Goal: Task Accomplishment & Management: Manage account settings

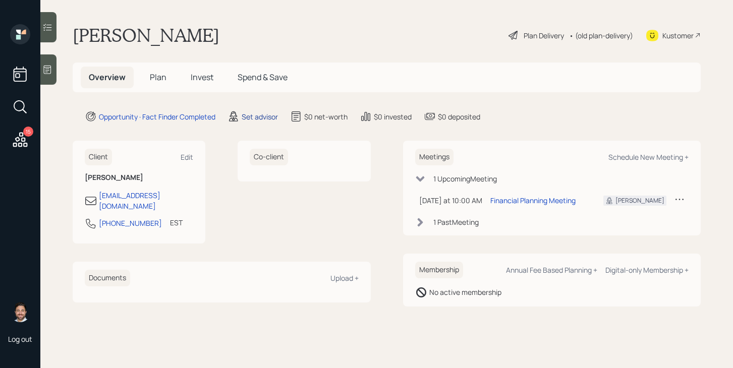
click at [255, 114] on div "Set advisor" at bounding box center [260, 117] width 36 height 11
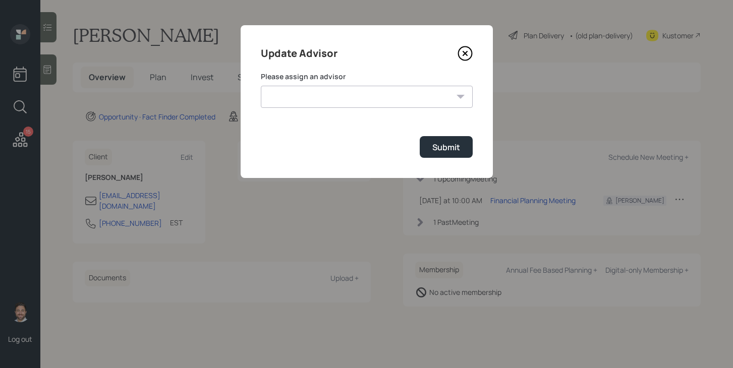
click at [290, 96] on select "Jonah Coleman Tyler End Michael Russo Treva Nostdahl Eric Schwartz James DiStas…" at bounding box center [367, 97] width 212 height 22
select select "bffa7908-1b2a-4c79-9bb6-f0ec9aed22d3"
click at [261, 86] on select "Jonah Coleman Tyler End Michael Russo Treva Nostdahl Eric Schwartz James DiStas…" at bounding box center [367, 97] width 212 height 22
click at [444, 155] on button "Submit" at bounding box center [446, 147] width 53 height 22
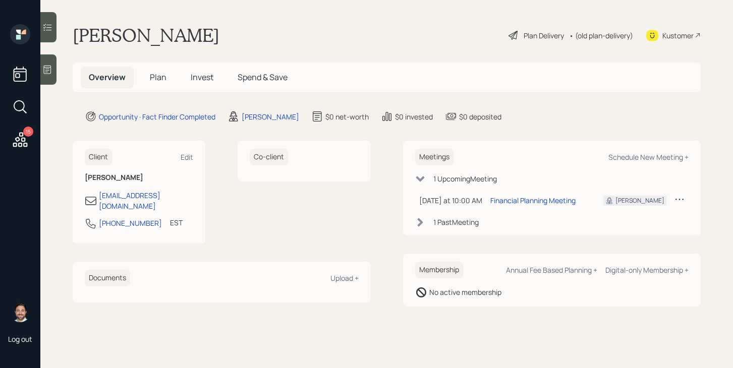
click at [155, 81] on span "Plan" at bounding box center [158, 77] width 17 height 11
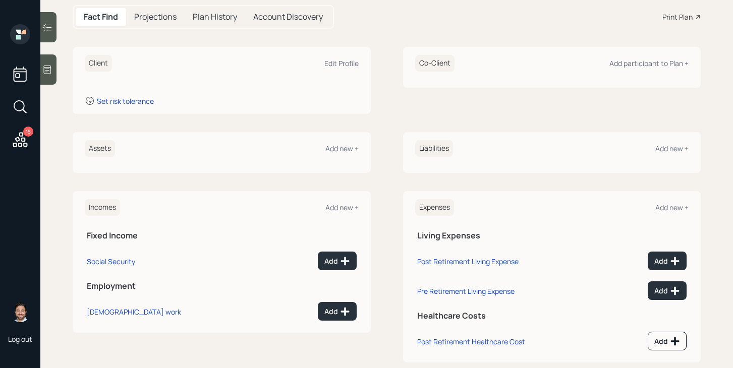
scroll to position [110, 0]
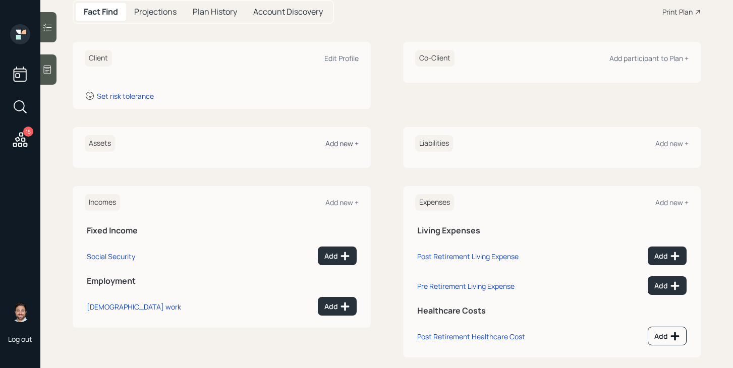
click at [335, 144] on div "Add new +" at bounding box center [341, 144] width 33 height 10
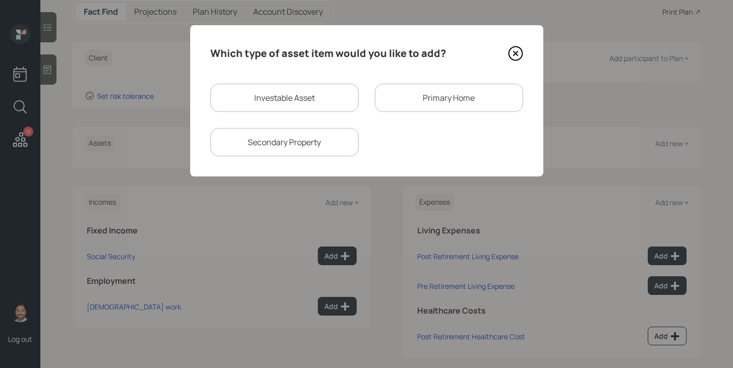
click at [319, 106] on div "Investable Asset" at bounding box center [284, 98] width 148 height 28
select select "taxable"
select select "balanced"
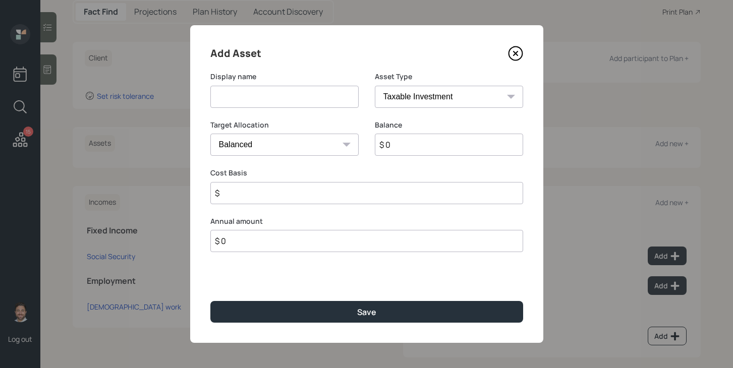
click at [310, 105] on input at bounding box center [284, 97] width 148 height 22
type input "Former 401k"
click at [458, 91] on select "SEP IRA IRA Roth IRA 401(k) Roth 401(k) 403(b) Roth 403(b) 457(b) Roth 457(b) H…" at bounding box center [449, 97] width 148 height 22
select select "company_sponsored"
click at [375, 86] on select "SEP IRA IRA Roth IRA 401(k) Roth 401(k) 403(b) Roth 403(b) 457(b) Roth 457(b) H…" at bounding box center [449, 97] width 148 height 22
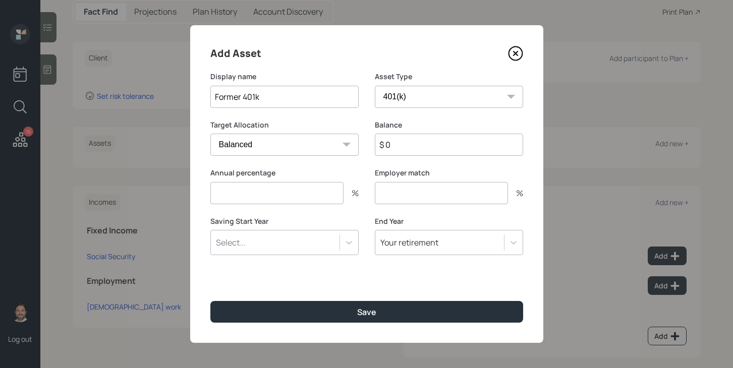
click at [314, 196] on input "number" at bounding box center [276, 193] width 133 height 22
type input "0"
click at [424, 187] on input "number" at bounding box center [441, 193] width 133 height 22
type input "0"
click at [434, 143] on input "$ 0" at bounding box center [449, 145] width 148 height 22
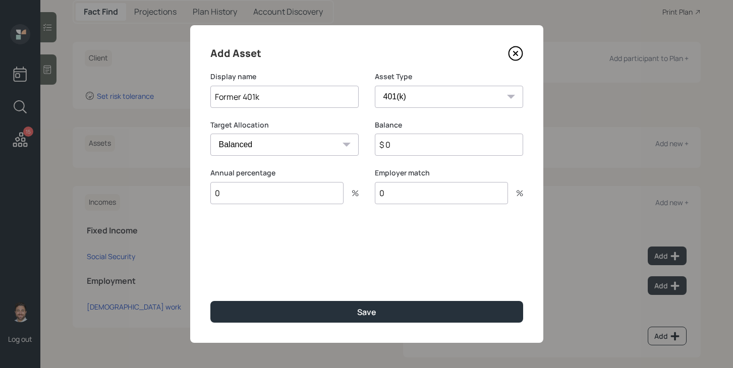
click at [434, 143] on input "$ 0" at bounding box center [449, 145] width 148 height 22
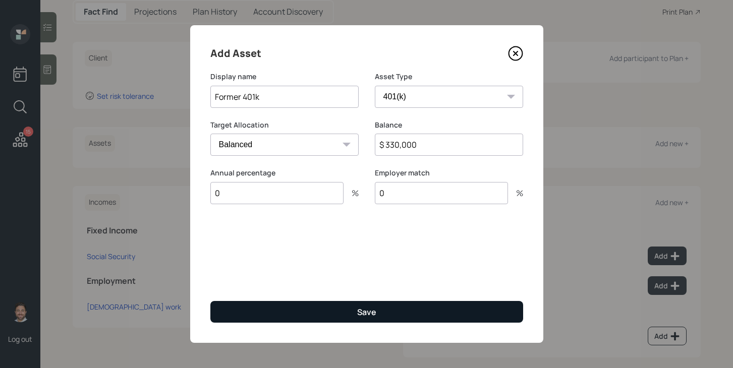
type input "$ 330,000"
click at [380, 304] on button "Save" at bounding box center [366, 312] width 313 height 22
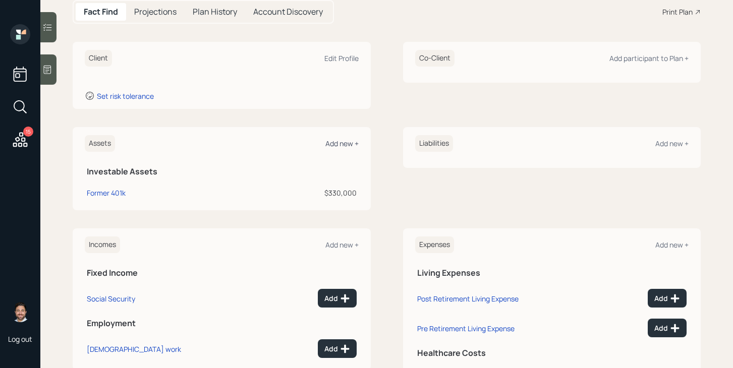
click at [350, 145] on div "Add new +" at bounding box center [341, 144] width 33 height 10
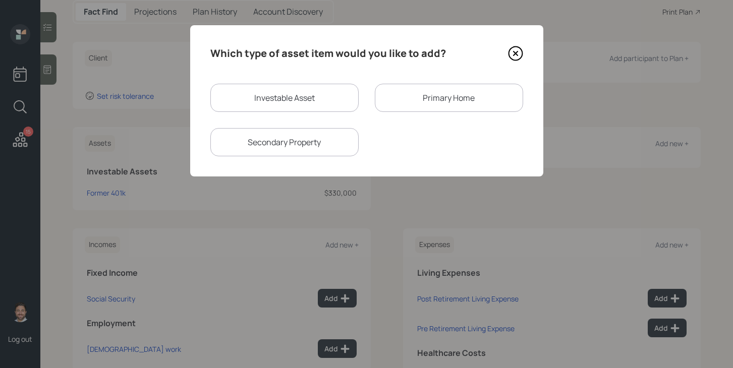
click at [300, 100] on div "Investable Asset" at bounding box center [284, 98] width 148 height 28
select select "taxable"
select select "balanced"
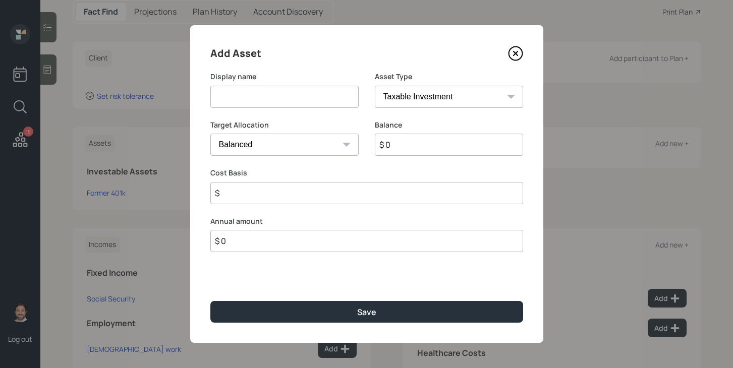
click at [300, 100] on input at bounding box center [284, 97] width 148 height 22
type input "Stocks"
click at [436, 142] on input "$ 0" at bounding box center [449, 145] width 148 height 22
type input "$ 5,000"
click at [340, 193] on input "$" at bounding box center [366, 193] width 313 height 22
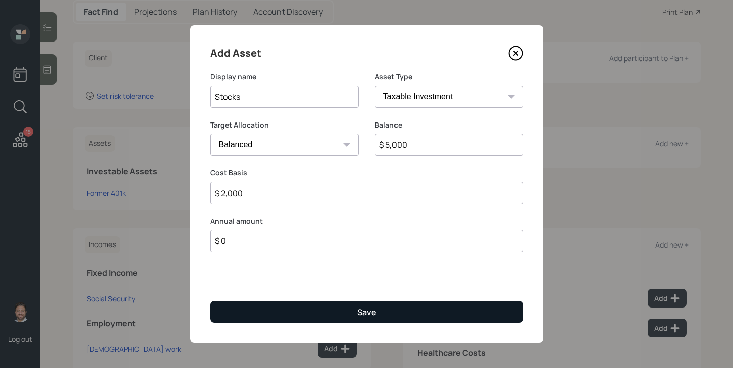
type input "$ 2,000"
click at [353, 309] on button "Save" at bounding box center [366, 312] width 313 height 22
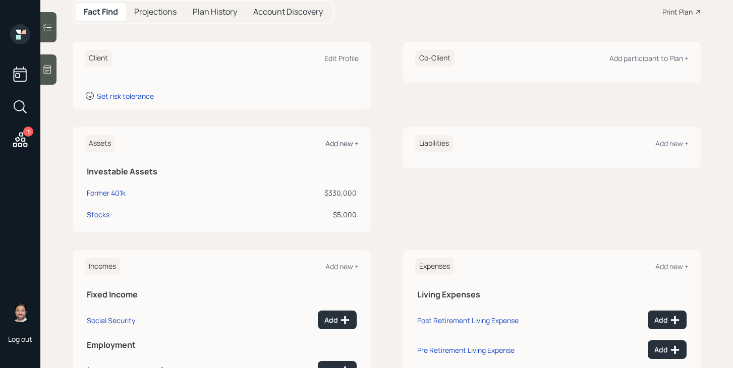
click at [351, 145] on div "Add new +" at bounding box center [341, 144] width 33 height 10
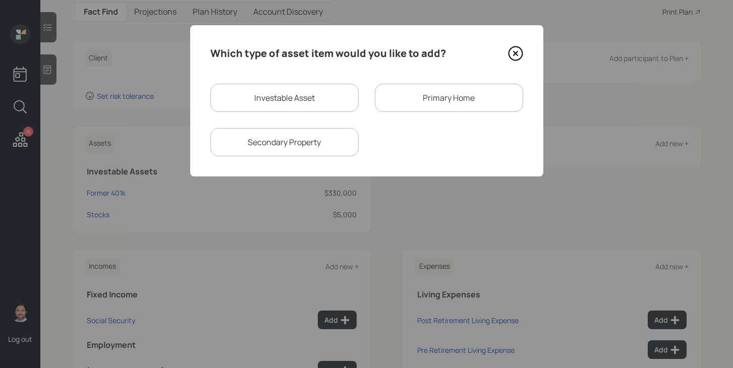
click at [339, 105] on div "Investable Asset" at bounding box center [284, 98] width 148 height 28
select select "taxable"
select select "balanced"
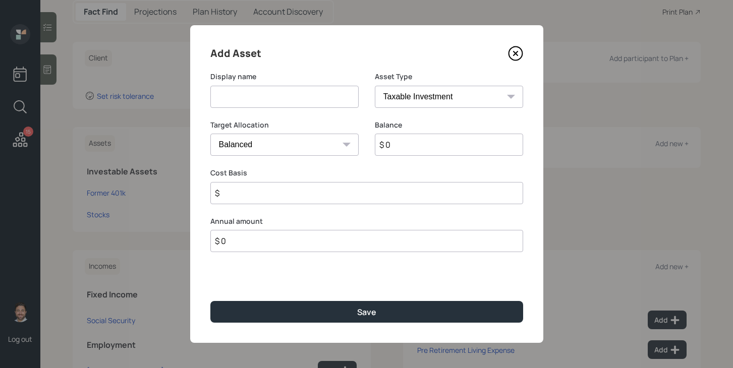
click at [337, 100] on input at bounding box center [284, 97] width 148 height 22
drag, startPoint x: 308, startPoint y: 98, endPoint x: 214, endPoint y: 95, distance: 93.9
click at [214, 96] on input "Sabings" at bounding box center [284, 97] width 148 height 22
type input "Savings"
click at [388, 89] on select "SEP IRA IRA Roth IRA 401(k) Roth 401(k) 403(b) Roth 403(b) 457(b) Roth 457(b) H…" at bounding box center [449, 97] width 148 height 22
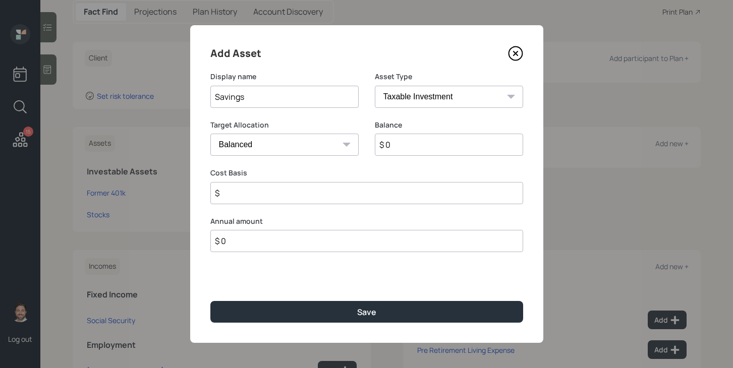
select select "cash"
click at [375, 86] on select "SEP IRA IRA Roth IRA 401(k) Roth 401(k) 403(b) Roth 403(b) 457(b) Roth 457(b) H…" at bounding box center [449, 97] width 148 height 22
type input "$"
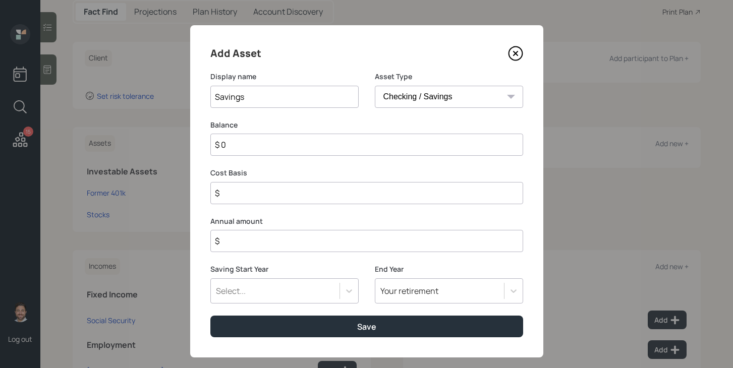
click at [395, 146] on input "$ 0" at bounding box center [366, 145] width 313 height 22
type input "$ 6"
type input "$ 60"
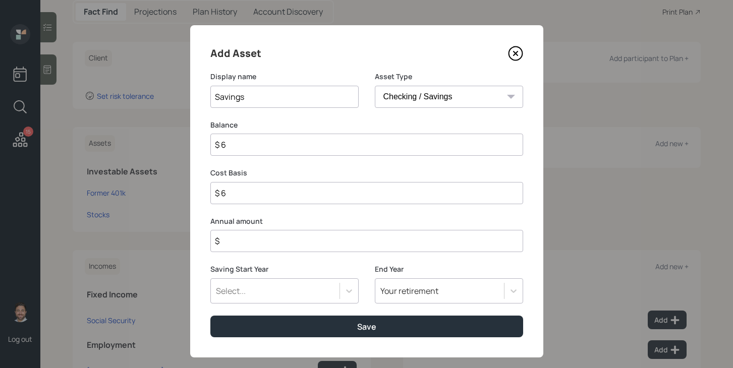
type input "$ 60"
type input "$ 600"
type input "$ 6,000"
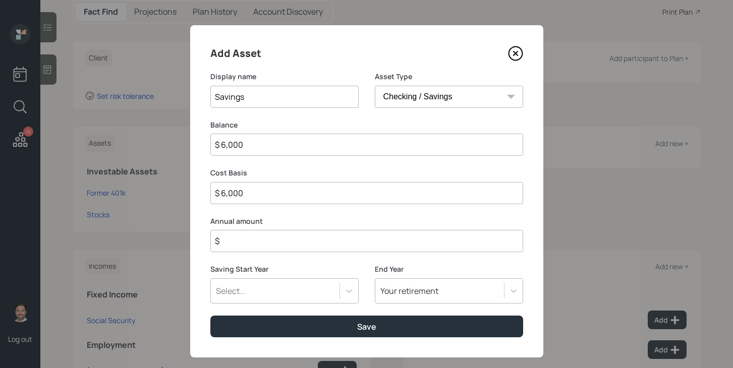
type input "$ 60,000"
click at [384, 240] on input "$" at bounding box center [366, 241] width 313 height 22
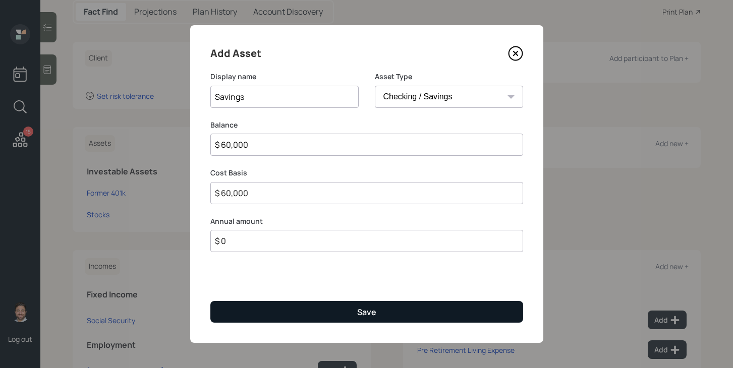
type input "$ 0"
click at [370, 313] on div "Save" at bounding box center [366, 312] width 19 height 11
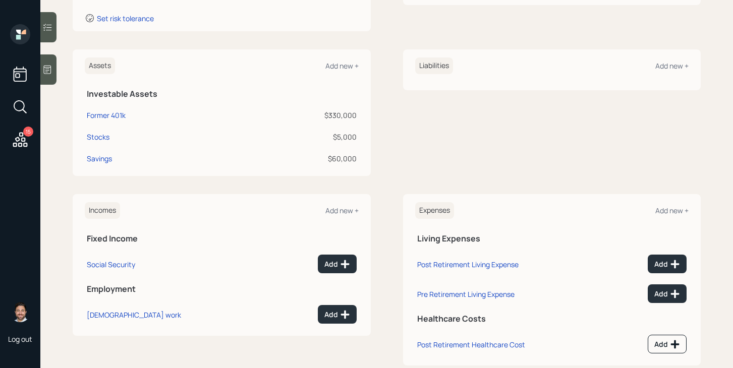
scroll to position [201, 0]
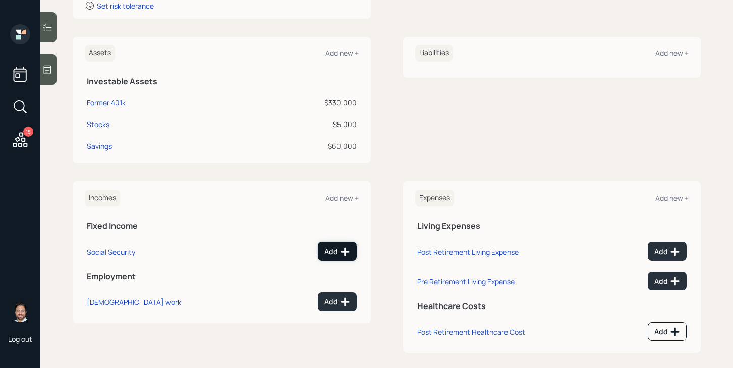
click at [329, 253] on div "Add" at bounding box center [337, 252] width 26 height 10
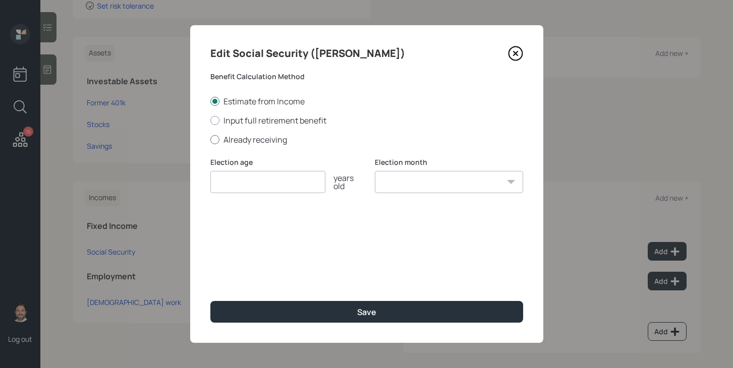
click at [245, 142] on label "Already receiving" at bounding box center [366, 139] width 313 height 11
click at [210, 140] on input "Already receiving" at bounding box center [210, 139] width 1 height 1
radio input "true"
click at [244, 185] on input "number" at bounding box center [267, 182] width 115 height 22
type input "67"
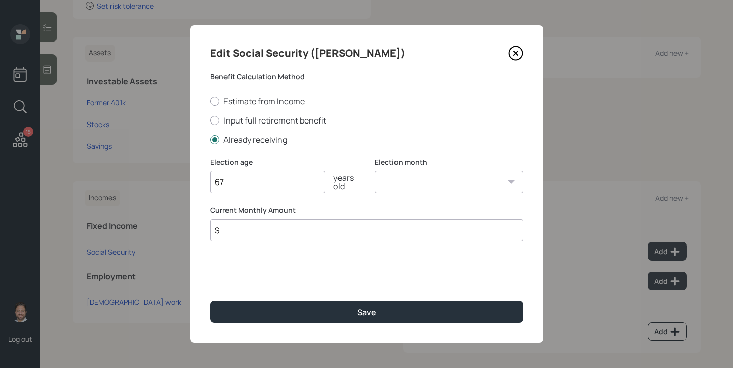
click at [394, 182] on select "January February March April May June July August September October November De…" at bounding box center [449, 182] width 148 height 22
select select "12"
click at [375, 171] on select "January February March April May June July August September October November De…" at bounding box center [449, 182] width 148 height 22
click at [305, 235] on input "$" at bounding box center [366, 230] width 313 height 22
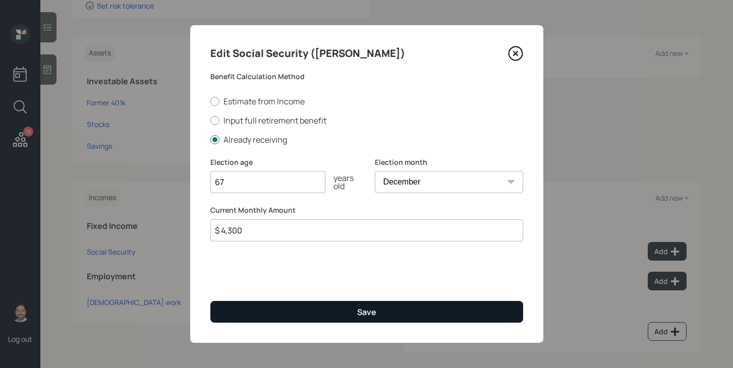
type input "$ 4,300"
click at [350, 309] on button "Save" at bounding box center [366, 312] width 313 height 22
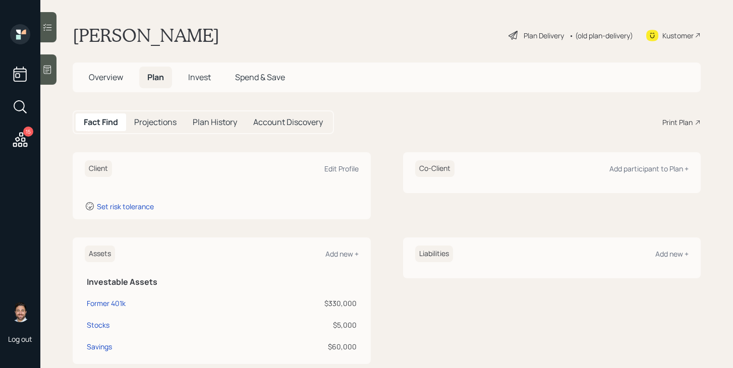
click at [115, 77] on span "Overview" at bounding box center [106, 77] width 34 height 11
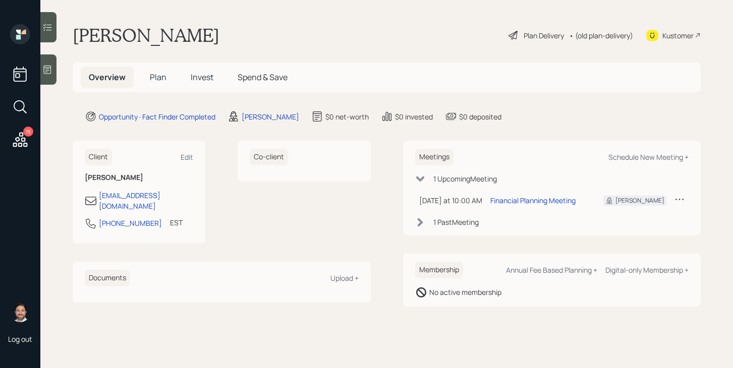
click at [163, 74] on span "Plan" at bounding box center [158, 77] width 17 height 11
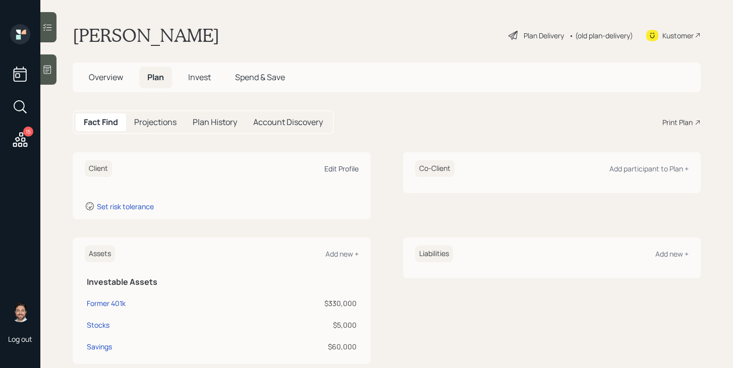
click at [348, 174] on div "Client Edit Profile" at bounding box center [222, 168] width 274 height 17
click at [350, 169] on div "Edit Profile" at bounding box center [341, 169] width 34 height 10
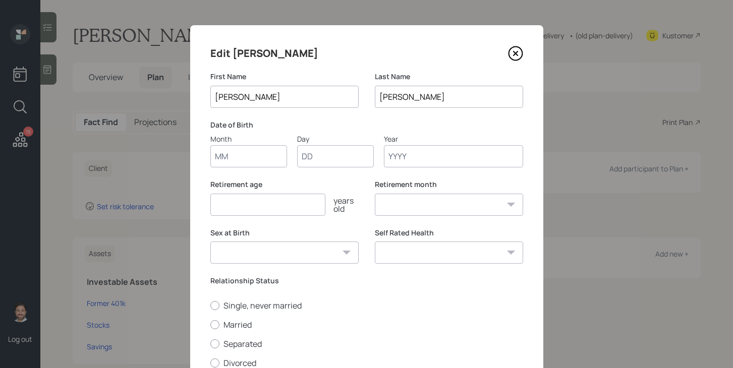
click at [253, 153] on input "Month" at bounding box center [248, 156] width 77 height 22
type input "01"
type input "05"
type input "1955"
select select "1"
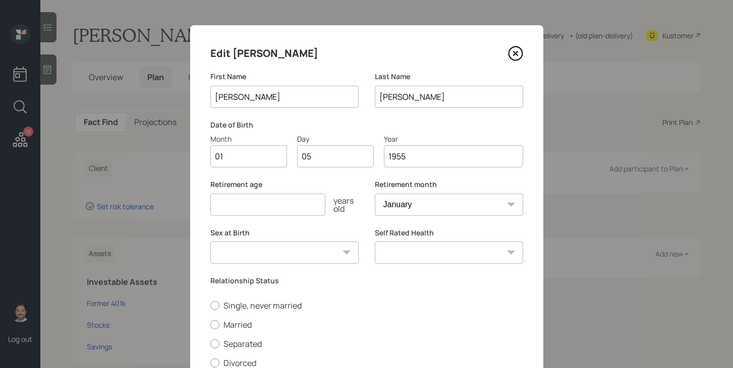
type input "1955"
click at [270, 208] on input "number" at bounding box center [267, 205] width 115 height 22
type input "69"
click at [321, 258] on select "Male Female Other / Prefer not to say" at bounding box center [284, 253] width 148 height 22
select select "male"
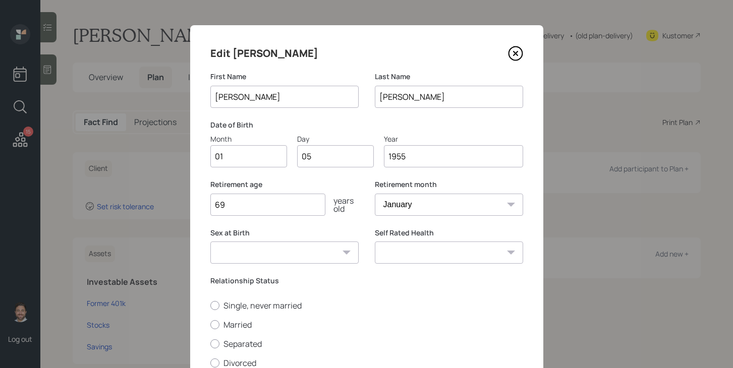
click at [210, 242] on select "Male Female Other / Prefer not to say" at bounding box center [284, 253] width 148 height 22
click at [407, 252] on select "Excellent Very Good Good Fair Poor" at bounding box center [449, 253] width 148 height 22
select select "very_good"
click at [375, 242] on select "Excellent Very Good Good Fair Poor" at bounding box center [449, 253] width 148 height 22
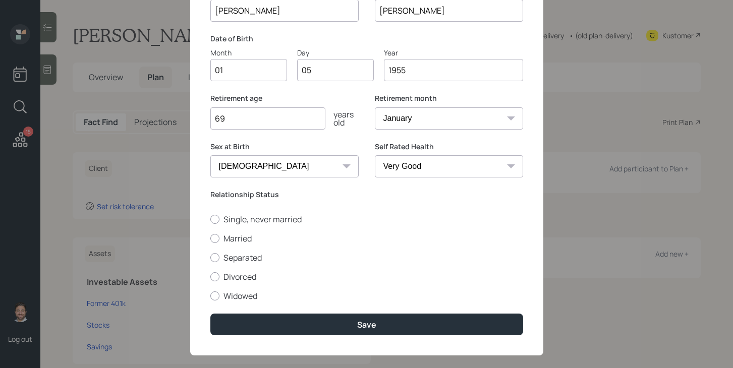
scroll to position [87, 0]
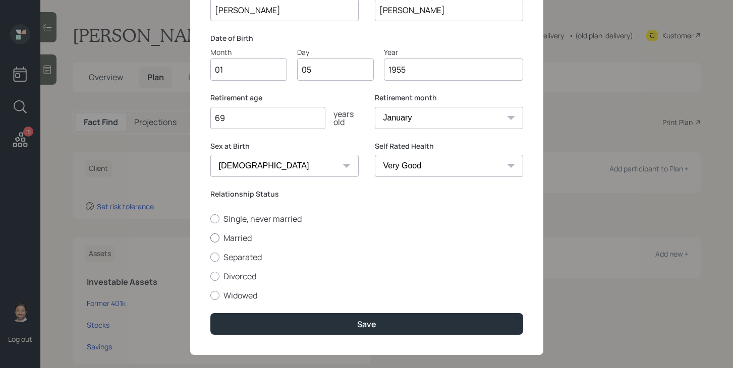
click at [229, 236] on label "Married" at bounding box center [366, 238] width 313 height 11
click at [210, 238] on input "Married" at bounding box center [210, 238] width 1 height 1
radio input "true"
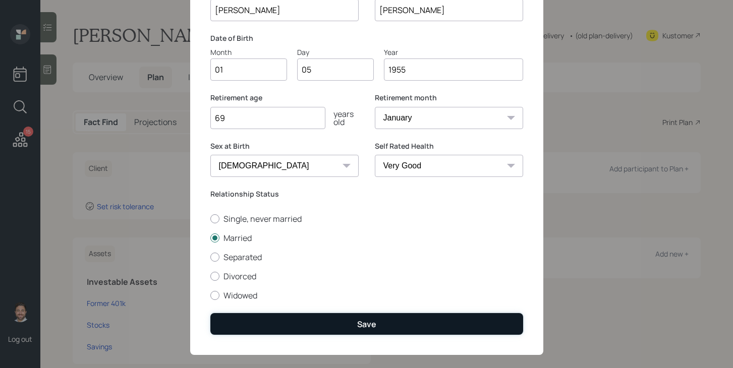
click at [380, 328] on button "Save" at bounding box center [366, 324] width 313 height 22
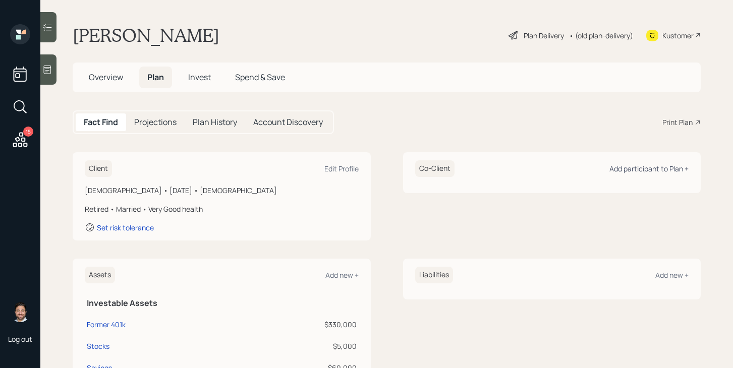
click at [641, 167] on div "Add participant to Plan +" at bounding box center [648, 169] width 79 height 10
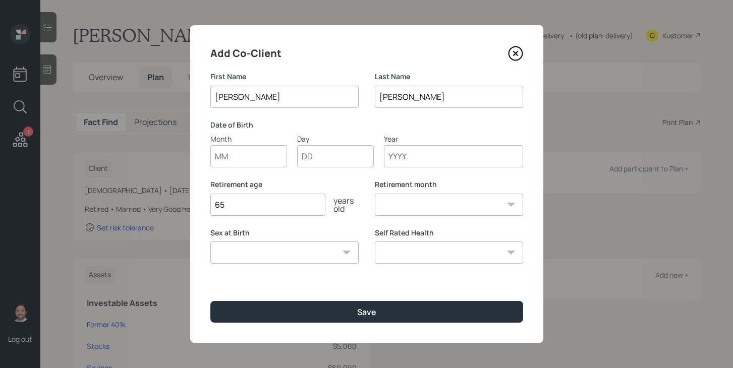
type input "Sharon"
click at [233, 154] on input "Month" at bounding box center [248, 156] width 77 height 22
click at [237, 161] on input "Month" at bounding box center [248, 156] width 77 height 22
type input "01"
type input "05"
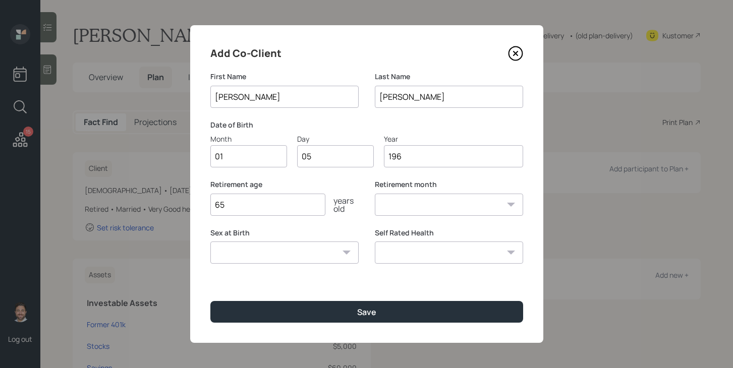
type input "1961"
select select "1"
type input "1961"
click at [272, 250] on select "Male Female Other / Prefer not to say" at bounding box center [284, 253] width 148 height 22
select select "female"
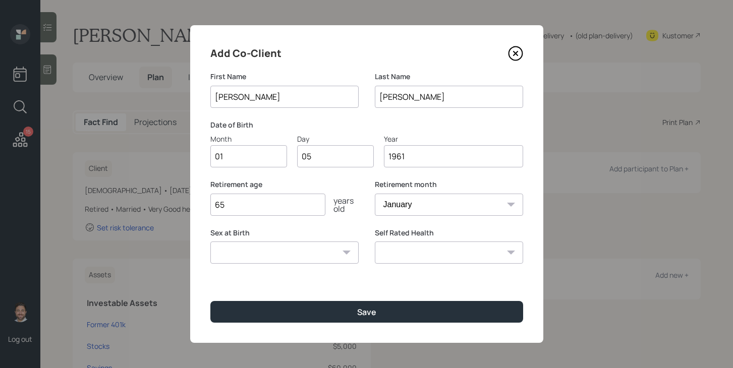
click at [210, 242] on select "Male Female Other / Prefer not to say" at bounding box center [284, 253] width 148 height 22
click at [279, 209] on input "65" at bounding box center [267, 205] width 115 height 22
click at [274, 205] on input "65" at bounding box center [267, 205] width 115 height 22
type input "6"
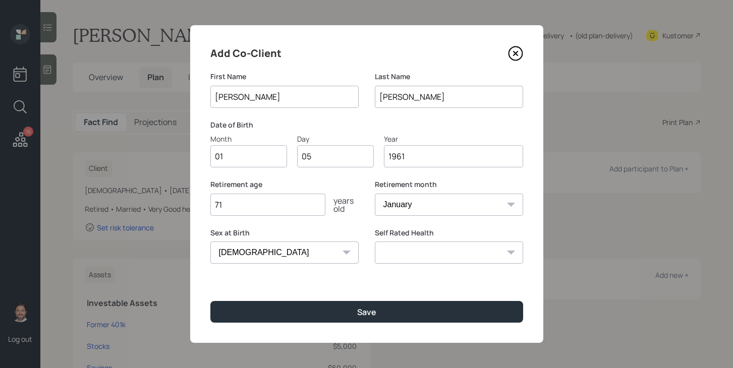
type input "71"
click at [402, 253] on select "Excellent Very Good Good Fair Poor" at bounding box center [449, 253] width 148 height 22
select select "good"
click at [375, 242] on select "Excellent Very Good Good Fair Poor" at bounding box center [449, 253] width 148 height 22
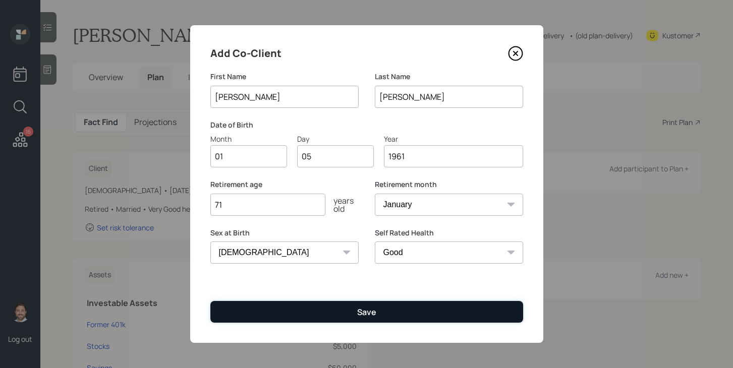
click at [361, 318] on button "Save" at bounding box center [366, 312] width 313 height 22
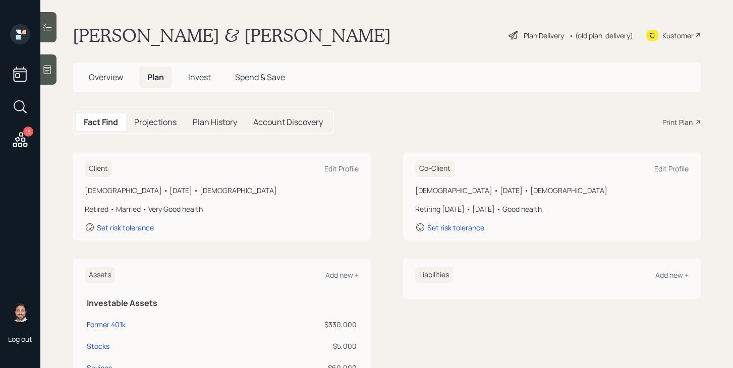
click at [530, 32] on div "Plan Delivery" at bounding box center [544, 35] width 40 height 11
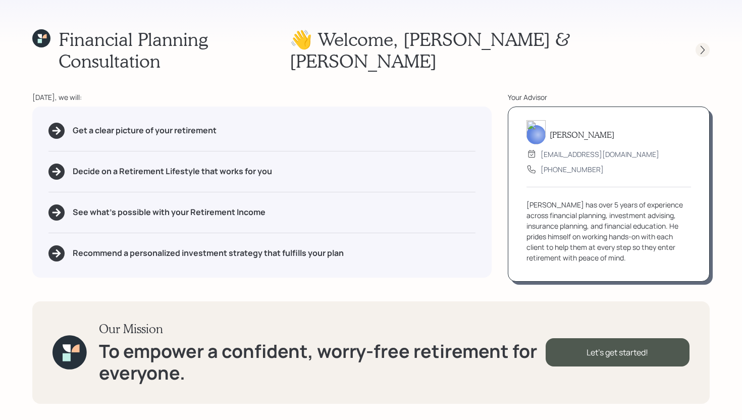
click at [701, 45] on icon at bounding box center [702, 50] width 10 height 10
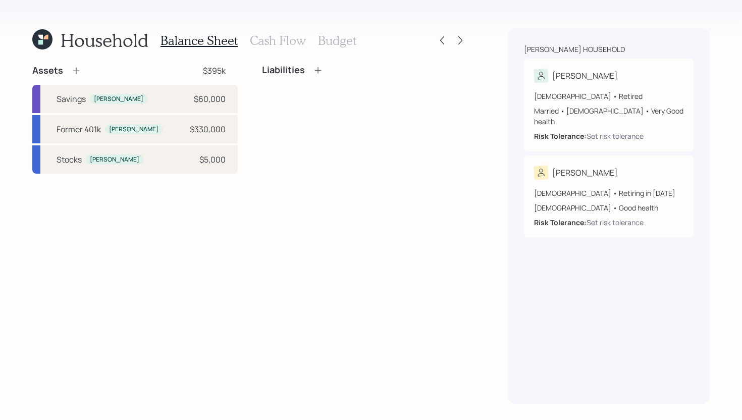
click at [77, 68] on icon at bounding box center [76, 71] width 10 height 10
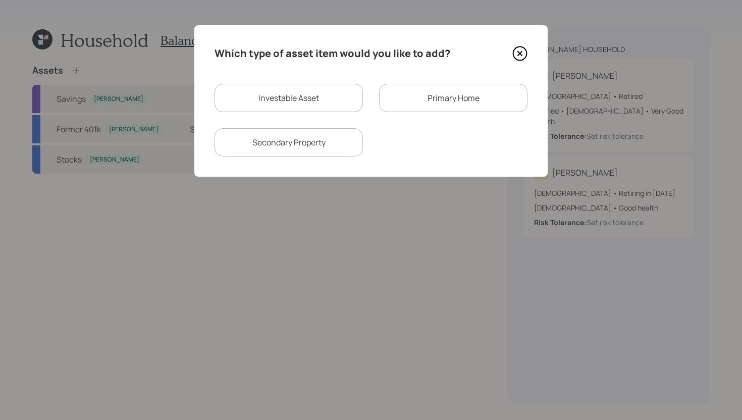
click at [417, 90] on div "Primary Home" at bounding box center [453, 98] width 148 height 28
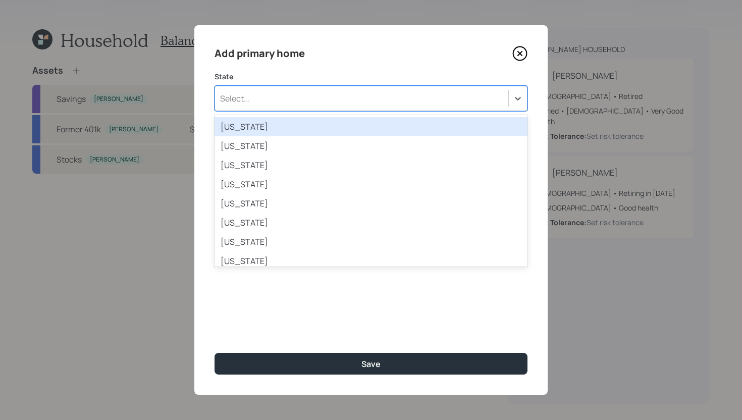
click at [408, 92] on div "Select..." at bounding box center [361, 98] width 293 height 17
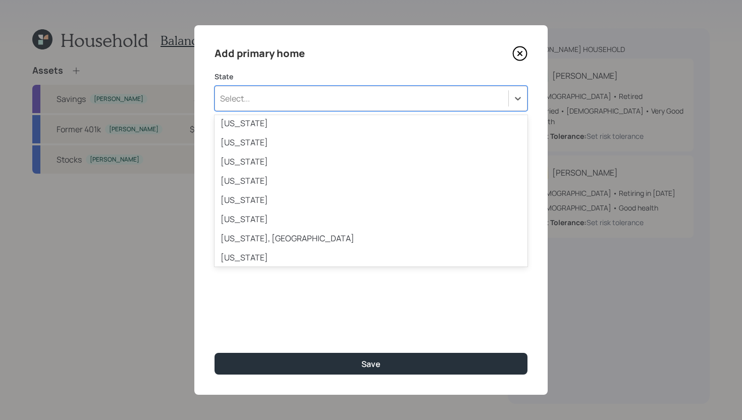
scroll to position [785, 0]
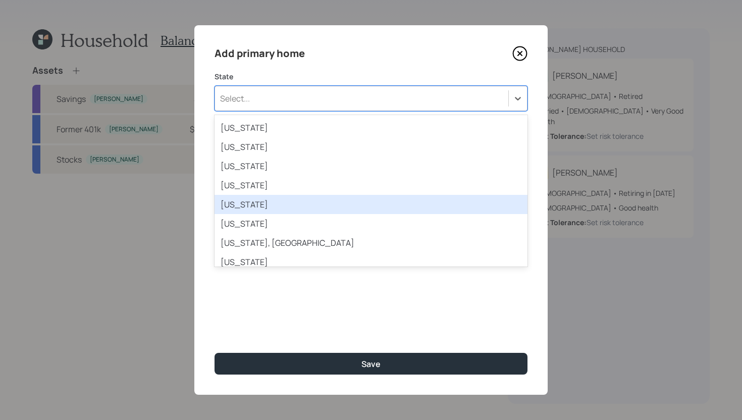
click at [296, 204] on div "Virginia" at bounding box center [370, 204] width 313 height 19
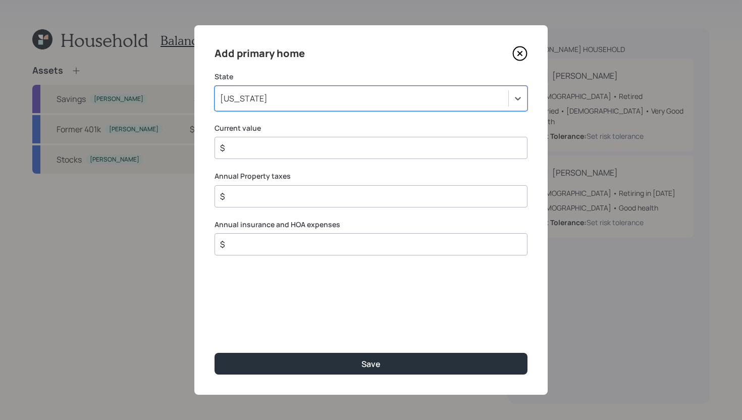
click at [291, 145] on input "$" at bounding box center [367, 148] width 296 height 12
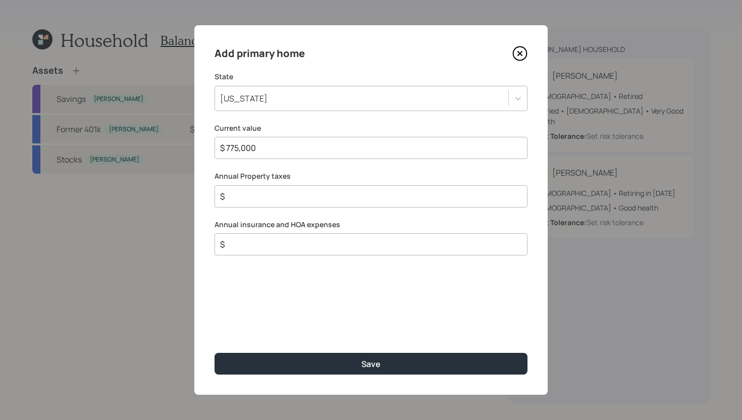
type input "$ 775,000"
click at [295, 198] on input "$" at bounding box center [367, 196] width 296 height 12
type input "$ 5,000"
click at [327, 243] on input "$" at bounding box center [367, 244] width 296 height 12
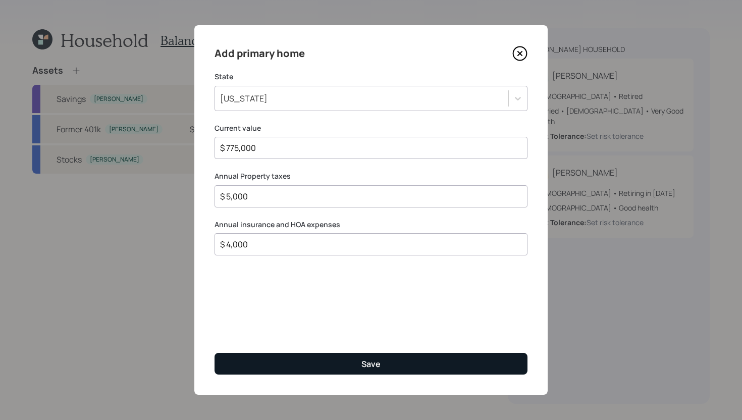
type input "$ 4,000"
click at [351, 365] on button "Save" at bounding box center [370, 364] width 313 height 22
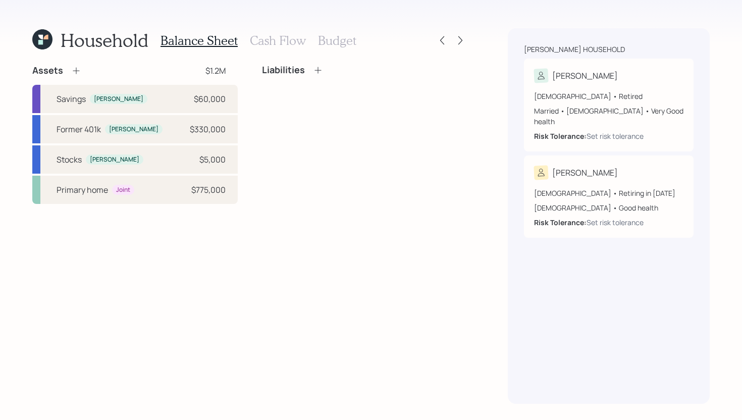
click at [318, 67] on icon at bounding box center [318, 70] width 10 height 10
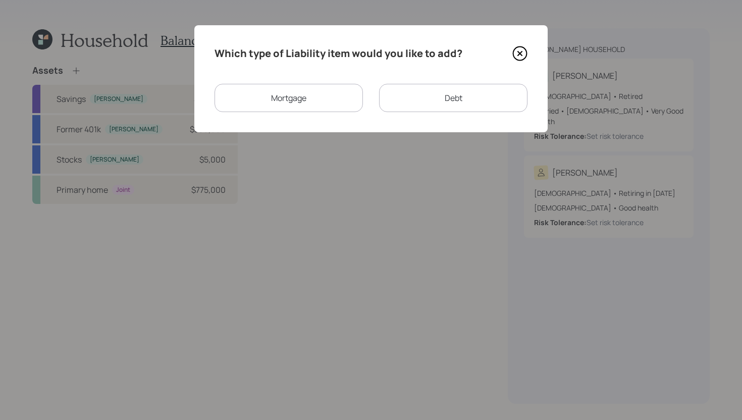
click at [524, 51] on icon at bounding box center [519, 53] width 15 height 15
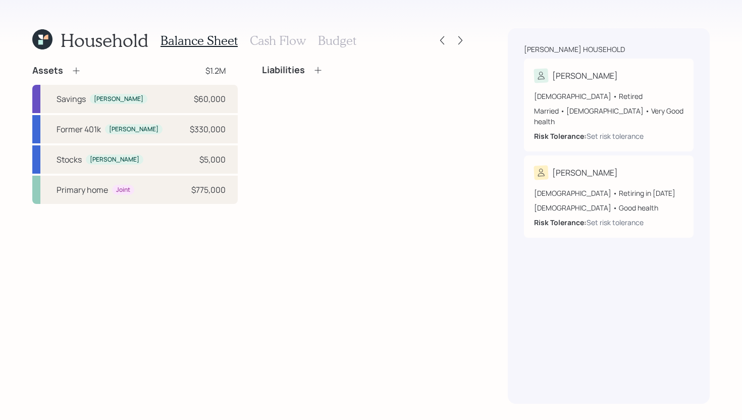
click at [320, 68] on icon at bounding box center [318, 70] width 10 height 10
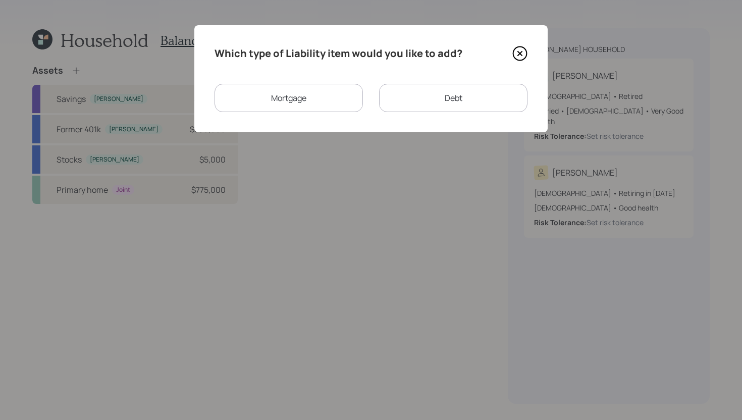
click at [335, 97] on div "Mortgage" at bounding box center [288, 98] width 148 height 28
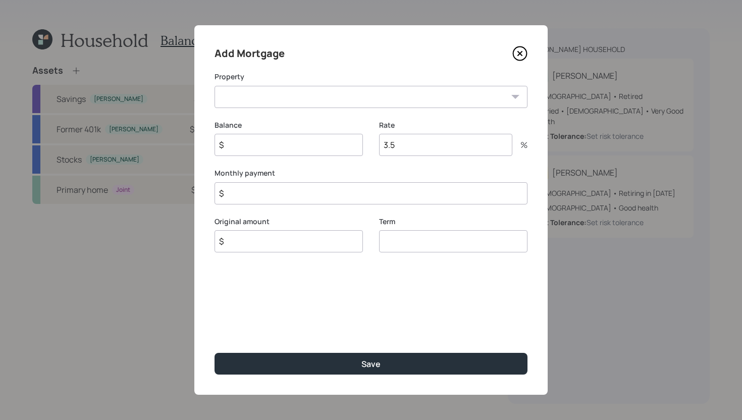
click at [335, 97] on select "VA Primary home" at bounding box center [370, 97] width 313 height 22
select select "68f910ce-c74d-4341-9ab2-aa1a89560a99"
click at [214, 86] on select "VA Primary home" at bounding box center [370, 97] width 313 height 22
click at [304, 139] on input "$" at bounding box center [288, 145] width 148 height 22
type input "$ 347,000"
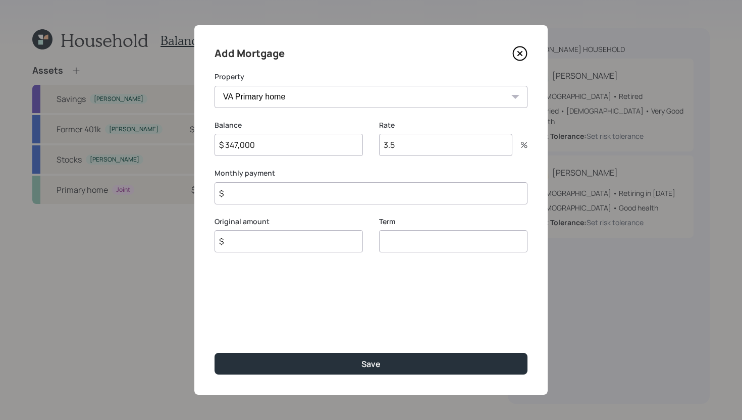
click at [303, 246] on input "$" at bounding box center [288, 241] width 148 height 22
type input "$ 347,000"
click at [436, 147] on input "3.5" at bounding box center [445, 145] width 133 height 22
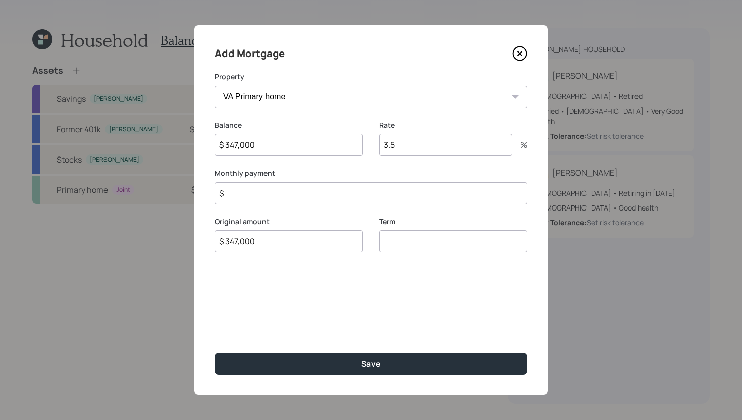
click at [436, 147] on input "3.5" at bounding box center [445, 145] width 133 height 22
type input "2.74"
click at [426, 242] on input "number" at bounding box center [453, 241] width 148 height 22
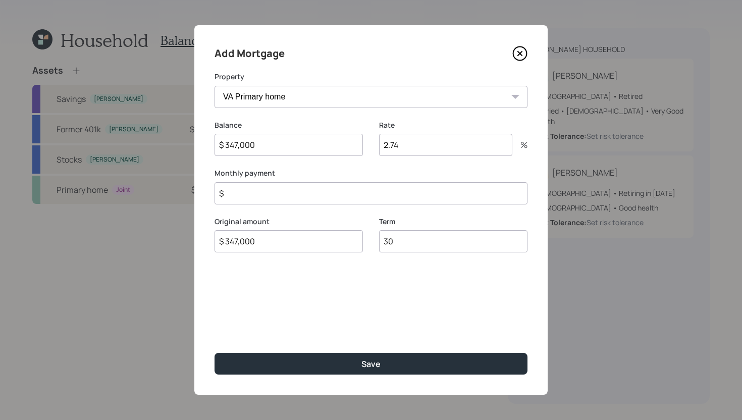
type input "30"
click at [355, 192] on input "$" at bounding box center [370, 193] width 313 height 22
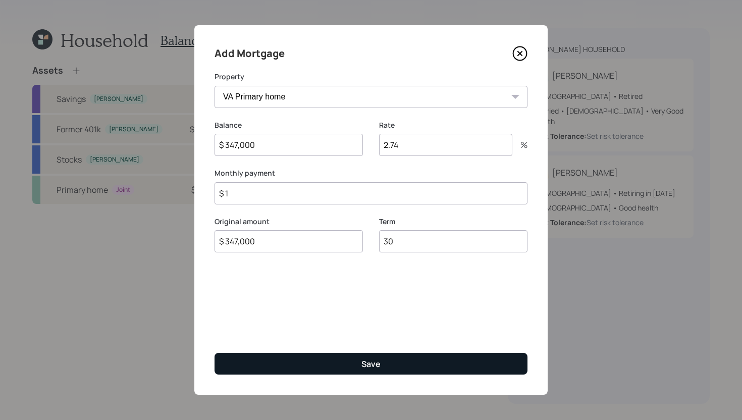
type input "$ 1"
click at [336, 363] on button "Save" at bounding box center [370, 364] width 313 height 22
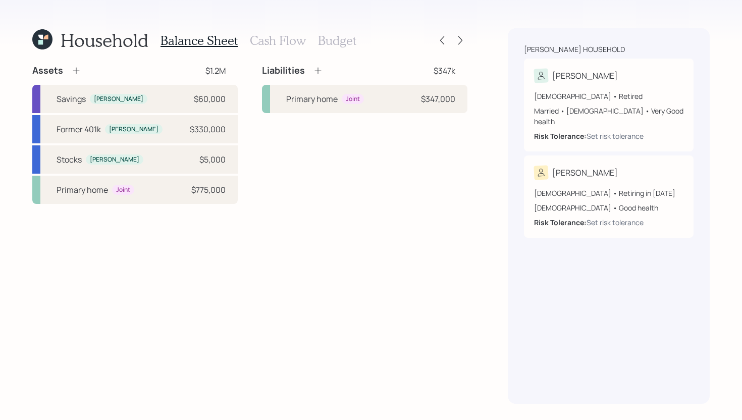
click at [320, 69] on icon at bounding box center [318, 71] width 10 height 10
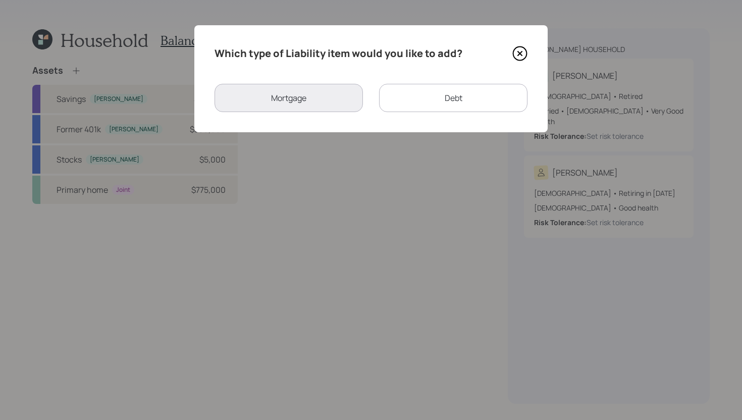
click at [406, 94] on div "Debt" at bounding box center [453, 98] width 148 height 28
select select "credit_card"
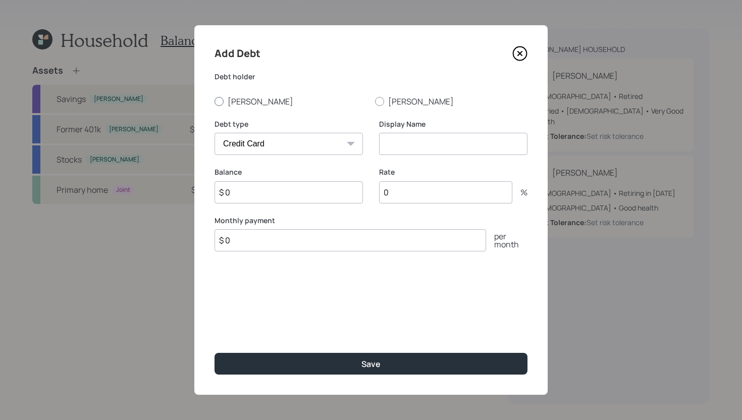
click at [253, 96] on label "Larry" at bounding box center [290, 101] width 152 height 11
click at [214, 101] on input "Larry" at bounding box center [214, 101] width 1 height 1
radio input "true"
click at [292, 135] on select "Car Credit Card Medical Student Other" at bounding box center [288, 144] width 148 height 22
select select "car"
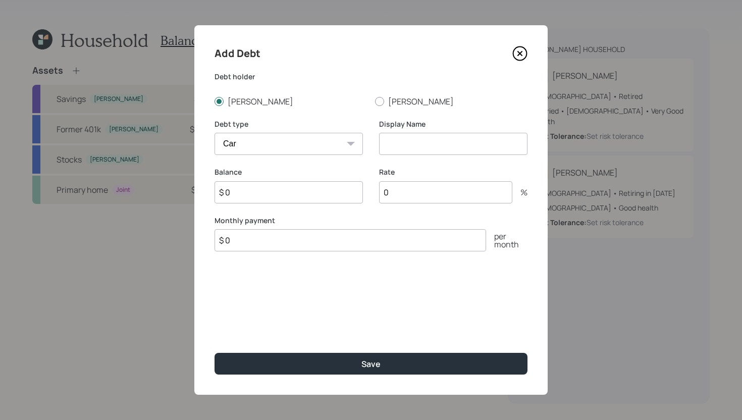
click at [214, 133] on select "Car Credit Card Medical Student Other" at bounding box center [288, 144] width 148 height 22
click at [432, 137] on input at bounding box center [453, 144] width 148 height 22
type input "Car Loan"
click at [311, 241] on input "$ 0" at bounding box center [349, 240] width 271 height 22
click at [311, 242] on input "$ 0" at bounding box center [349, 240] width 271 height 22
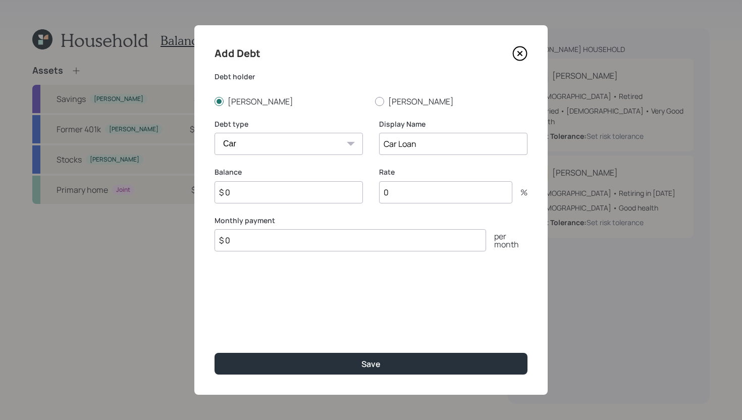
click at [311, 242] on input "$ 0" at bounding box center [349, 240] width 271 height 22
type input "$ 699"
click at [288, 203] on div "Balance $ 0" at bounding box center [288, 191] width 148 height 48
click at [291, 191] on input "$ 0" at bounding box center [288, 192] width 148 height 22
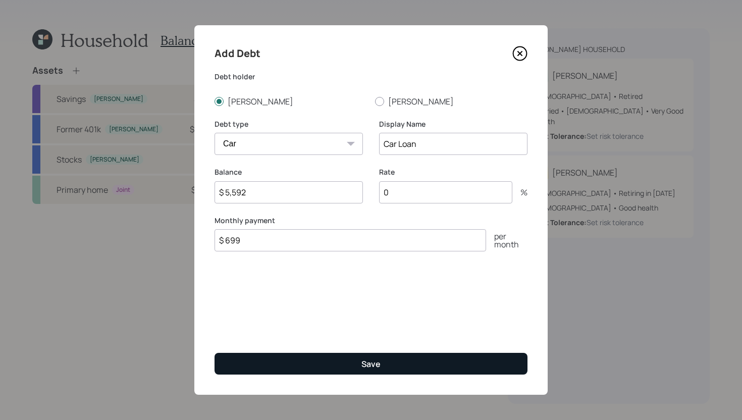
type input "$ 5,592"
click at [342, 358] on button "Save" at bounding box center [370, 364] width 313 height 22
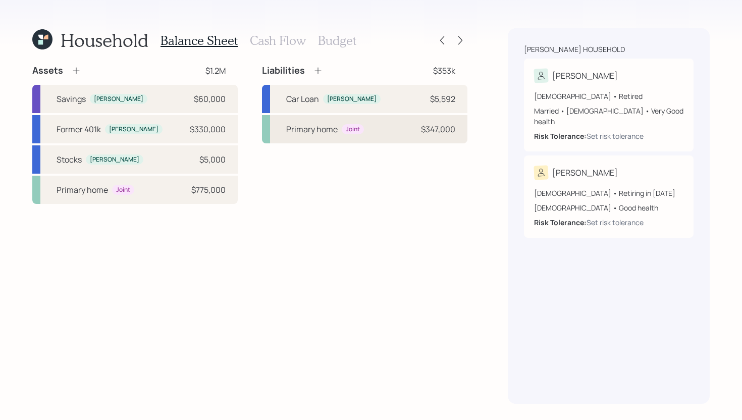
click at [305, 125] on div "Primary home" at bounding box center [311, 129] width 51 height 12
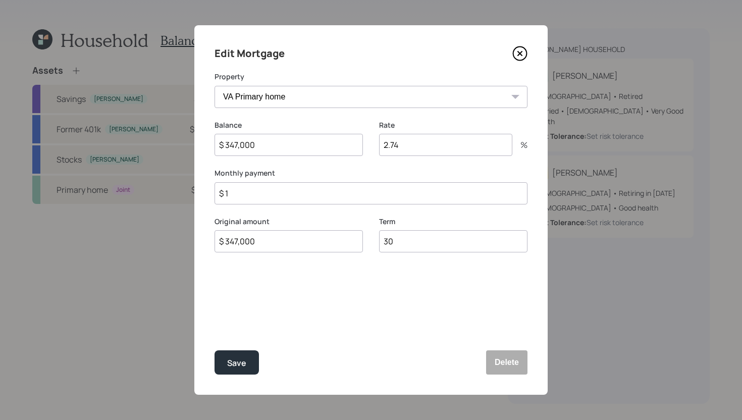
click at [285, 200] on input "$ 1" at bounding box center [370, 193] width 313 height 22
type input "$ 1,567"
click at [256, 354] on button "Save" at bounding box center [236, 362] width 44 height 24
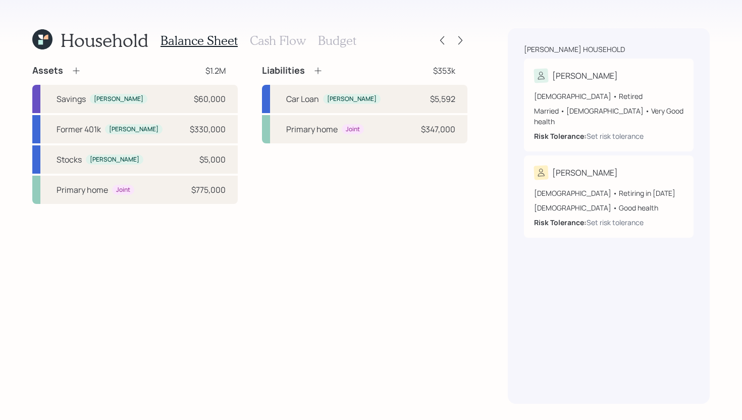
click at [285, 41] on h3 "Cash Flow" at bounding box center [278, 40] width 56 height 15
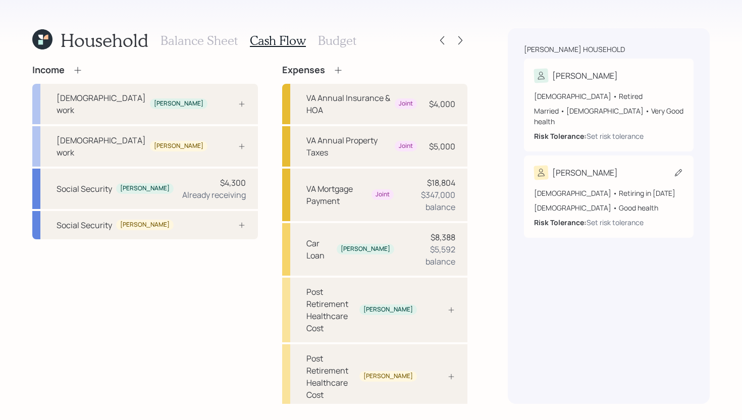
click at [655, 165] on div "Sharon" at bounding box center [608, 172] width 149 height 14
select select "female"
select select "good"
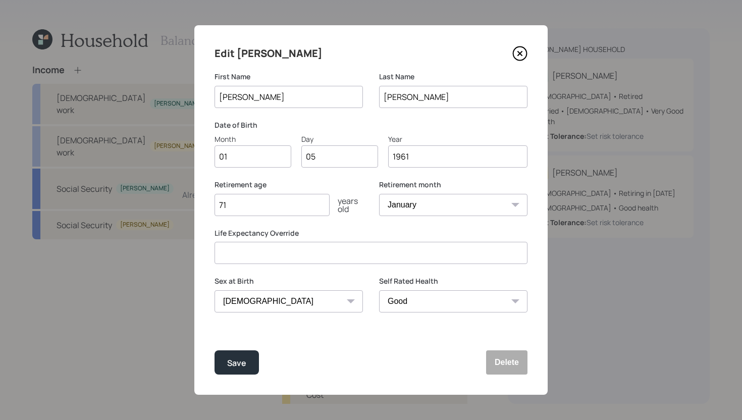
drag, startPoint x: 263, startPoint y: 205, endPoint x: 165, endPoint y: 202, distance: 97.4
click at [165, 202] on div "Edit Sharon First Name Sharon Last Name Hogge Date of Birth Month 01 Day 05 Yea…" at bounding box center [371, 210] width 742 height 420
type input "63"
click at [235, 352] on button "Save" at bounding box center [236, 362] width 44 height 24
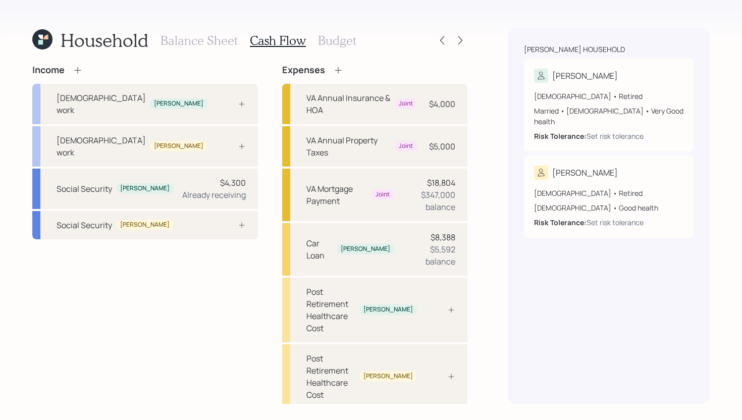
click at [79, 68] on icon at bounding box center [78, 70] width 10 height 10
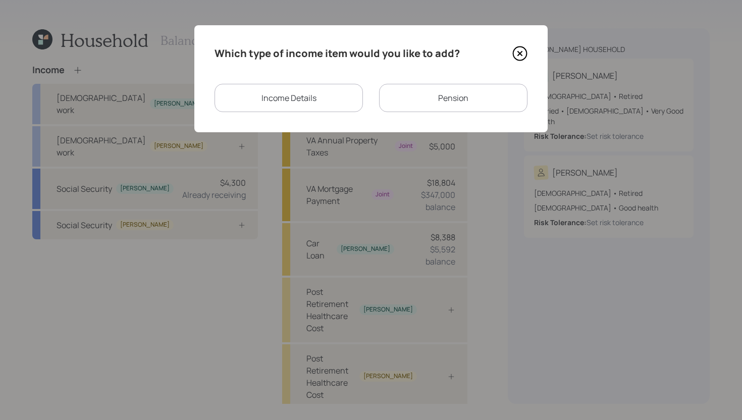
click at [334, 102] on div "Income Details" at bounding box center [288, 98] width 148 height 28
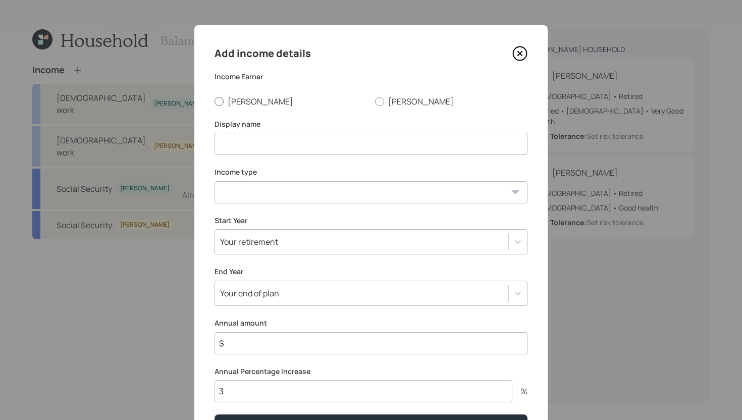
click at [246, 106] on label "Larry" at bounding box center [290, 101] width 152 height 11
click at [214, 101] on input "Larry" at bounding box center [214, 101] width 1 height 1
radio input "true"
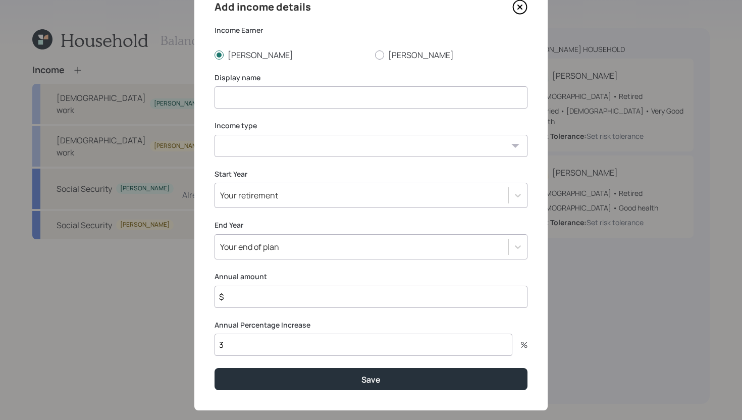
click at [290, 99] on input at bounding box center [370, 97] width 313 height 22
type input "Dog breeding Income"
click at [294, 152] on select "Full-time work Part-time work Self employment Other" at bounding box center [370, 146] width 313 height 22
select select "self_employment"
click at [214, 135] on select "Full-time work Part-time work Self employment Other" at bounding box center [370, 146] width 313 height 22
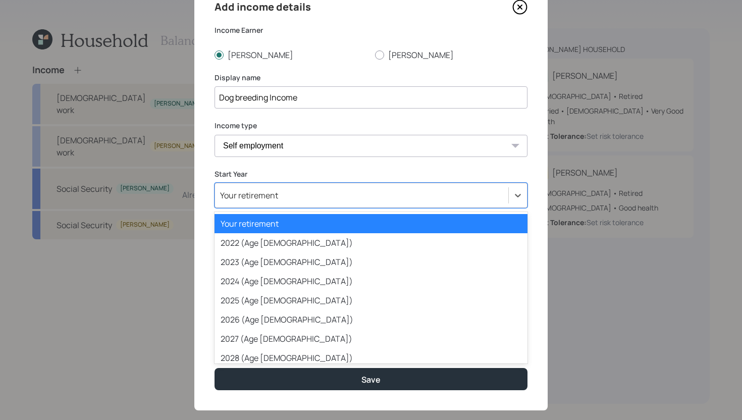
click at [281, 194] on div "Your retirement" at bounding box center [361, 195] width 293 height 17
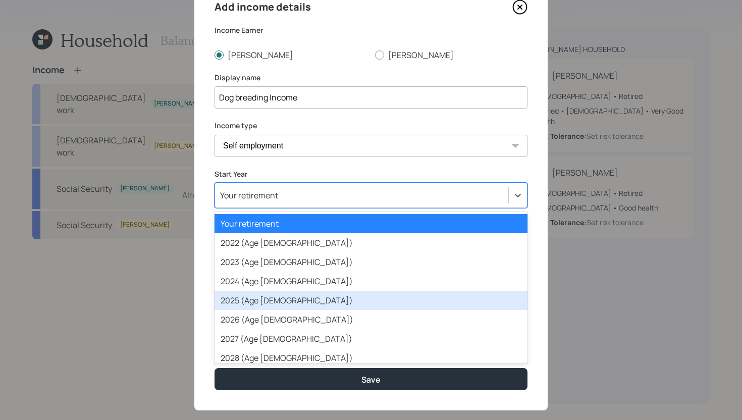
click at [280, 299] on div "2025 (Age 70)" at bounding box center [370, 300] width 313 height 19
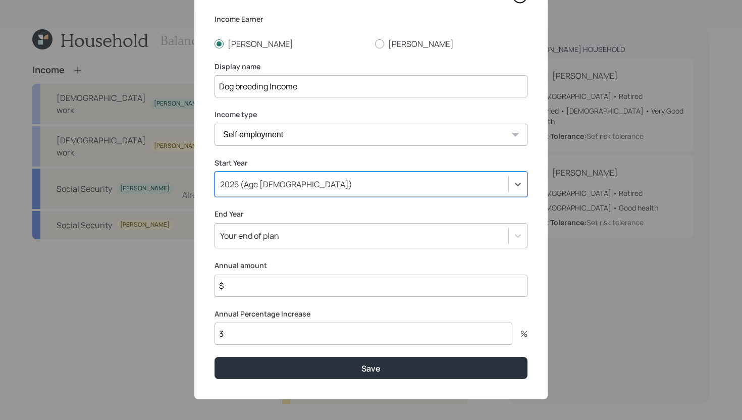
scroll to position [62, 0]
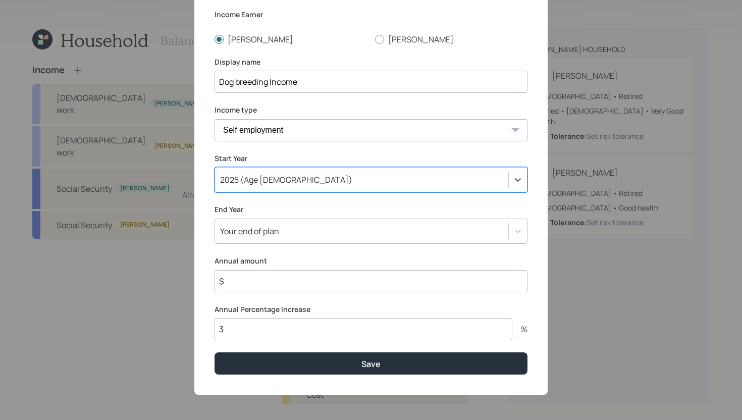
click at [305, 231] on div "Your end of plan" at bounding box center [361, 230] width 293 height 17
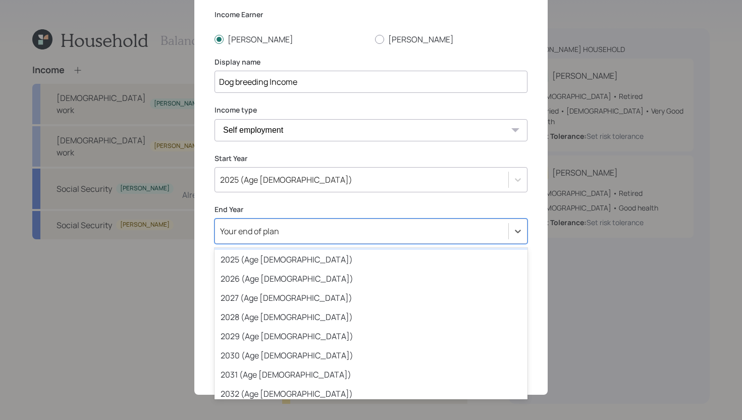
scroll to position [110, 0]
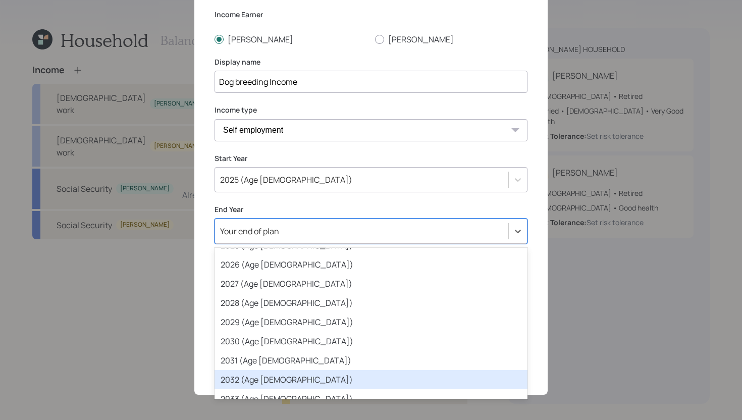
click at [274, 368] on div "2032 (Age 77)" at bounding box center [370, 379] width 313 height 19
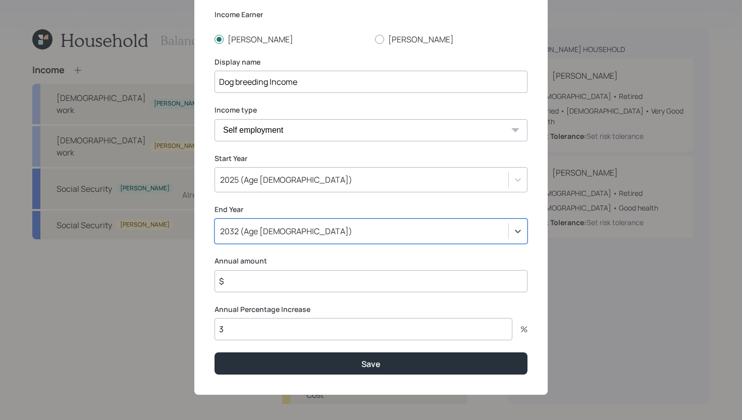
click at [260, 335] on input "3" at bounding box center [363, 329] width 298 height 22
type input "0"
click at [274, 283] on input "$" at bounding box center [370, 281] width 313 height 22
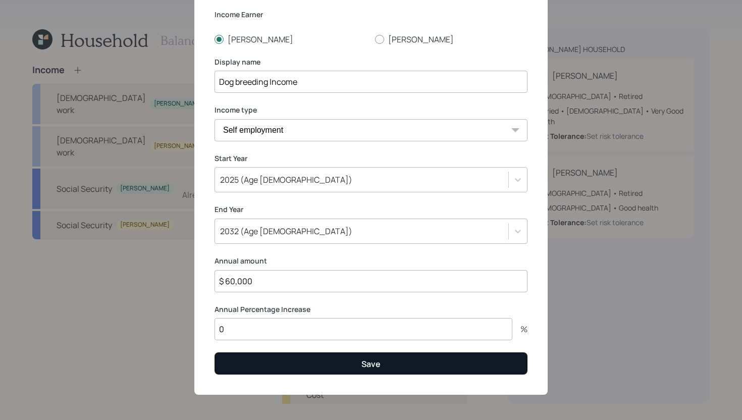
type input "$ 60,000"
click at [319, 362] on button "Save" at bounding box center [370, 363] width 313 height 22
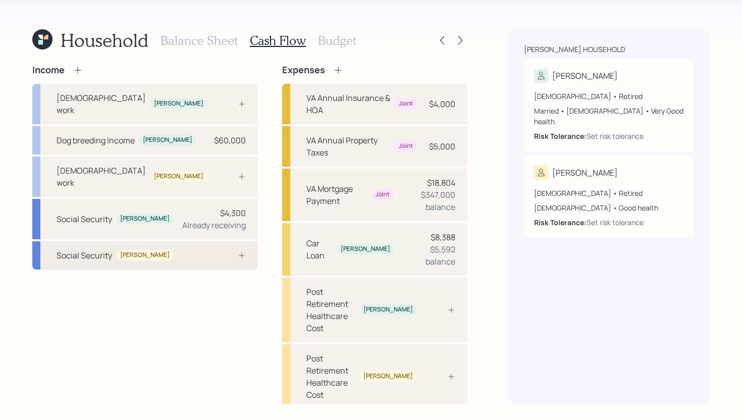
click at [215, 251] on div at bounding box center [230, 255] width 30 height 8
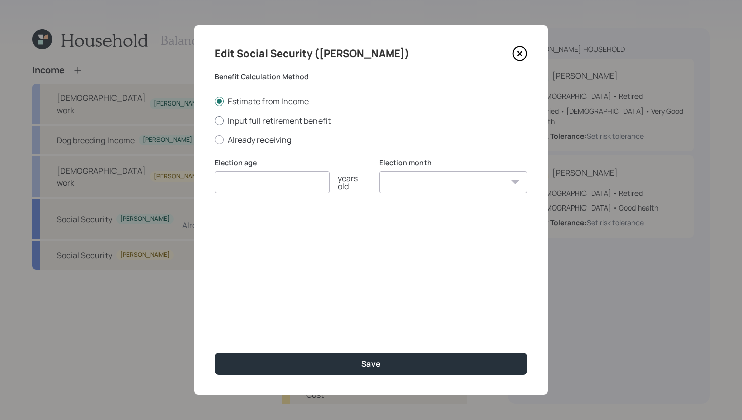
click at [260, 123] on label "Input full retirement benefit" at bounding box center [370, 120] width 313 height 11
click at [214, 121] on input "Input full retirement benefit" at bounding box center [214, 120] width 1 height 1
radio input "true"
click at [259, 179] on input "number" at bounding box center [271, 182] width 115 height 22
type input "65"
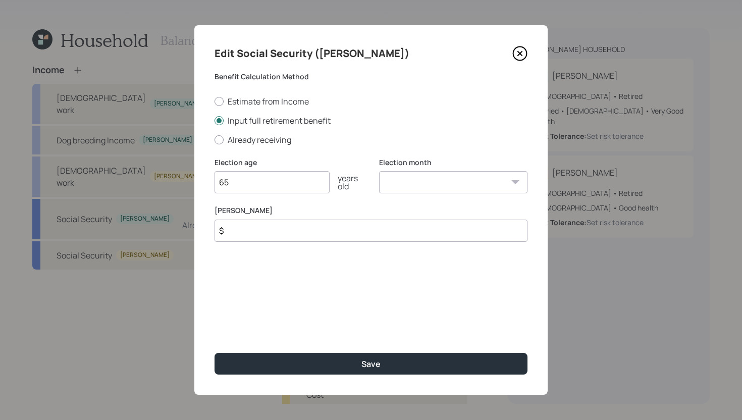
click at [433, 179] on select "January February March April May June July August September October November De…" at bounding box center [453, 182] width 148 height 22
select select "12"
click at [379, 171] on select "January February March April May June July August September October November De…" at bounding box center [453, 182] width 148 height 22
click at [318, 235] on input "$" at bounding box center [370, 230] width 313 height 22
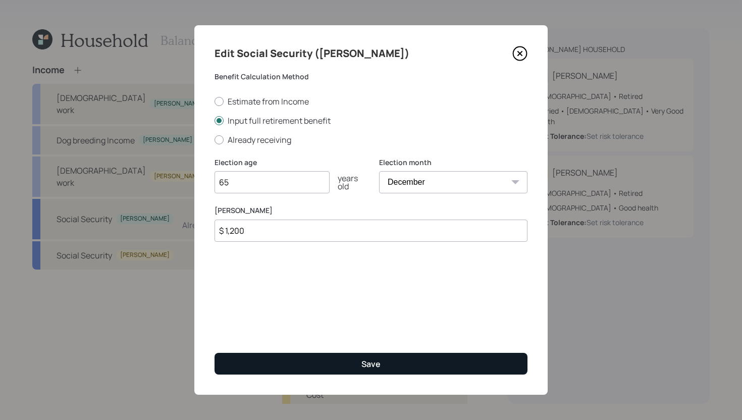
type input "$ 1,200"
click at [357, 368] on button "Save" at bounding box center [370, 364] width 313 height 22
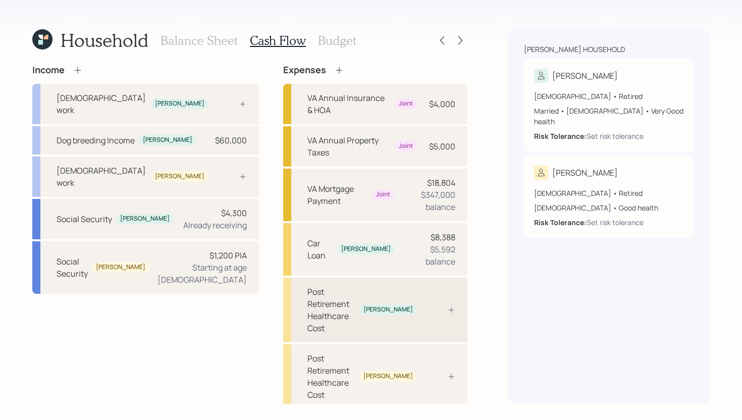
click at [355, 286] on div "Post Retirement Healthcare Cost" at bounding box center [331, 310] width 48 height 48
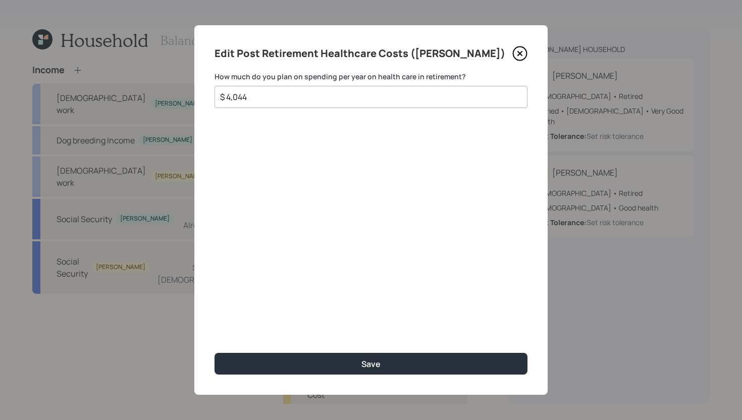
click at [339, 95] on input "$ 4,044" at bounding box center [367, 97] width 296 height 12
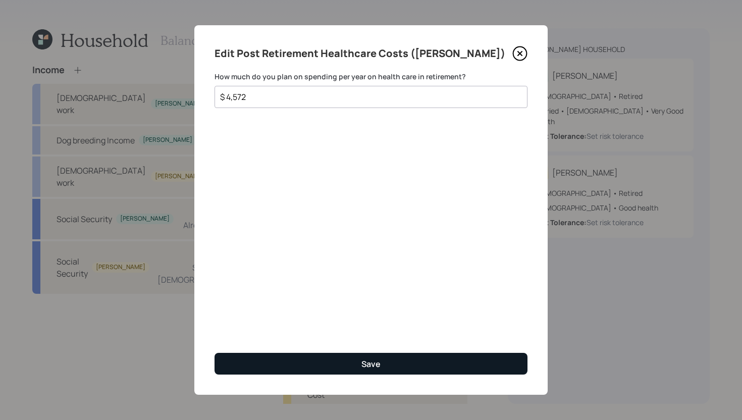
type input "$ 4,572"
click at [361, 363] on div "Save" at bounding box center [370, 363] width 19 height 11
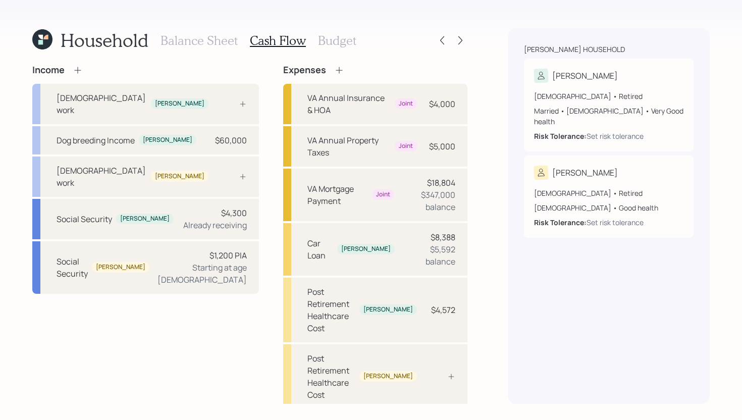
click at [334, 73] on icon at bounding box center [339, 70] width 10 height 10
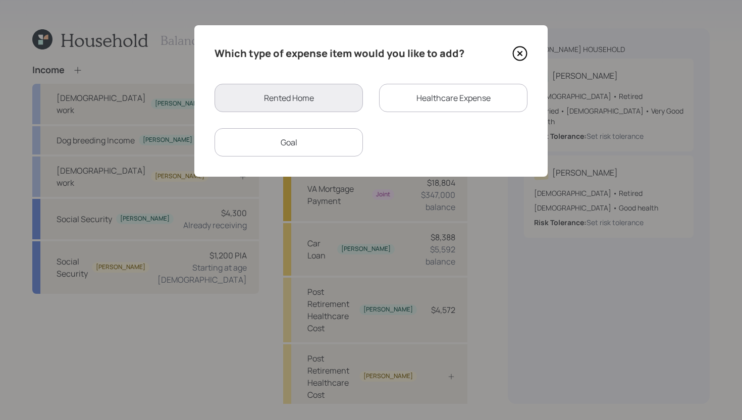
click at [420, 98] on div "Healthcare Expense" at bounding box center [453, 98] width 148 height 28
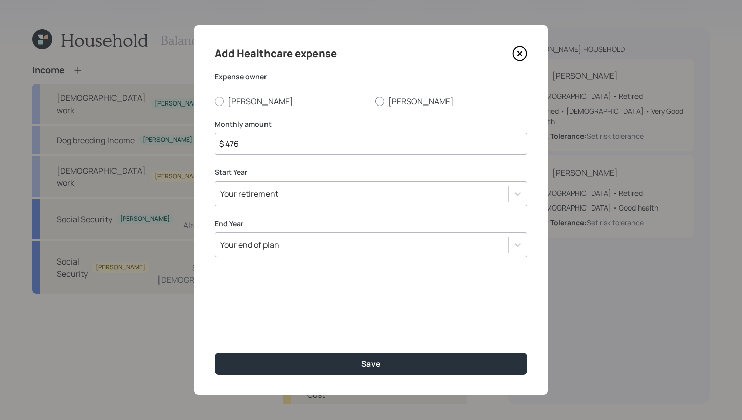
click at [387, 103] on label "Sharon" at bounding box center [451, 101] width 152 height 11
click at [375, 101] on input "Sharon" at bounding box center [374, 101] width 1 height 1
radio input "true"
click at [343, 136] on input "$ 476" at bounding box center [370, 144] width 313 height 22
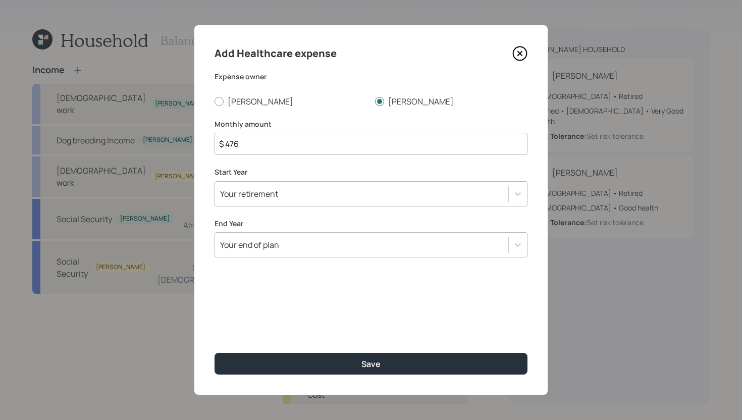
click at [343, 136] on input "$ 476" at bounding box center [370, 144] width 313 height 22
type input "$ 800"
click at [342, 196] on div "Your retirement" at bounding box center [361, 193] width 293 height 17
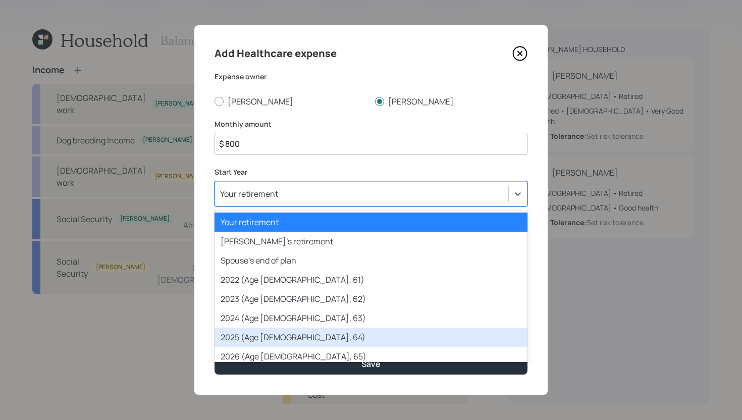
click at [301, 334] on div "2025 (Age 70, 64)" at bounding box center [370, 336] width 313 height 19
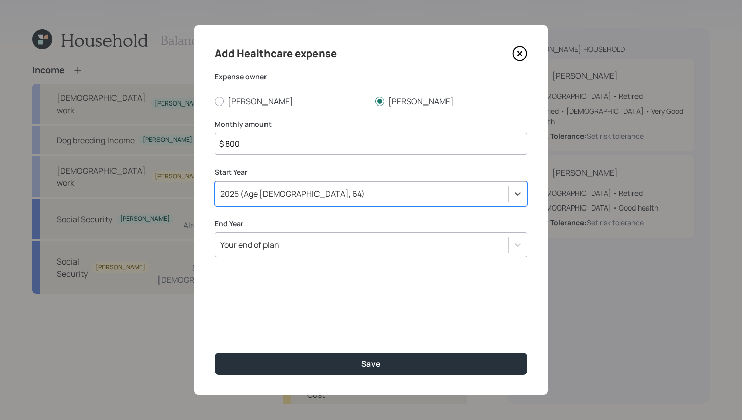
click at [321, 244] on div "Your end of plan" at bounding box center [361, 244] width 293 height 17
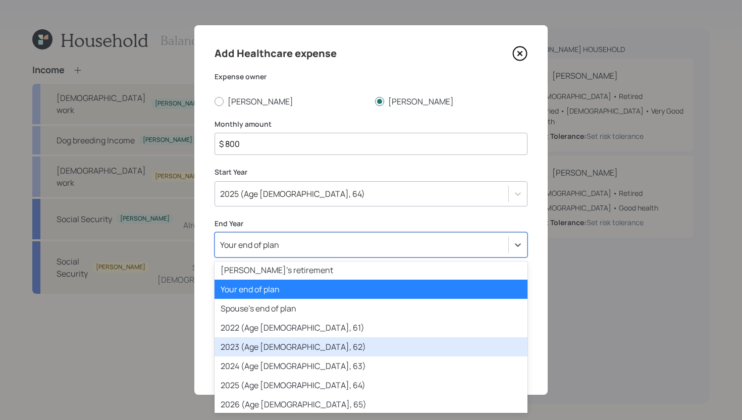
scroll to position [25, 0]
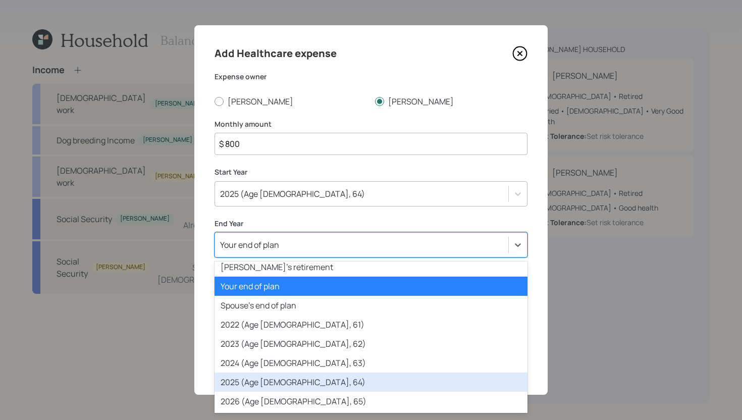
click at [288, 368] on div "2025 (Age 70, 64)" at bounding box center [370, 381] width 313 height 19
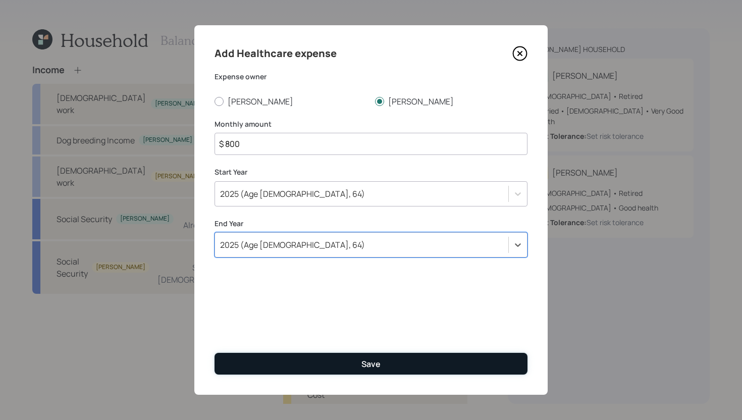
click at [294, 360] on button "Save" at bounding box center [370, 364] width 313 height 22
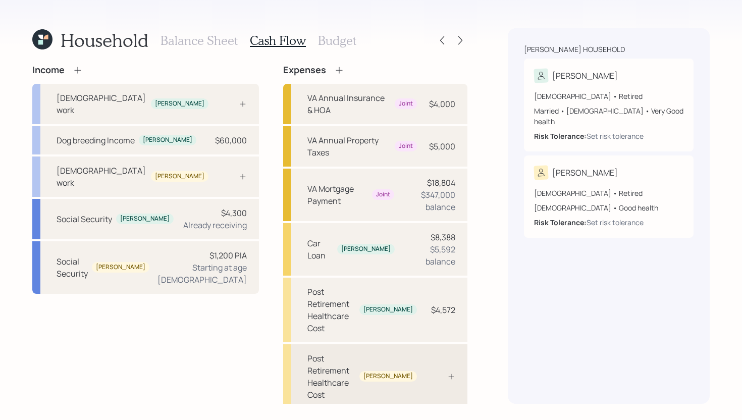
click at [431, 344] on div "Post Retirement Healthcare Cost Sharon" at bounding box center [375, 376] width 184 height 65
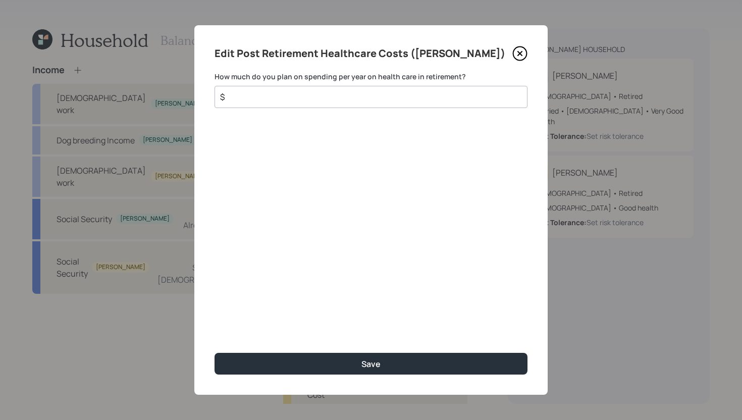
click at [518, 54] on icon at bounding box center [520, 53] width 4 height 4
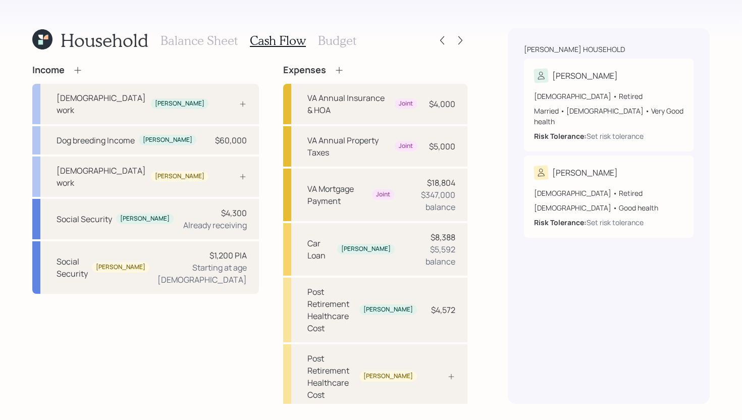
click at [334, 68] on icon at bounding box center [339, 70] width 10 height 10
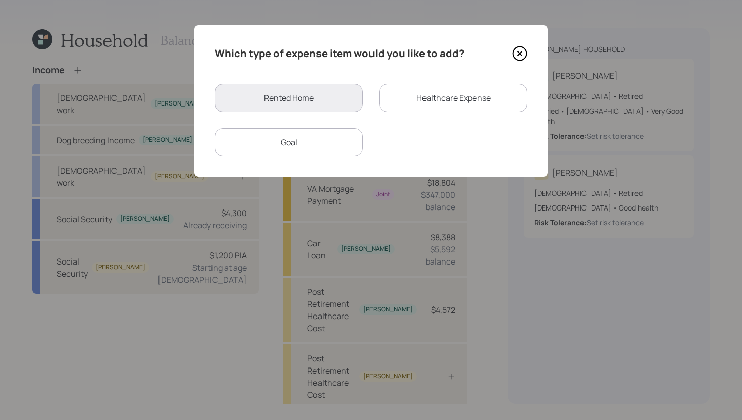
click at [420, 93] on div "Healthcare Expense" at bounding box center [453, 98] width 148 height 28
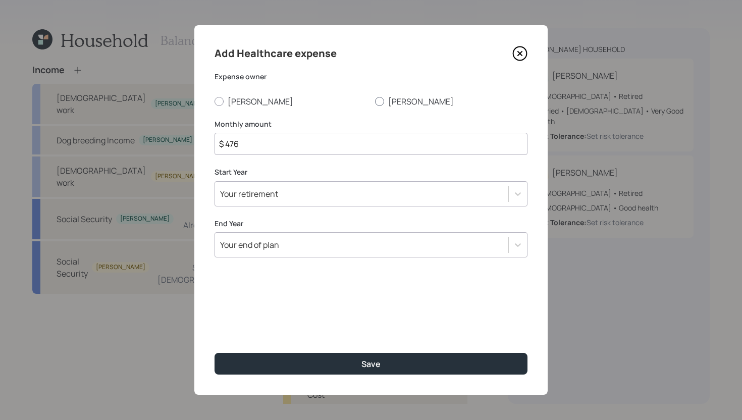
click at [389, 103] on label "Sharon" at bounding box center [451, 101] width 152 height 11
click at [375, 101] on input "Sharon" at bounding box center [374, 101] width 1 height 1
radio input "true"
click at [291, 205] on div "Your retirement" at bounding box center [370, 193] width 313 height 25
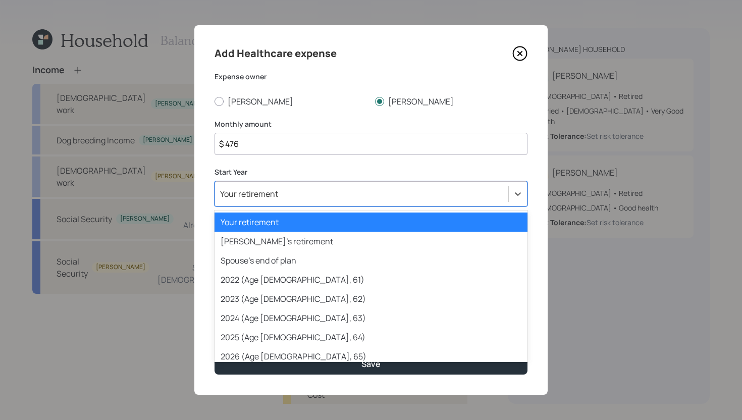
click at [312, 150] on input "$ 476" at bounding box center [370, 144] width 313 height 22
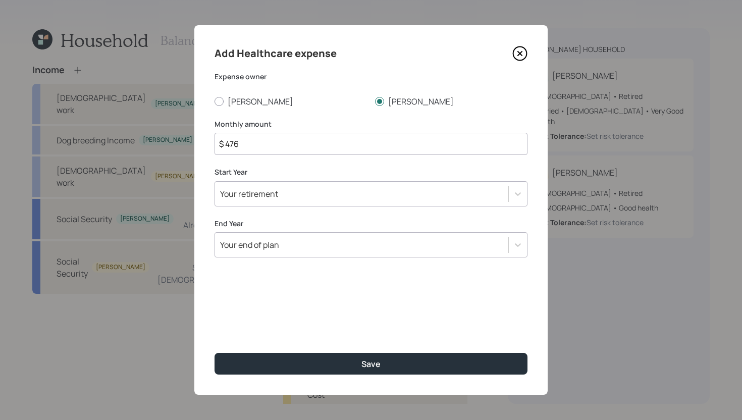
click at [312, 150] on input "$ 476" at bounding box center [370, 144] width 313 height 22
type input "$ 381"
click at [268, 197] on div "Your retirement" at bounding box center [249, 193] width 58 height 11
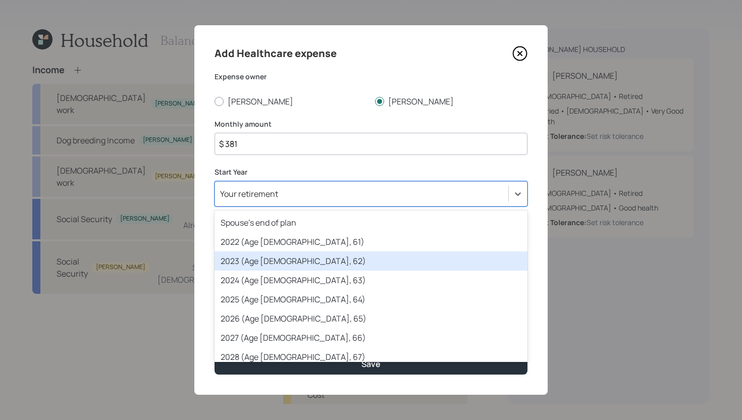
scroll to position [51, 0]
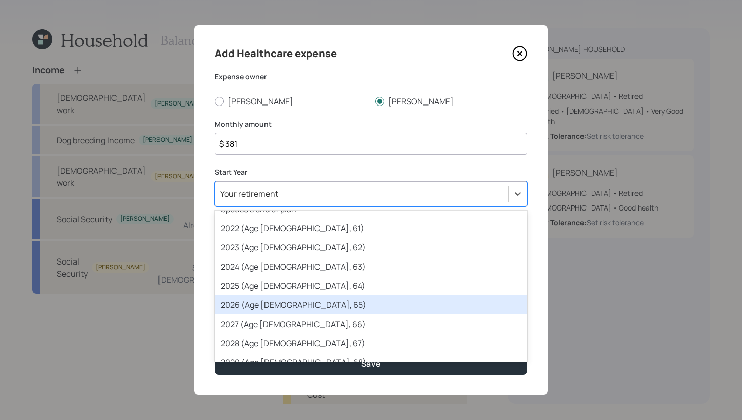
click at [263, 304] on div "2026 (Age 71, 65)" at bounding box center [370, 304] width 313 height 19
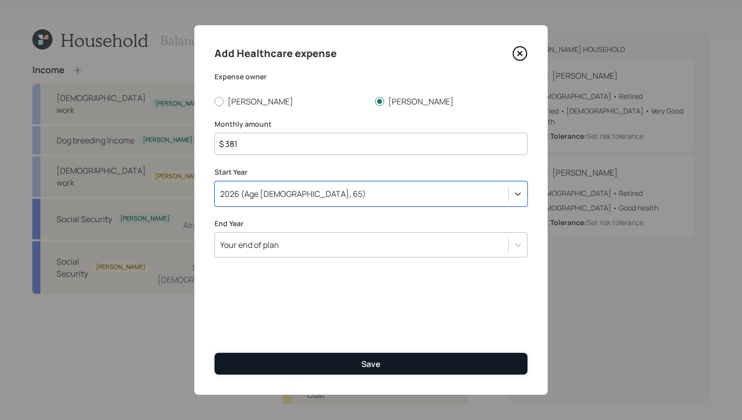
click at [296, 360] on button "Save" at bounding box center [370, 364] width 313 height 22
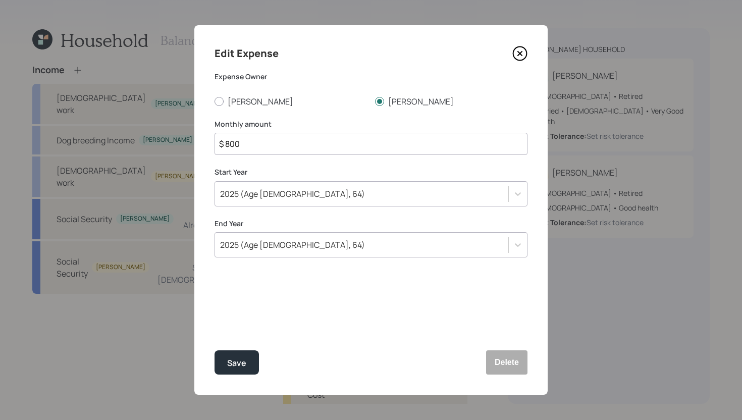
click at [523, 52] on icon at bounding box center [519, 53] width 15 height 15
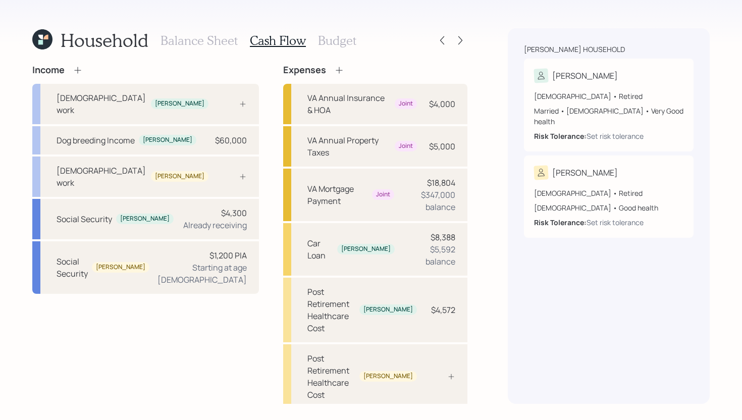
click at [326, 45] on h3 "Budget" at bounding box center [337, 40] width 38 height 15
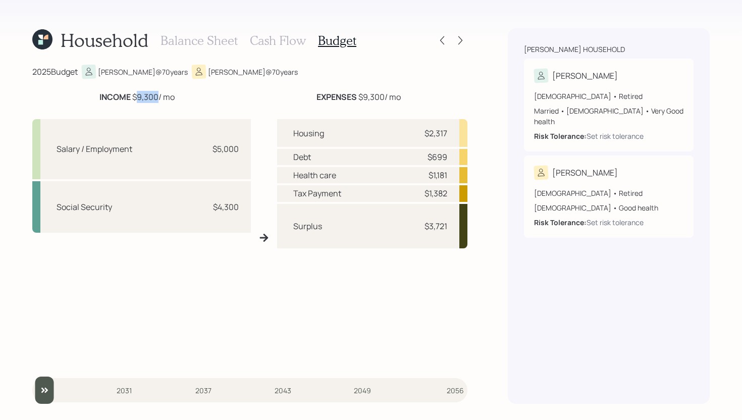
drag, startPoint x: 134, startPoint y: 97, endPoint x: 157, endPoint y: 94, distance: 23.4
click at [157, 94] on div "INCOME $9,300 / mo" at bounding box center [136, 97] width 75 height 12
drag, startPoint x: 213, startPoint y: 149, endPoint x: 245, endPoint y: 149, distance: 31.3
click at [245, 149] on div "Salary / Employment $5,000" at bounding box center [141, 149] width 218 height 60
drag, startPoint x: 212, startPoint y: 206, endPoint x: 241, endPoint y: 206, distance: 28.3
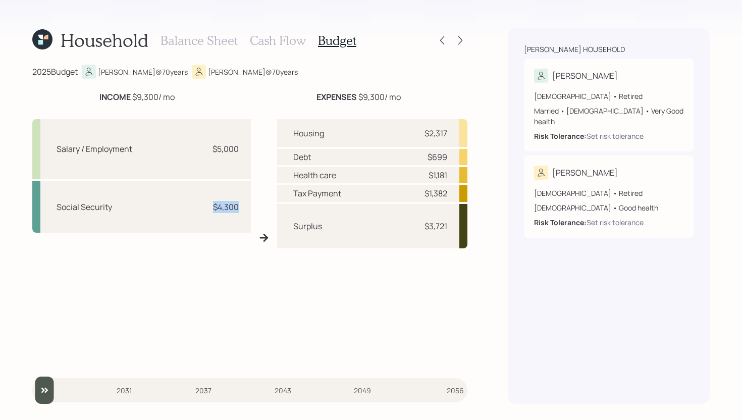
click at [241, 206] on div "Social Security $4,300" at bounding box center [141, 206] width 218 height 51
click at [261, 177] on div "Salary / Employment $5,000 Social Security $4,300 Housing $2,317 Debt $699 Heal…" at bounding box center [249, 237] width 435 height 253
drag, startPoint x: 294, startPoint y: 191, endPoint x: 452, endPoint y: 190, distance: 157.9
click at [452, 190] on div "Tax Payment $1,382" at bounding box center [372, 193] width 191 height 17
click at [411, 175] on div "Health care $1,181" at bounding box center [372, 175] width 191 height 16
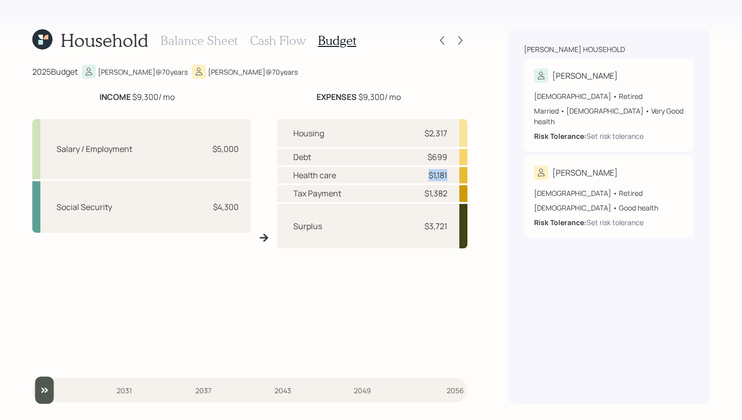
drag, startPoint x: 416, startPoint y: 175, endPoint x: 447, endPoint y: 174, distance: 30.8
click at [447, 174] on div "Health care $1,181" at bounding box center [372, 175] width 191 height 16
drag, startPoint x: 423, startPoint y: 155, endPoint x: 451, endPoint y: 155, distance: 28.3
click at [451, 155] on div "Debt $699" at bounding box center [372, 157] width 191 height 16
drag, startPoint x: 422, startPoint y: 132, endPoint x: 459, endPoint y: 131, distance: 36.9
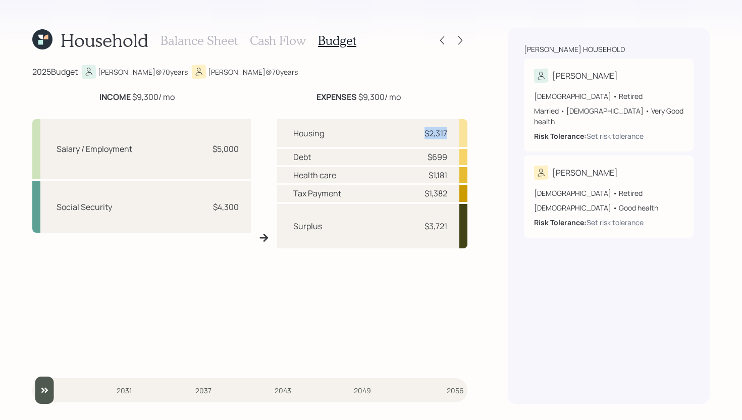
click at [459, 131] on div "Housing $2,317" at bounding box center [372, 133] width 191 height 28
click at [459, 130] on div "Housing $2,317" at bounding box center [372, 133] width 191 height 28
drag, startPoint x: 421, startPoint y: 227, endPoint x: 451, endPoint y: 227, distance: 29.8
click at [451, 227] on div "Surplus $3,721" at bounding box center [372, 226] width 191 height 44
drag, startPoint x: 324, startPoint y: 227, endPoint x: 288, endPoint y: 227, distance: 36.3
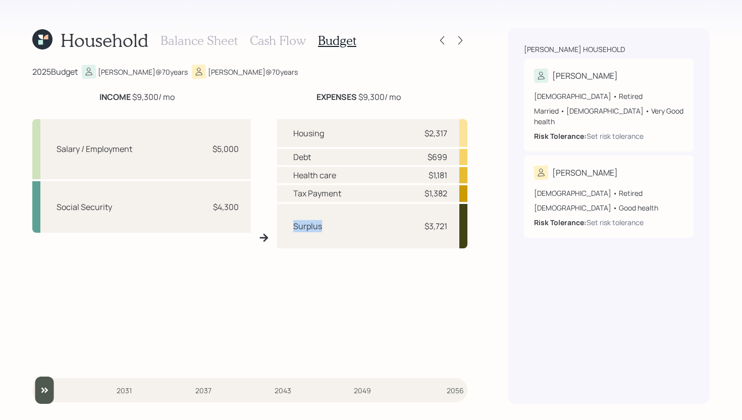
click at [288, 227] on div "Surplus $3,721" at bounding box center [372, 226] width 191 height 44
drag, startPoint x: 292, startPoint y: 227, endPoint x: 326, endPoint y: 226, distance: 33.8
click at [326, 226] on div "Surplus $3,721" at bounding box center [372, 226] width 191 height 44
click at [330, 225] on div "Surplus $3,721" at bounding box center [372, 226] width 191 height 44
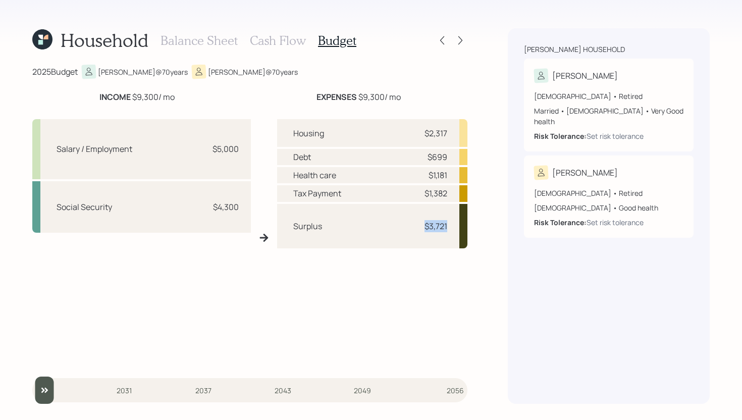
drag, startPoint x: 424, startPoint y: 226, endPoint x: 448, endPoint y: 226, distance: 23.7
click at [448, 226] on div "Surplus $3,721" at bounding box center [372, 226] width 191 height 44
click at [447, 234] on div "Surplus $3,721" at bounding box center [372, 226] width 191 height 44
click at [279, 39] on h3 "Cash Flow" at bounding box center [278, 40] width 56 height 15
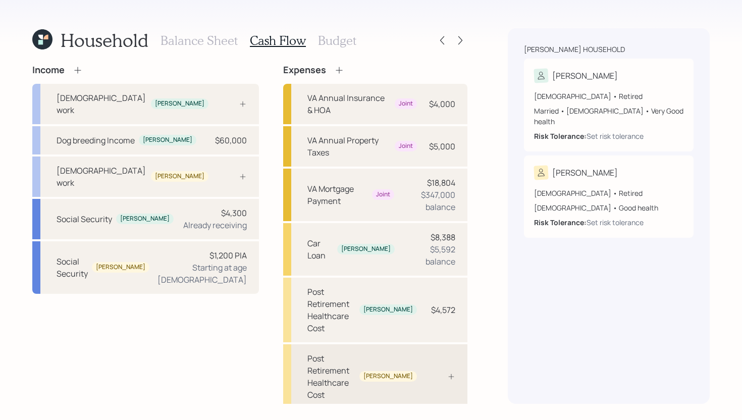
scroll to position [41, 0]
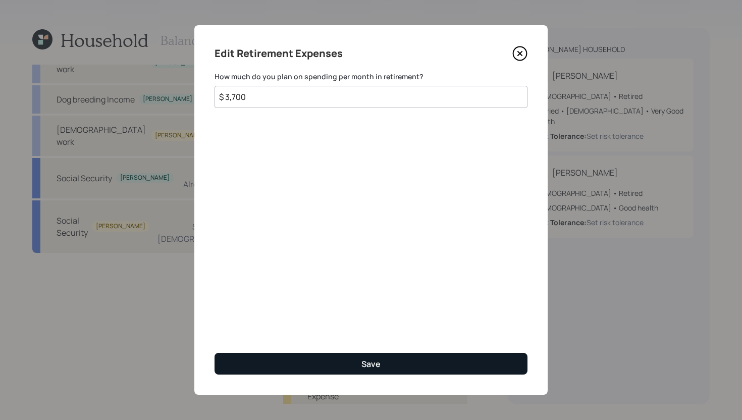
type input "$ 3,700"
click at [342, 368] on button "Save" at bounding box center [370, 364] width 313 height 22
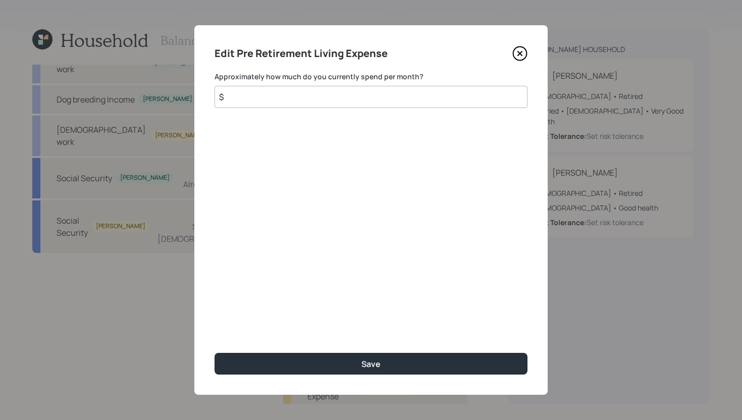
click at [267, 105] on input "$" at bounding box center [370, 97] width 313 height 22
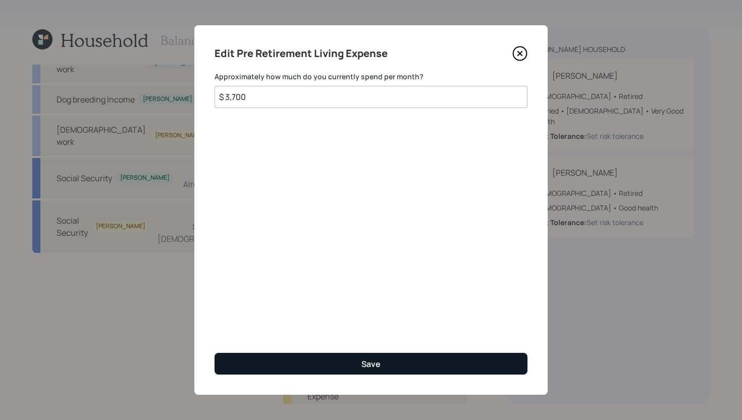
type input "$ 3,700"
click at [347, 365] on button "Save" at bounding box center [370, 364] width 313 height 22
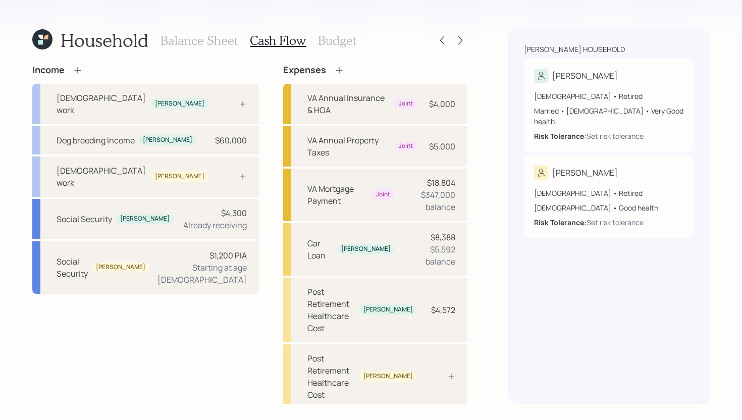
click at [203, 43] on h3 "Balance Sheet" at bounding box center [198, 40] width 77 height 15
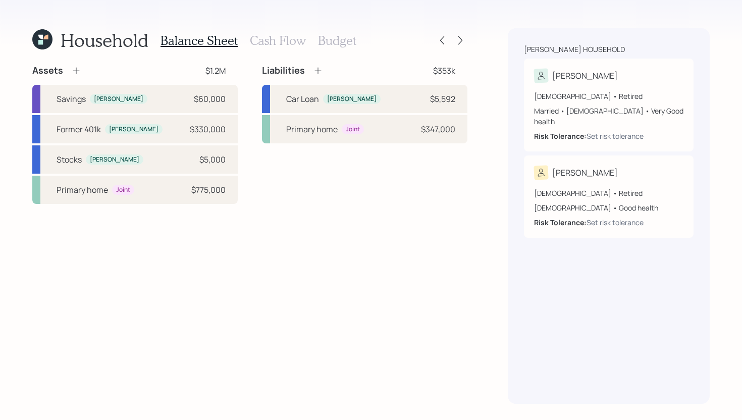
click at [287, 41] on h3 "Cash Flow" at bounding box center [278, 40] width 56 height 15
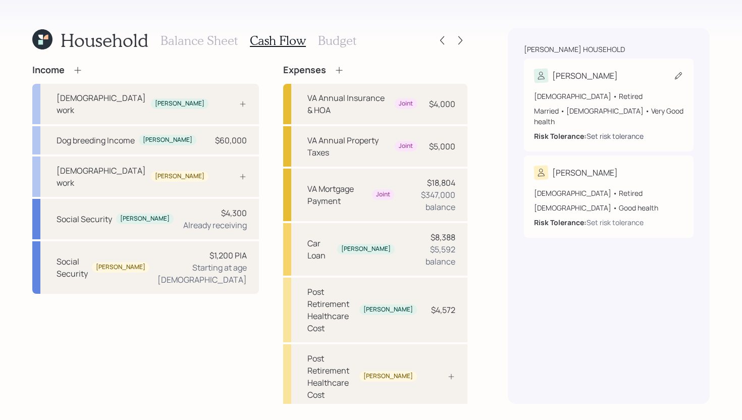
click at [614, 131] on div "Set risk tolerance" at bounding box center [614, 136] width 57 height 11
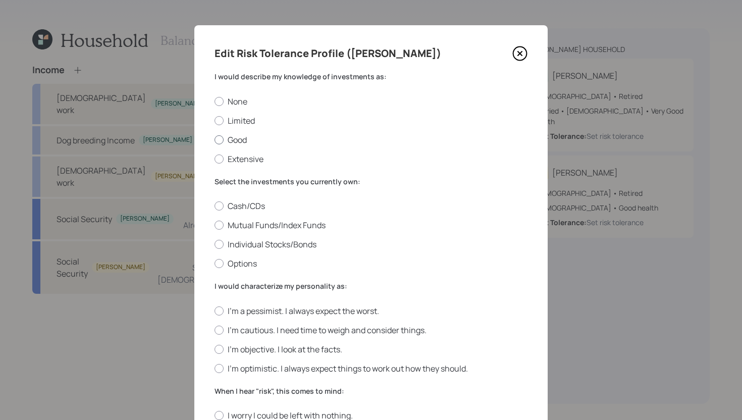
click at [240, 139] on label "Good" at bounding box center [370, 139] width 313 height 11
click at [214, 139] on input "Good" at bounding box center [214, 139] width 1 height 1
radio input "true"
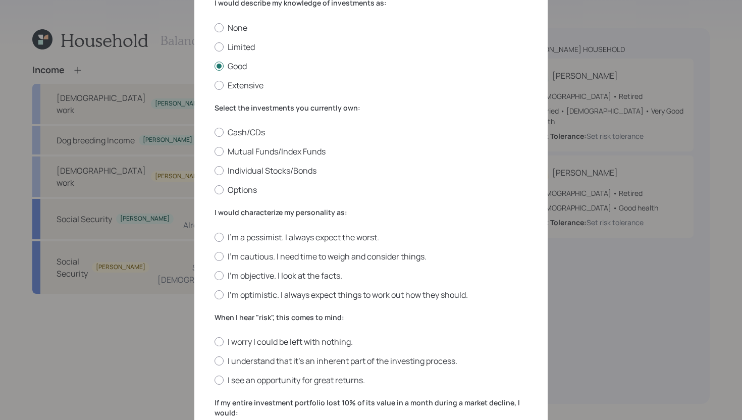
scroll to position [84, 0]
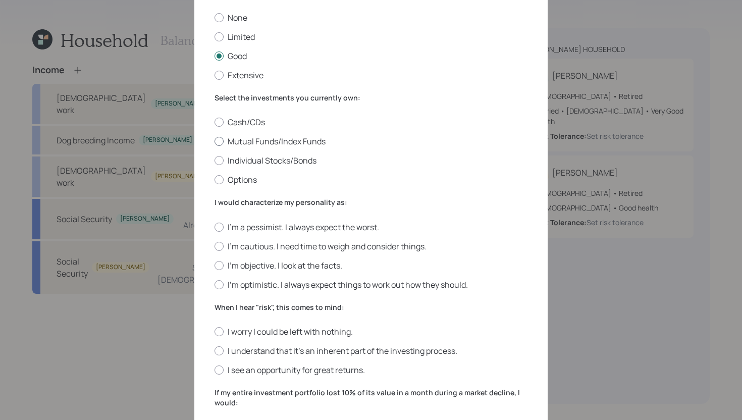
click at [307, 142] on label "Mutual Funds/Index Funds" at bounding box center [370, 141] width 313 height 11
click at [214, 142] on input "Mutual Funds/Index Funds" at bounding box center [214, 141] width 1 height 1
radio input "true"
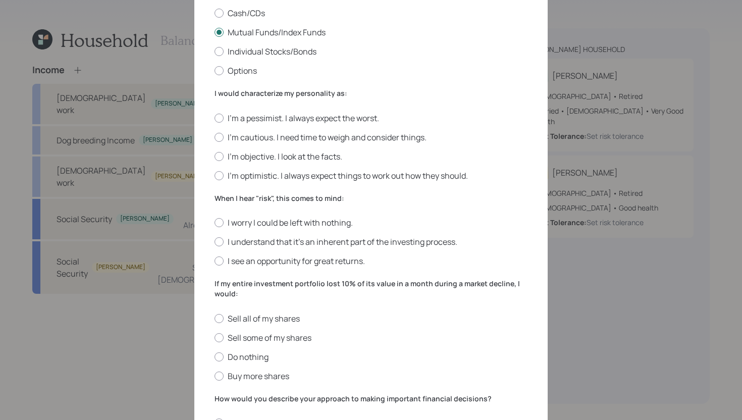
scroll to position [226, 0]
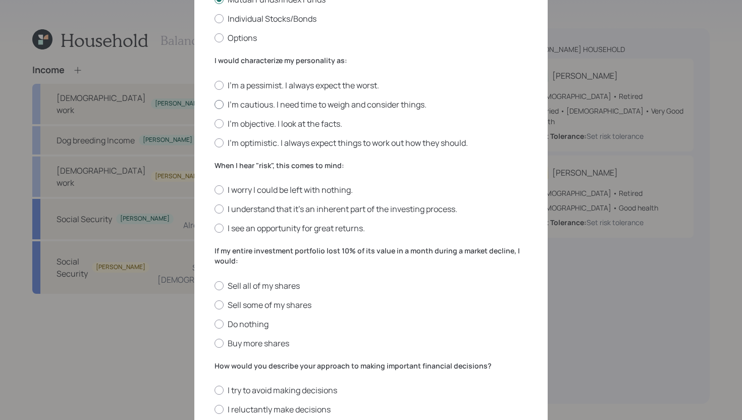
click at [307, 108] on label "I'm cautious. I need time to weigh and consider things." at bounding box center [370, 104] width 313 height 11
click at [214, 104] on input "I'm cautious. I need time to weigh and consider things." at bounding box center [214, 104] width 1 height 1
radio input "true"
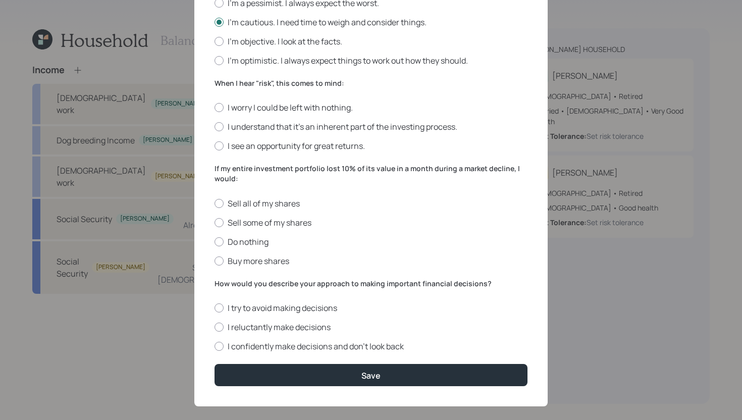
scroll to position [319, 0]
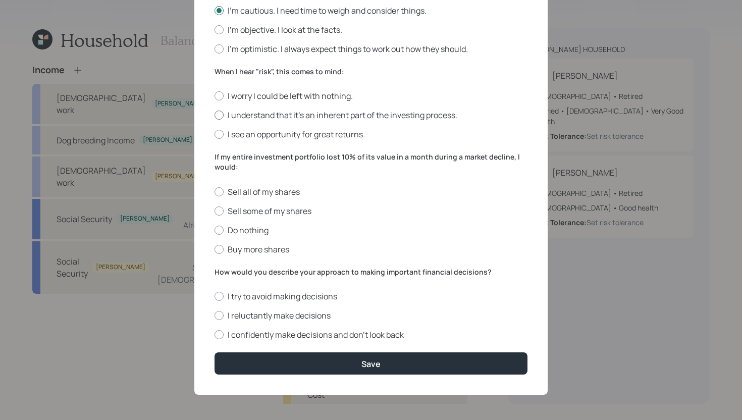
click at [264, 114] on label "I understand that it’s an inherent part of the investing process." at bounding box center [370, 114] width 313 height 11
click at [214, 115] on input "I understand that it’s an inherent part of the investing process." at bounding box center [214, 115] width 1 height 1
radio input "true"
click at [258, 227] on label "Do nothing" at bounding box center [370, 230] width 313 height 11
click at [214, 230] on input "Do nothing" at bounding box center [214, 230] width 1 height 1
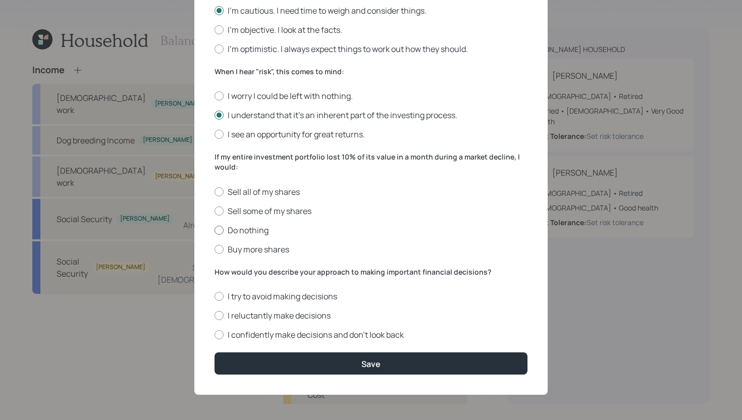
radio input "true"
click at [290, 298] on label "I try to avoid making decisions" at bounding box center [370, 296] width 313 height 11
click at [214, 297] on input "I try to avoid making decisions" at bounding box center [214, 296] width 1 height 1
radio input "true"
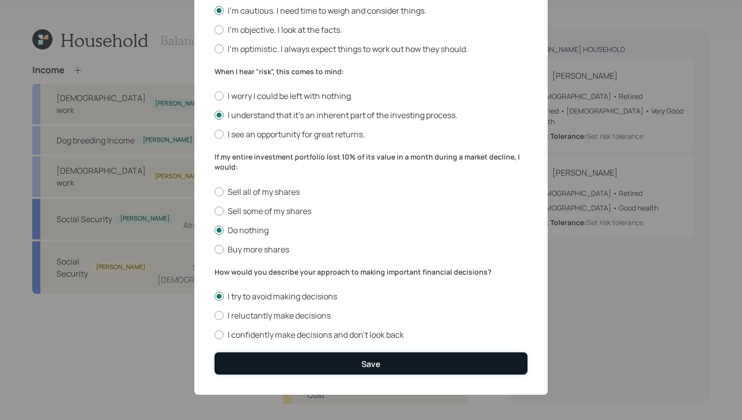
click at [359, 361] on button "Save" at bounding box center [370, 363] width 313 height 22
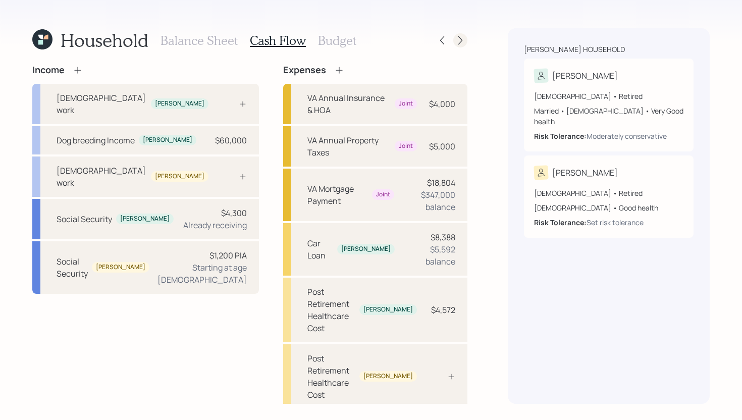
click at [460, 43] on icon at bounding box center [460, 40] width 10 height 10
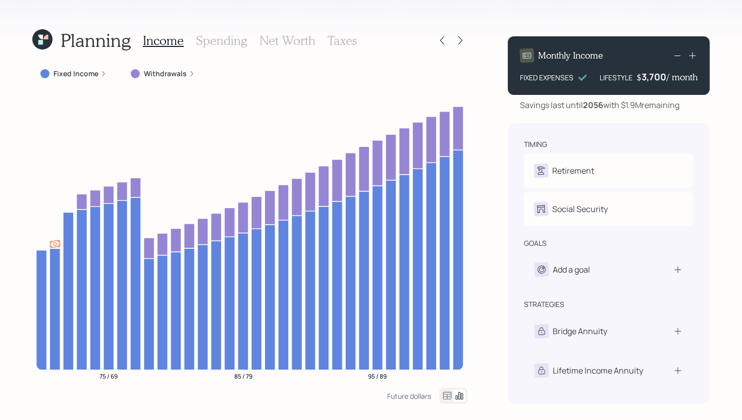
click at [181, 72] on label "Withdrawals" at bounding box center [165, 74] width 43 height 10
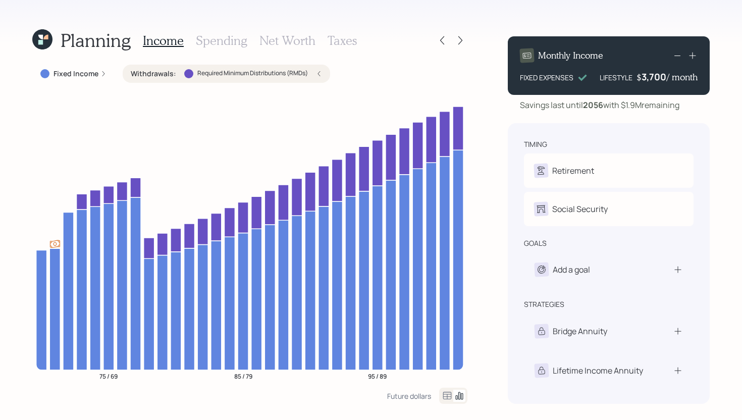
click at [180, 72] on div "Withdrawals : Required Minimum Distributions (RMDs)" at bounding box center [226, 74] width 191 height 10
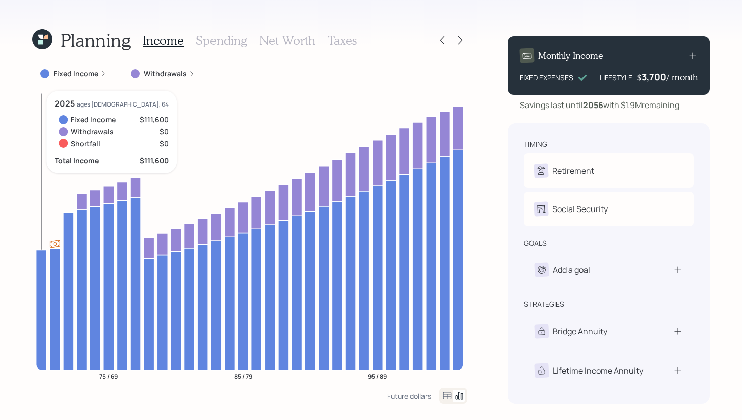
click at [42, 282] on icon at bounding box center [41, 310] width 11 height 120
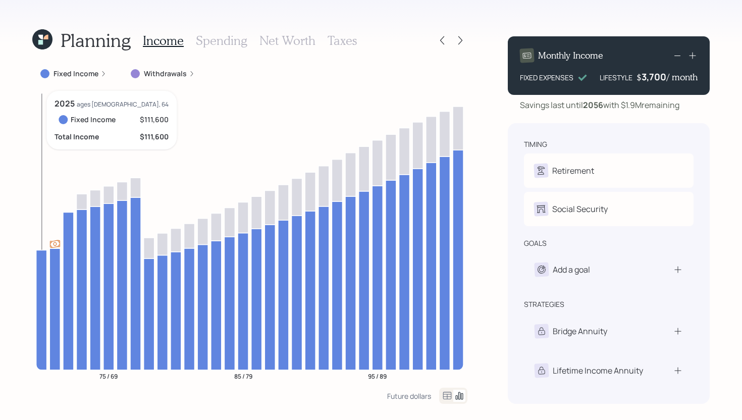
click at [42, 282] on icon at bounding box center [41, 310] width 11 height 120
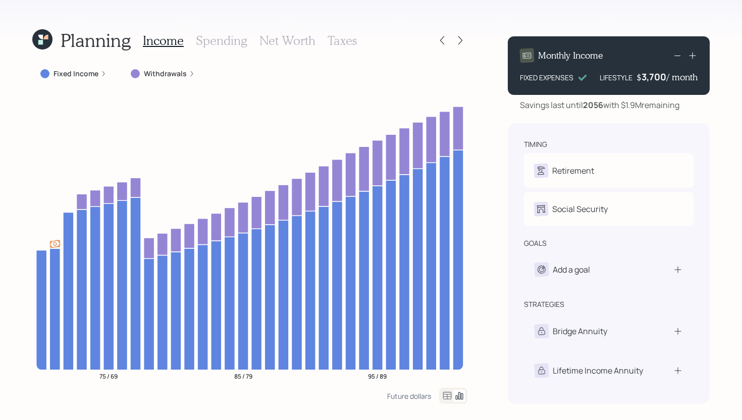
click at [67, 74] on label "Fixed Income" at bounding box center [75, 74] width 45 height 10
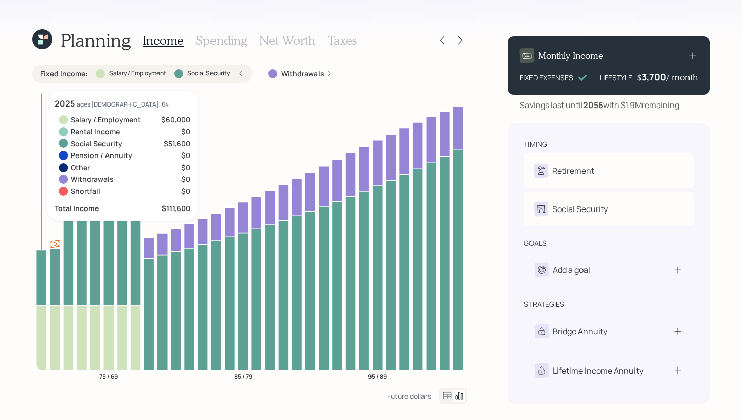
click at [42, 327] on icon at bounding box center [41, 337] width 11 height 65
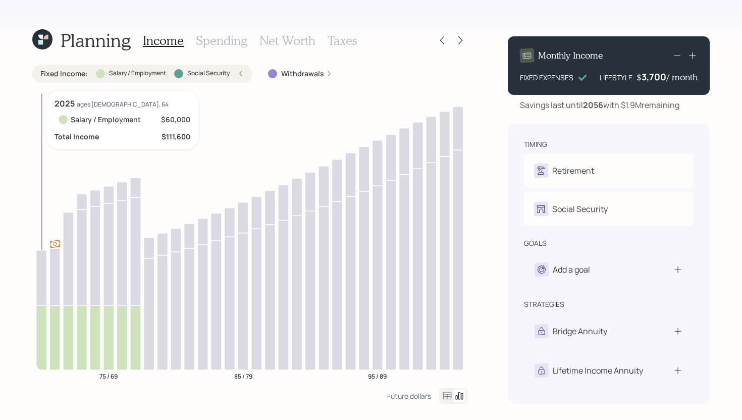
click at [42, 327] on icon at bounding box center [41, 337] width 11 height 65
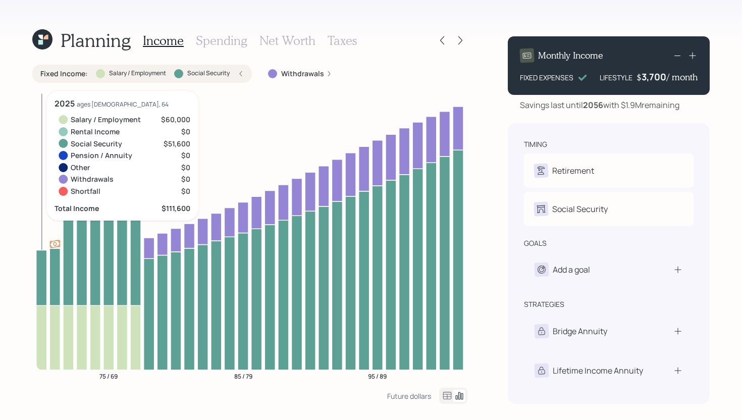
click at [42, 272] on icon at bounding box center [41, 277] width 11 height 55
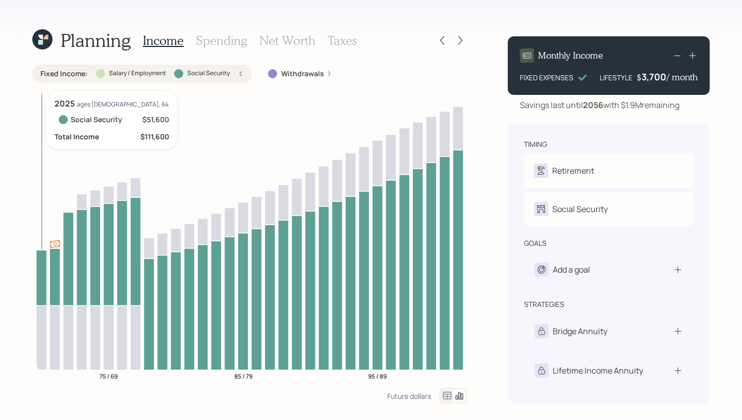
click at [42, 272] on icon at bounding box center [41, 277] width 11 height 55
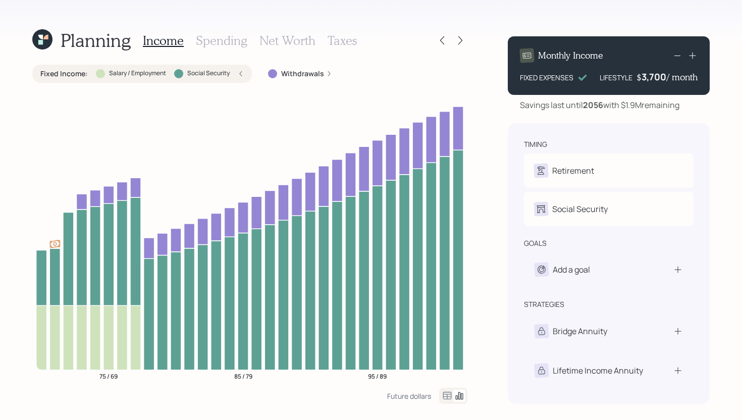
click at [170, 74] on div "Fixed Income : Salary / Employment Social Security" at bounding box center [141, 74] width 203 height 10
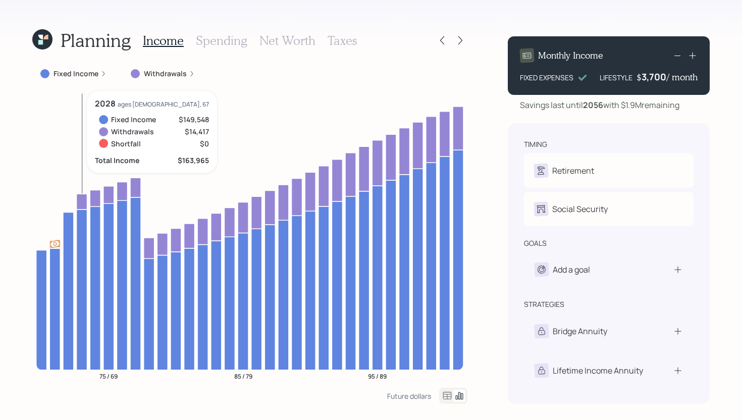
click at [86, 198] on icon at bounding box center [82, 202] width 11 height 16
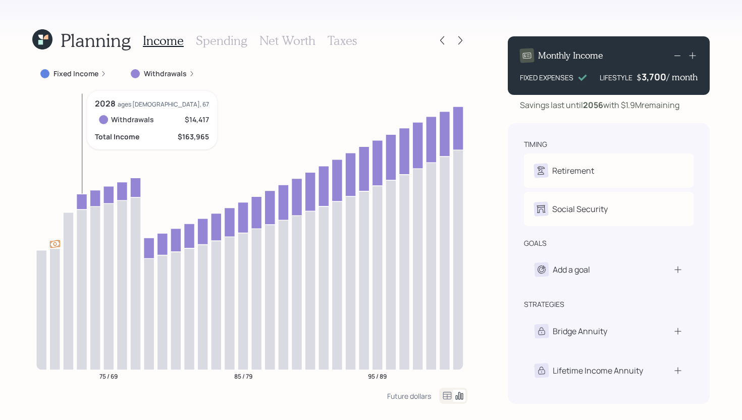
click at [82, 199] on icon at bounding box center [82, 202] width 11 height 16
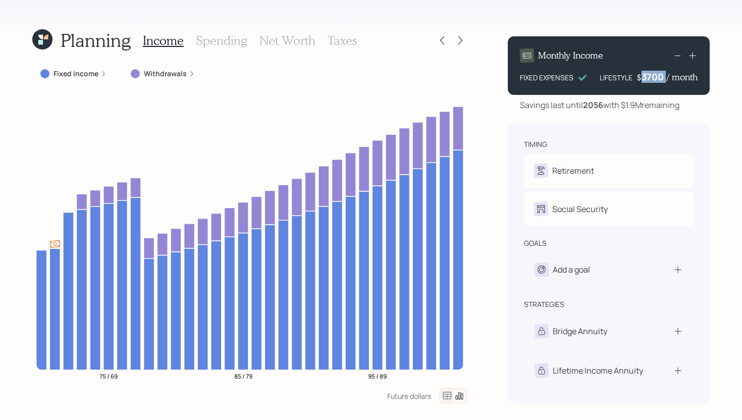
drag, startPoint x: 666, startPoint y: 76, endPoint x: 643, endPoint y: 77, distance: 23.2
click at [643, 77] on div "$ 3700 / month" at bounding box center [666, 77] width 61 height 12
click at [643, 77] on div "3700" at bounding box center [653, 77] width 25 height 12
click at [492, 156] on div "Planning Income Spending Net Worth Taxes Fixed Income Withdrawals 75 / 69 85 / …" at bounding box center [371, 210] width 742 height 420
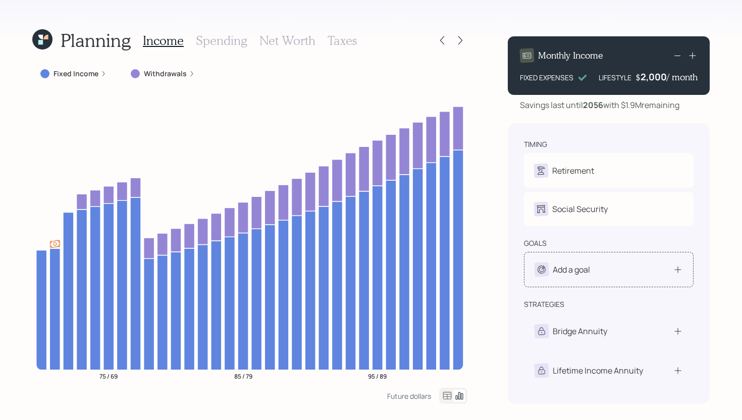
click at [565, 274] on div "Add a goal" at bounding box center [570, 269] width 37 height 12
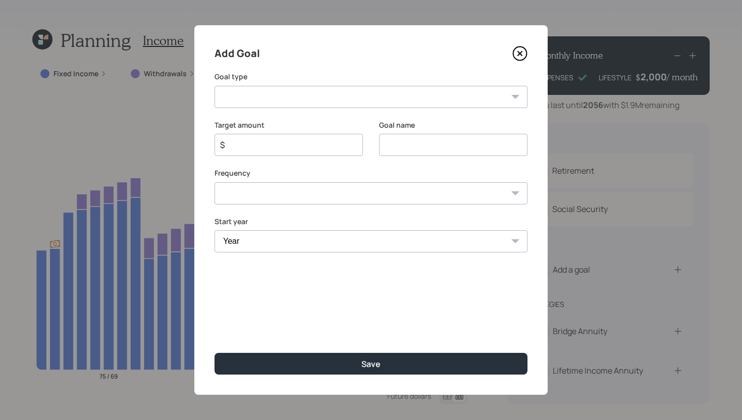
click at [353, 106] on select "Create an emergency fund Donate to charity Purchase a home Make a purchase Supp…" at bounding box center [370, 97] width 313 height 22
select select "other"
click at [214, 86] on select "Create an emergency fund Donate to charity Purchase a home Make a purchase Supp…" at bounding box center [370, 97] width 313 height 22
click at [442, 141] on input "Other" at bounding box center [453, 145] width 148 height 22
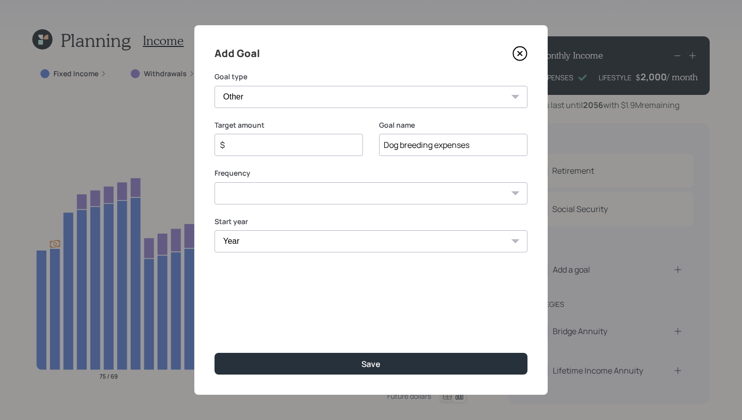
type input "Dog breeding expenses"
click at [290, 142] on input "$" at bounding box center [284, 145] width 131 height 12
type input "$ 20,400"
click at [294, 192] on select "One time Every 1 year Every 2 years Every 3 years Every 4 years Every 5 years E…" at bounding box center [370, 193] width 313 height 22
click at [214, 182] on select "One time Every 1 year Every 2 years Every 3 years Every 4 years Every 5 years E…" at bounding box center [370, 193] width 313 height 22
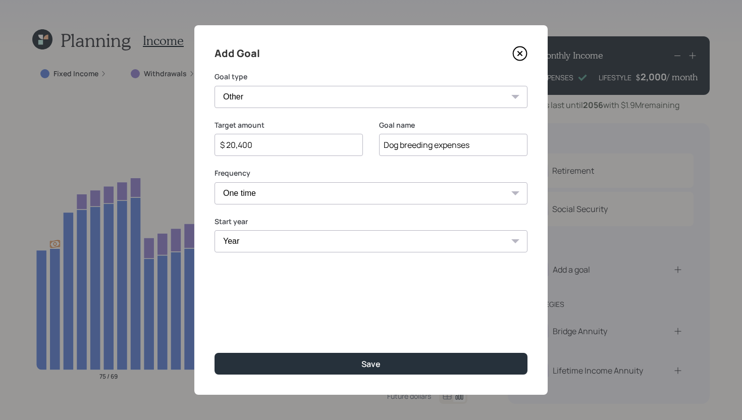
click at [290, 194] on select "One time Every 1 year Every 2 years Every 3 years Every 4 years Every 5 years E…" at bounding box center [370, 193] width 313 height 22
select select "1"
click at [214, 182] on select "One time Every 1 year Every 2 years Every 3 years Every 4 years Every 5 years E…" at bounding box center [370, 193] width 313 height 22
click at [266, 248] on select "Year 2025 2026 2027 2028 2029 2030 2031 2032 2033 2034 2035 2036 2037 2038 2039…" at bounding box center [288, 241] width 148 height 22
select select "2025"
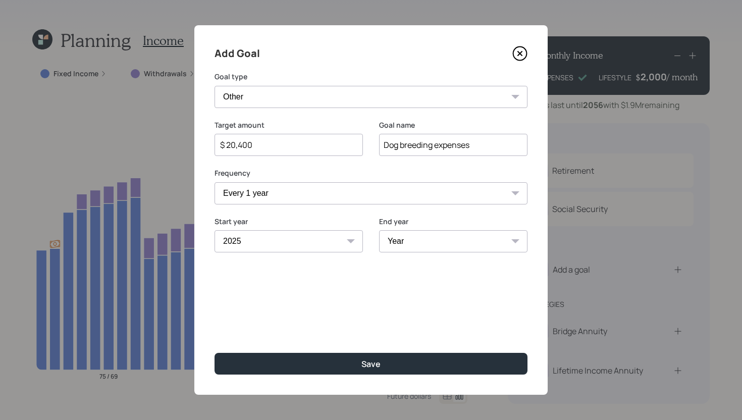
click at [214, 230] on select "Year 2025 2026 2027 2028 2029 2030 2031 2032 2033 2034 2035 2036 2037 2038 2039…" at bounding box center [288, 241] width 148 height 22
click at [434, 234] on select "Year 2025 2026 2027 2028 2029 2030 2031 2032 2033 2034 2035 2036 2037 2038 2039…" at bounding box center [453, 241] width 148 height 22
select select "2032"
click at [379, 230] on select "Year 2025 2026 2027 2028 2029 2030 2031 2032 2033 2034 2035 2036 2037 2038 2039…" at bounding box center [453, 241] width 148 height 22
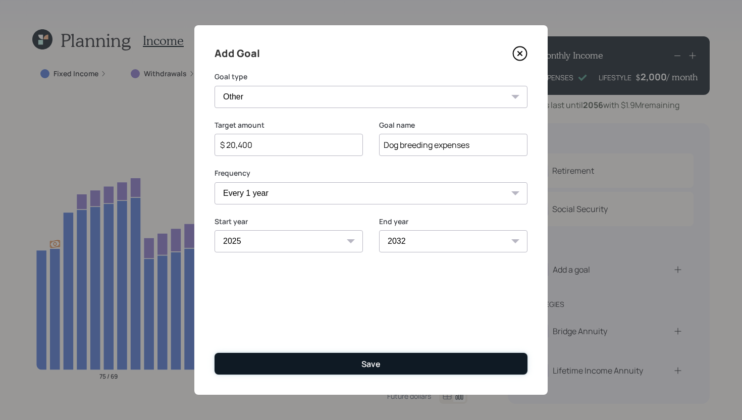
click at [390, 369] on button "Save" at bounding box center [370, 364] width 313 height 22
type input "$"
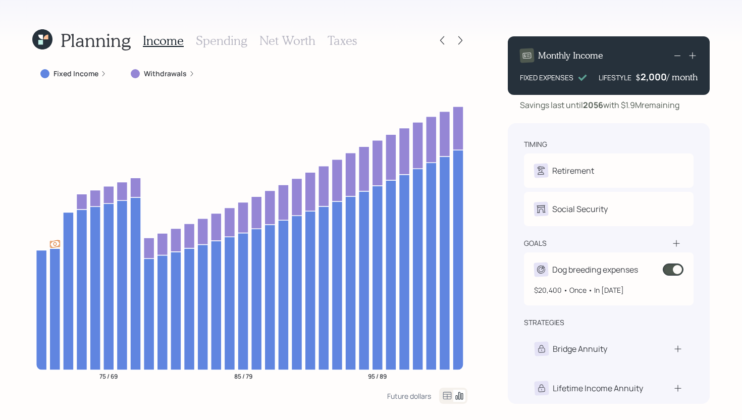
click at [610, 269] on div "Dog breeding expenses" at bounding box center [595, 269] width 86 height 12
select select "1"
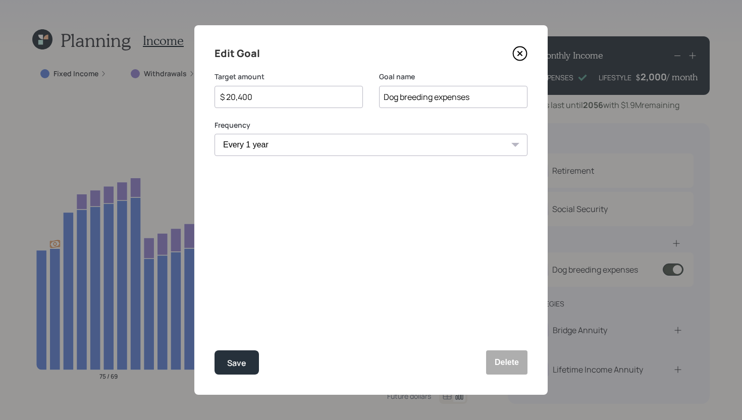
select select "2032"
click at [242, 360] on div "Save" at bounding box center [236, 363] width 19 height 14
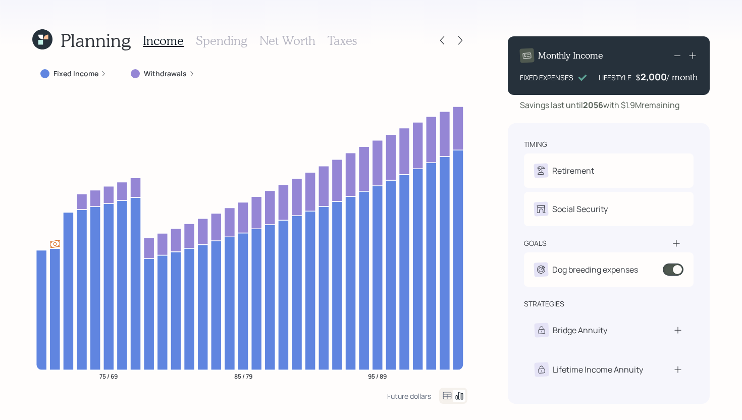
click at [170, 72] on label "Withdrawals" at bounding box center [165, 74] width 43 height 10
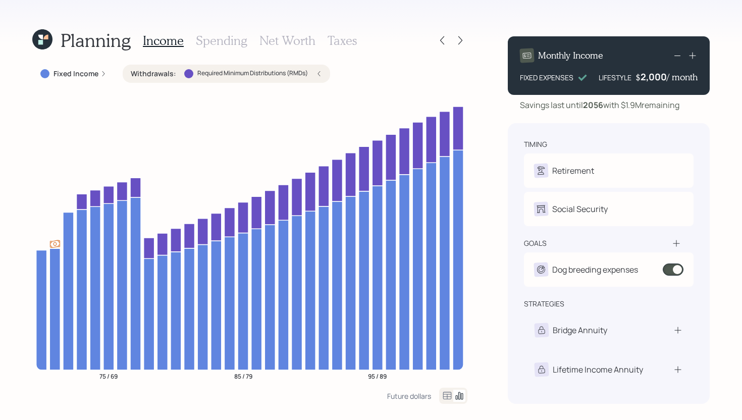
click at [212, 40] on h3 "Spending" at bounding box center [221, 40] width 51 height 15
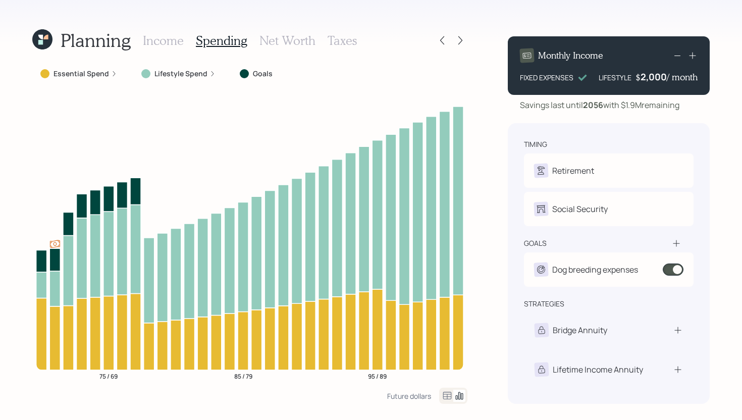
click at [197, 78] on label "Lifestyle Spend" at bounding box center [180, 74] width 53 height 10
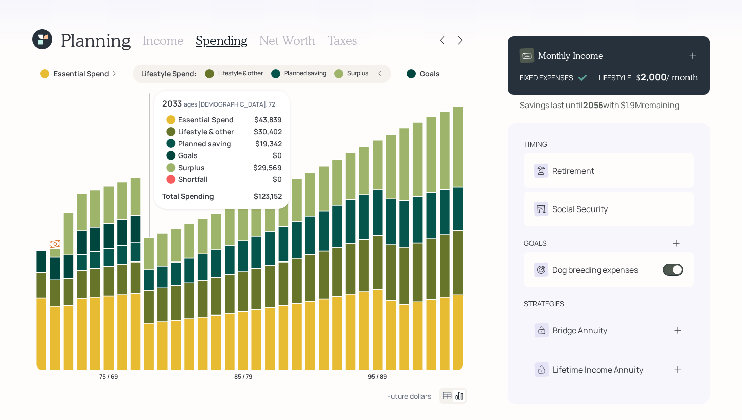
click at [148, 281] on icon at bounding box center [149, 279] width 11 height 21
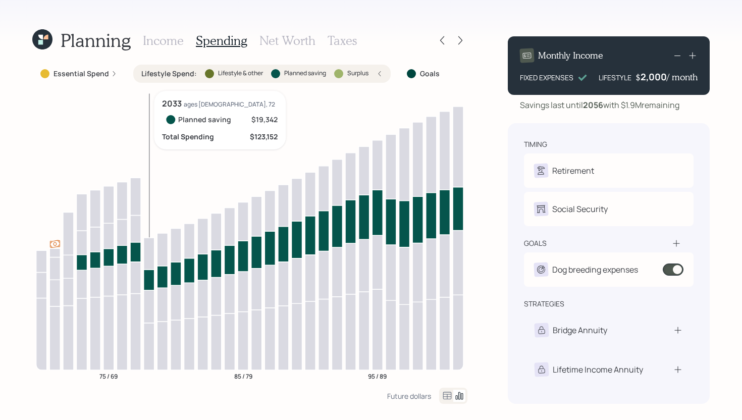
click at [148, 281] on icon at bounding box center [149, 279] width 11 height 21
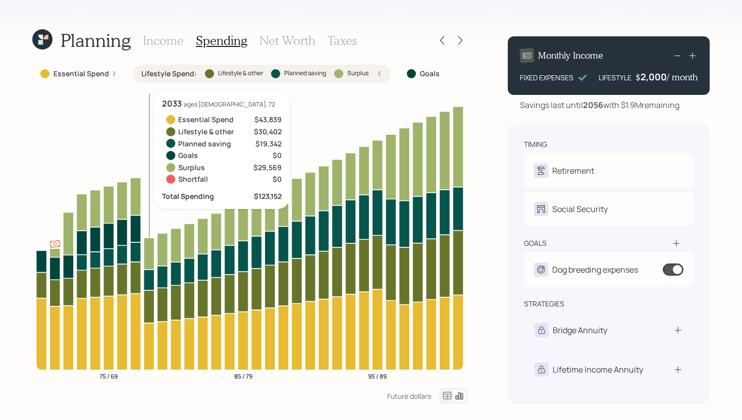
click at [152, 283] on icon at bounding box center [149, 279] width 11 height 21
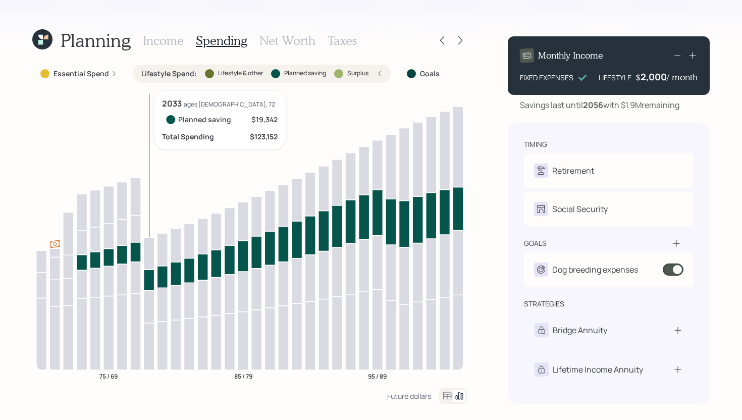
click at [152, 283] on icon at bounding box center [149, 279] width 11 height 21
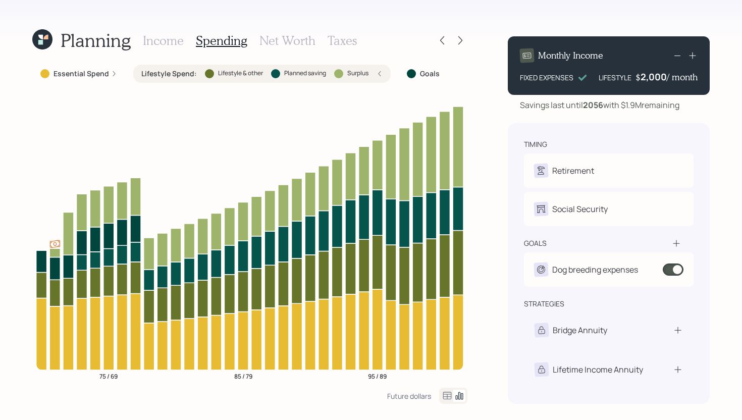
click at [183, 77] on label "Lifestyle Spend :" at bounding box center [168, 74] width 55 height 10
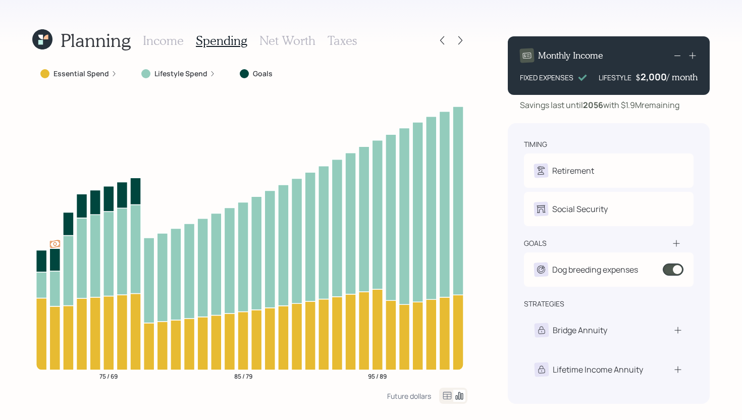
click at [170, 41] on h3 "Income" at bounding box center [163, 40] width 41 height 15
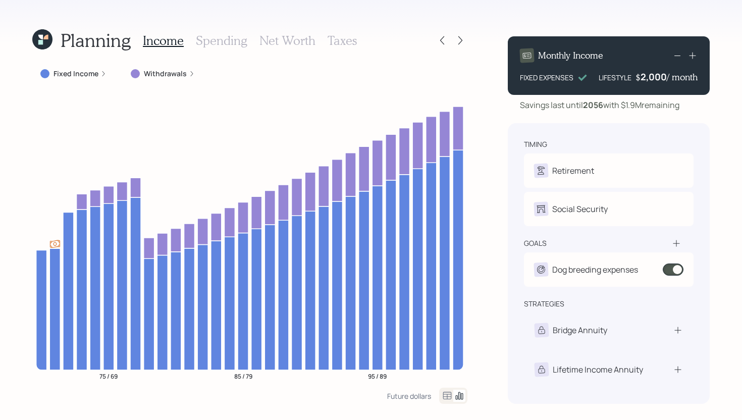
drag, startPoint x: 624, startPoint y: 105, endPoint x: 698, endPoint y: 104, distance: 74.2
click at [698, 104] on div "Savings last until 2056 with $1.9M remaining" at bounding box center [609, 105] width 202 height 12
click at [410, 393] on div "Future dollars" at bounding box center [409, 396] width 44 height 10
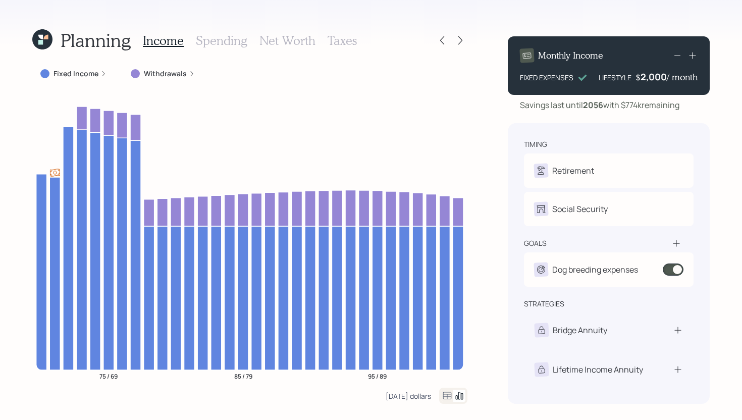
click at [421, 396] on div "Today's dollars" at bounding box center [407, 396] width 45 height 10
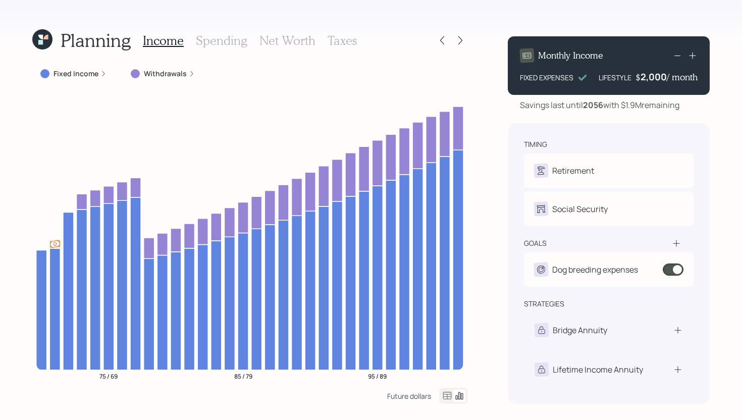
click at [415, 395] on div "Future dollars" at bounding box center [409, 396] width 44 height 10
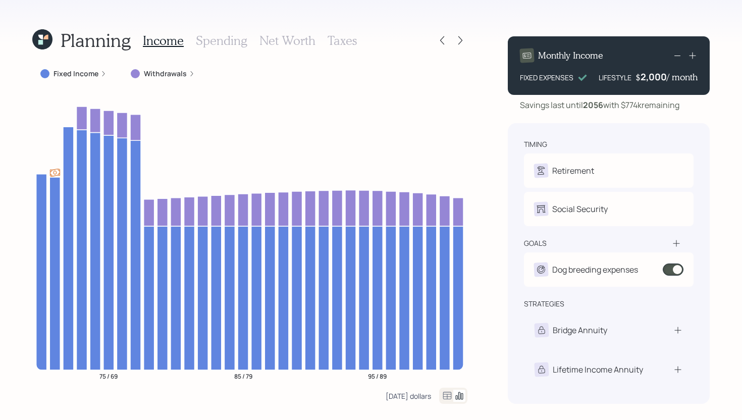
click at [415, 395] on div "Today's dollars" at bounding box center [407, 396] width 45 height 10
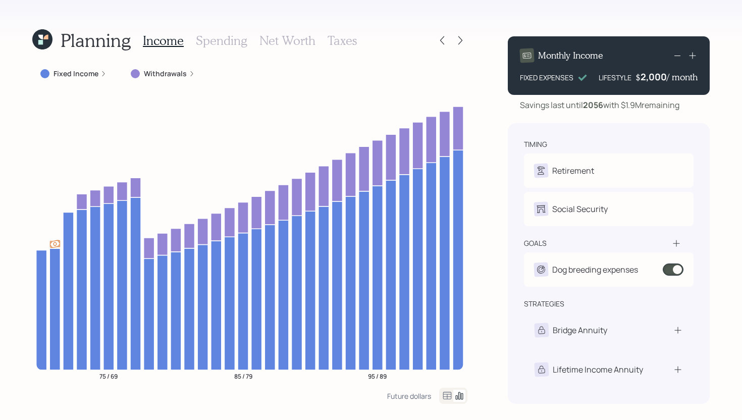
click at [232, 43] on h3 "Spending" at bounding box center [221, 40] width 51 height 15
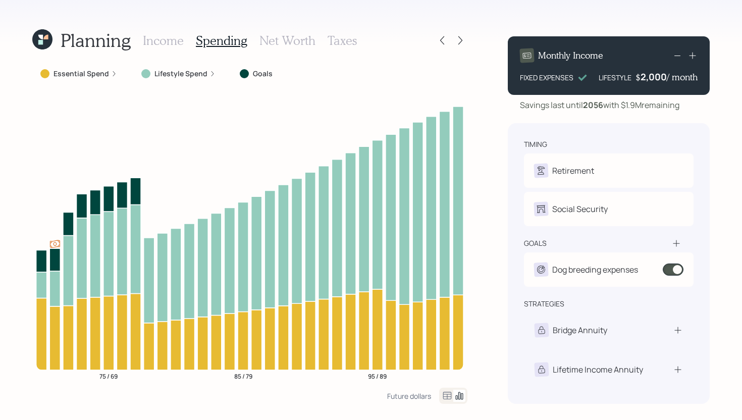
click at [166, 72] on label "Lifestyle Spend" at bounding box center [180, 74] width 53 height 10
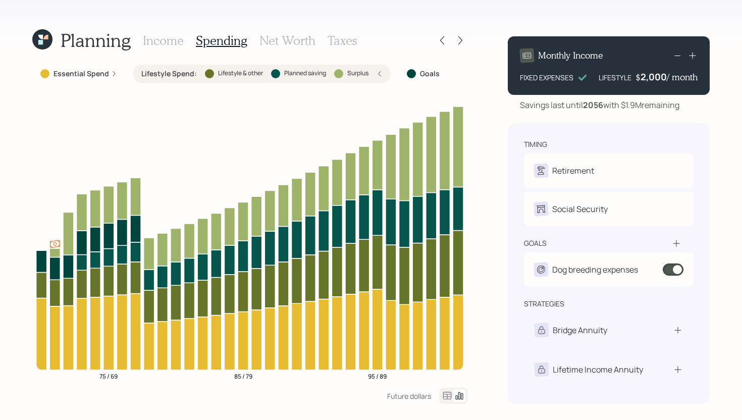
click at [101, 73] on label "Essential Spend" at bounding box center [80, 74] width 55 height 10
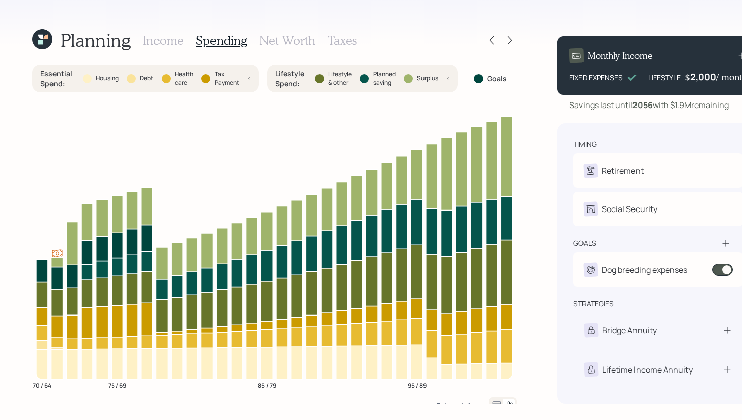
click at [326, 77] on div "Lifestyle & other" at bounding box center [333, 78] width 37 height 17
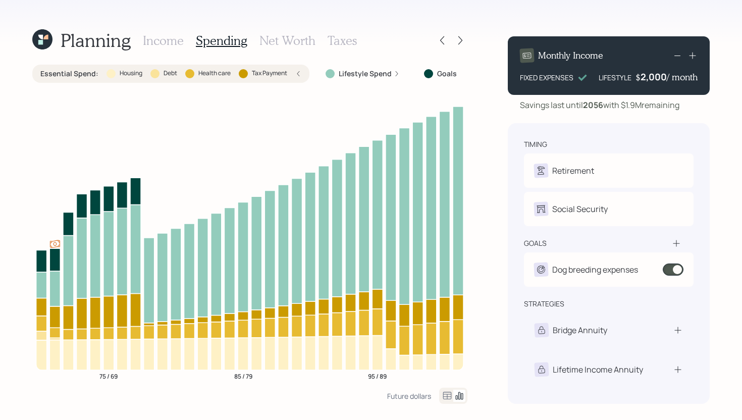
click at [207, 75] on label "Health care" at bounding box center [214, 73] width 32 height 9
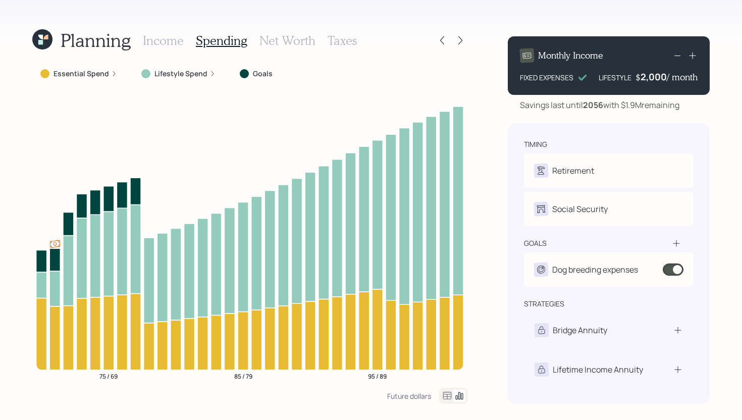
click at [168, 38] on h3 "Income" at bounding box center [163, 40] width 41 height 15
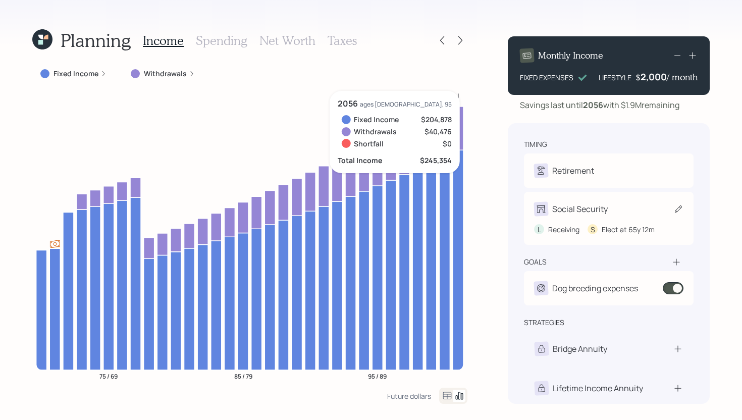
click at [638, 209] on div "Social Security" at bounding box center [608, 209] width 149 height 14
select select "12"
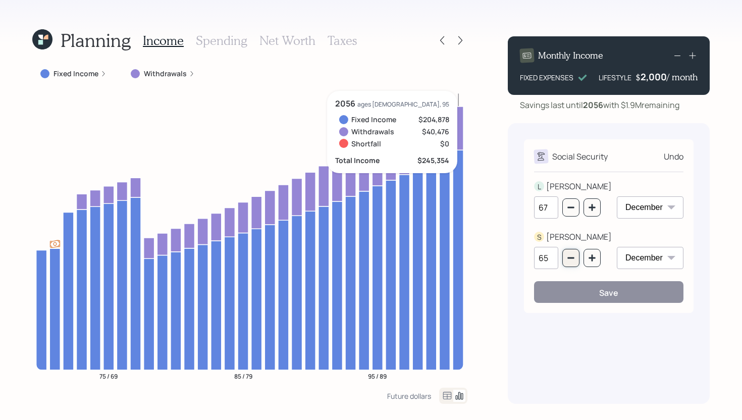
click at [574, 258] on icon "button" at bounding box center [571, 258] width 8 height 8
type input "64"
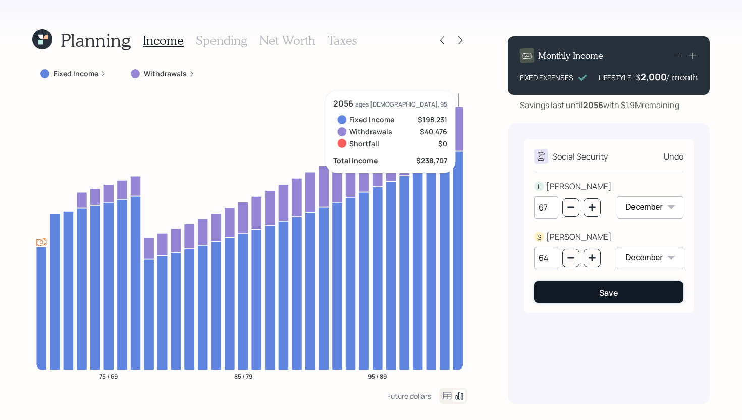
click at [593, 294] on button "Save" at bounding box center [608, 292] width 149 height 22
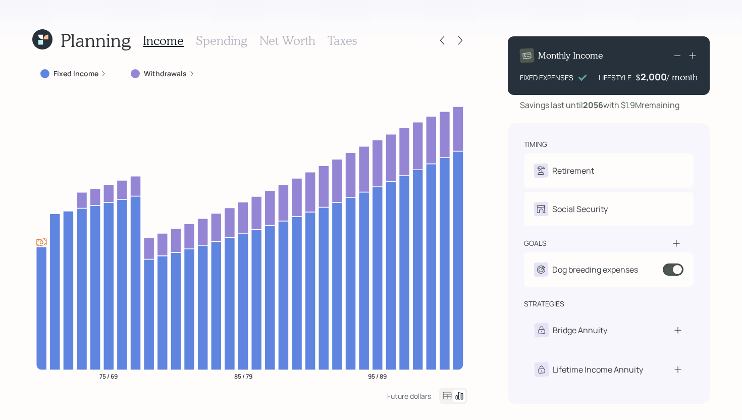
click at [73, 76] on label "Fixed Income" at bounding box center [75, 74] width 45 height 10
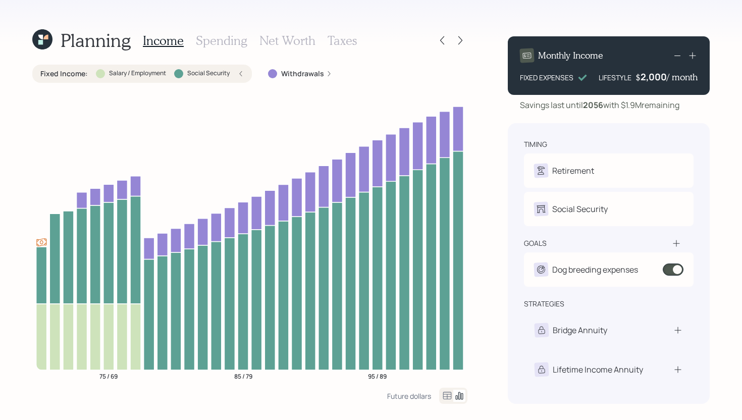
click at [79, 74] on label "Fixed Income :" at bounding box center [63, 74] width 47 height 10
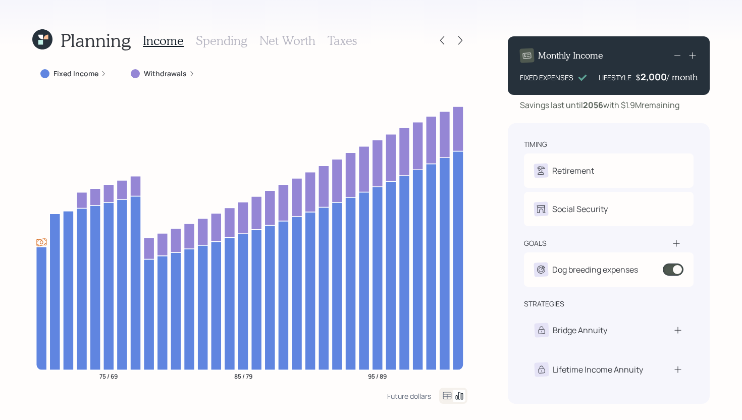
click at [226, 42] on h3 "Spending" at bounding box center [221, 40] width 51 height 15
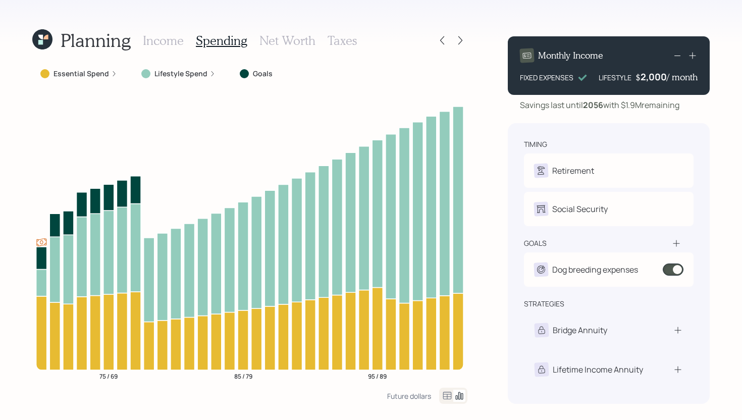
click at [193, 74] on label "Lifestyle Spend" at bounding box center [180, 74] width 53 height 10
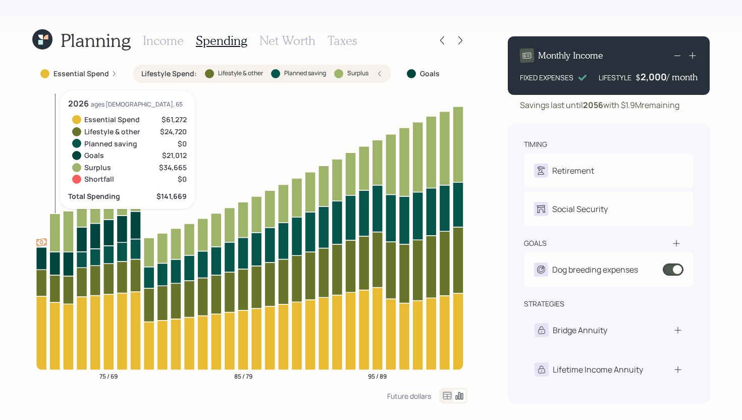
click at [56, 240] on icon at bounding box center [54, 232] width 11 height 38
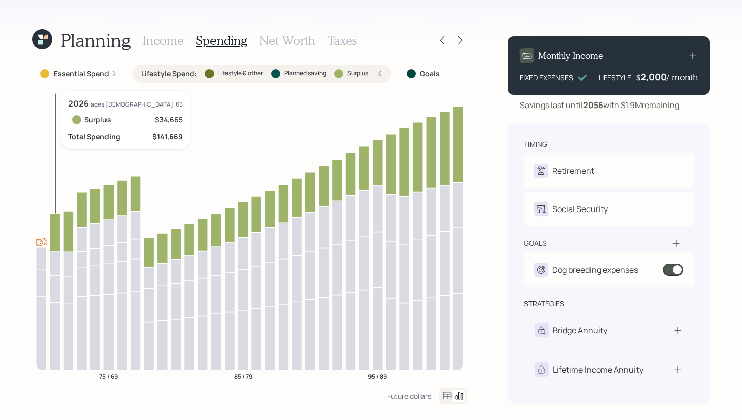
click at [55, 240] on icon at bounding box center [54, 232] width 11 height 38
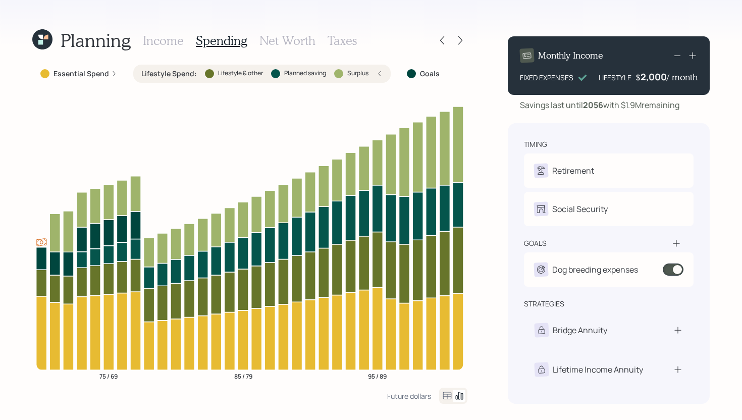
click at [263, 75] on div "Lifestyle Spend : Lifestyle & other Planned saving Surplus" at bounding box center [261, 74] width 241 height 10
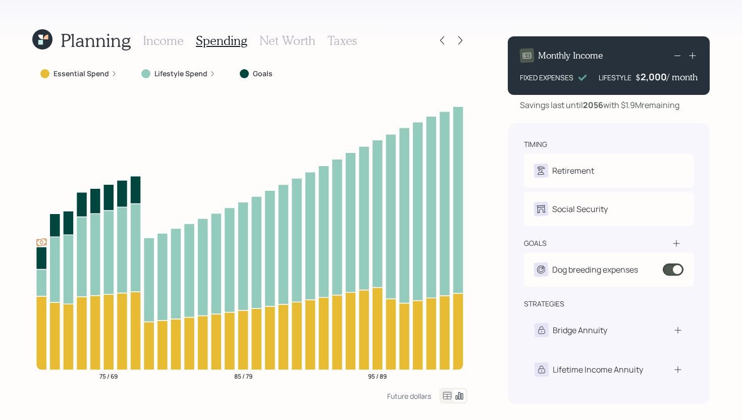
click at [171, 41] on h3 "Income" at bounding box center [163, 40] width 41 height 15
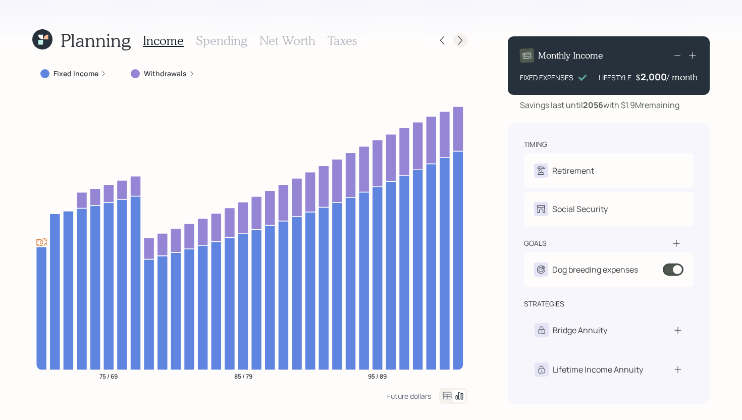
click at [460, 40] on icon at bounding box center [460, 40] width 10 height 10
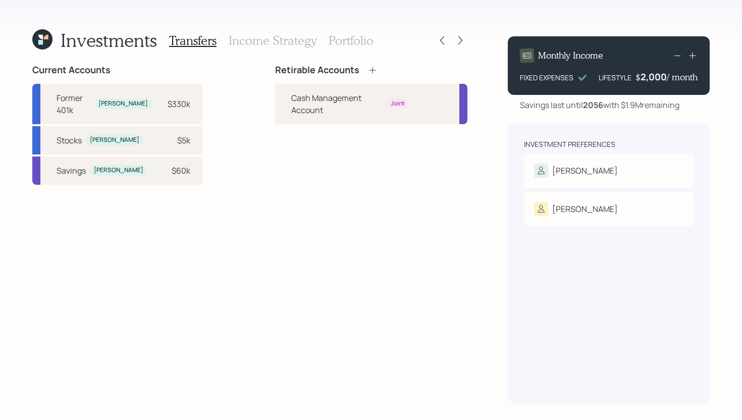
click at [367, 71] on icon at bounding box center [372, 70] width 10 height 10
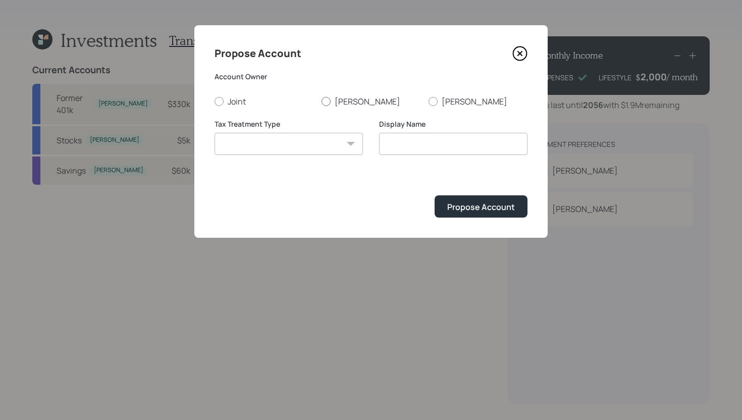
click at [333, 98] on label "Larry" at bounding box center [370, 101] width 99 height 11
click at [321, 101] on input "Larry" at bounding box center [321, 101] width 1 height 1
radio input "true"
click at [311, 146] on select "Roth Taxable Traditional" at bounding box center [288, 144] width 148 height 22
select select "traditional"
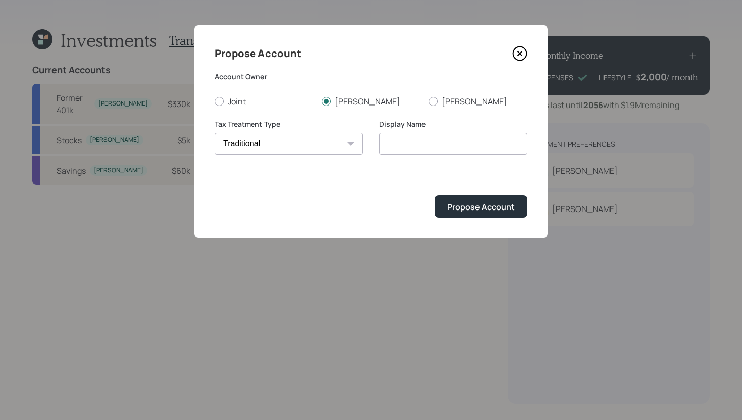
click at [214, 133] on select "Roth Taxable Traditional" at bounding box center [288, 144] width 148 height 22
click at [434, 147] on input "Traditional" at bounding box center [453, 144] width 148 height 22
type input "Traditional IRA"
click at [495, 210] on div "Propose Account" at bounding box center [481, 206] width 68 height 11
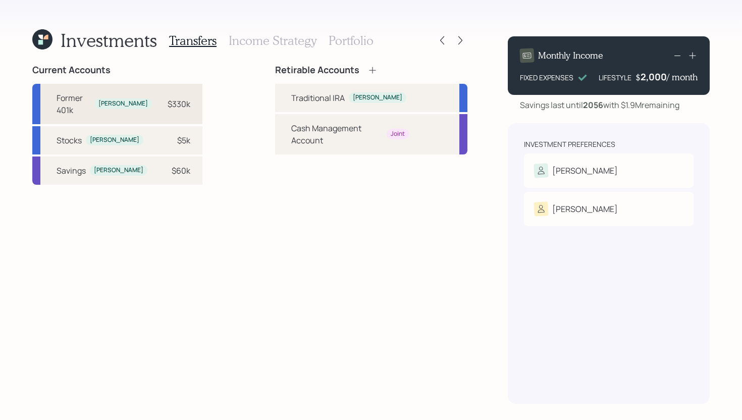
click at [163, 103] on div "Former 401k Larry $330k" at bounding box center [117, 104] width 170 height 40
click at [291, 96] on div "Traditional IRA" at bounding box center [317, 98] width 53 height 12
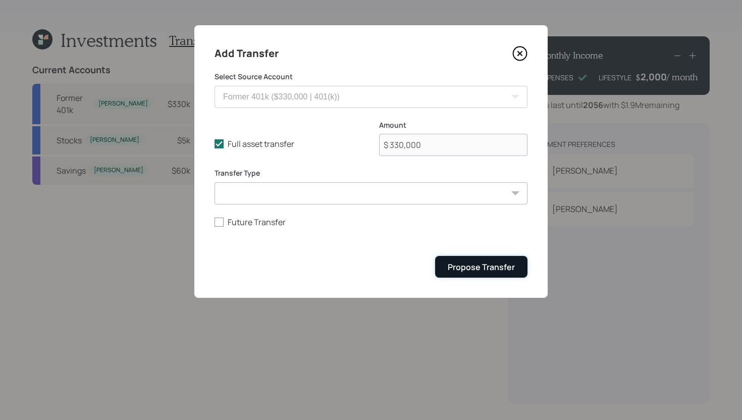
click at [470, 261] on button "Propose Transfer" at bounding box center [481, 267] width 92 height 22
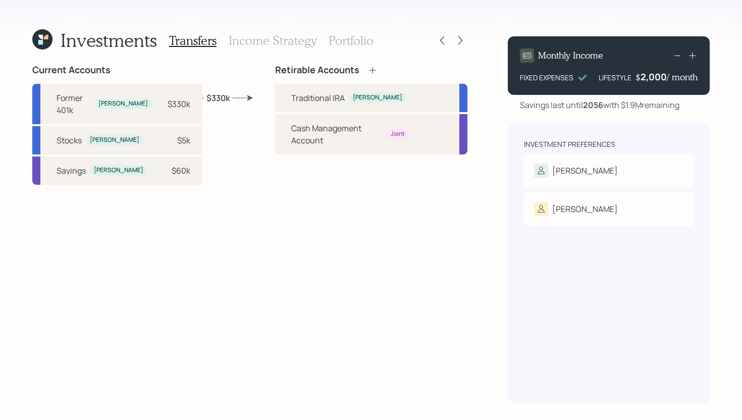
click at [268, 44] on h3 "Income Strategy" at bounding box center [273, 40] width 88 height 15
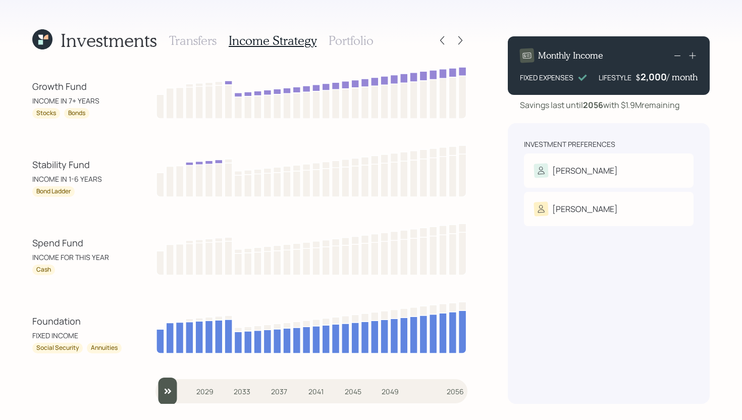
click at [207, 44] on h3 "Transfers" at bounding box center [192, 40] width 47 height 15
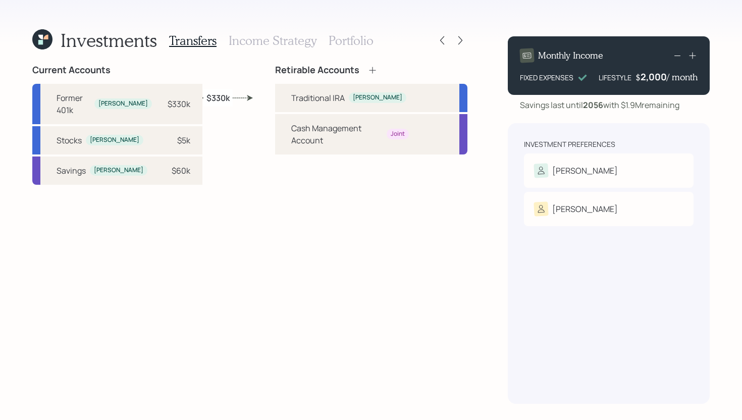
click at [254, 47] on h3 "Income Strategy" at bounding box center [273, 40] width 88 height 15
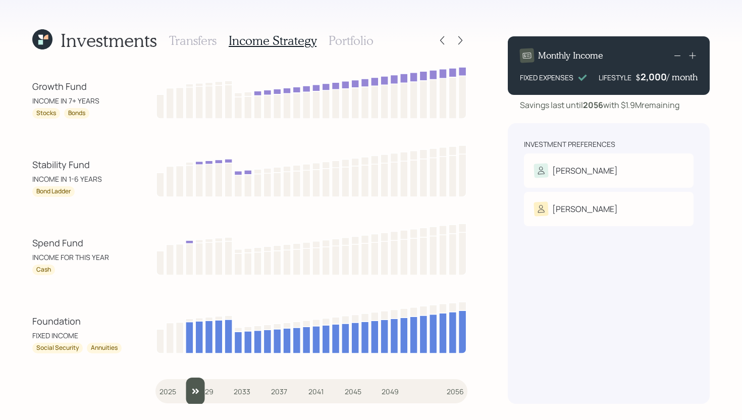
drag, startPoint x: 163, startPoint y: 386, endPoint x: 187, endPoint y: 383, distance: 23.3
type input "2028"
click at [187, 383] on input "slider" at bounding box center [311, 390] width 312 height 27
click at [361, 45] on h3 "Portfolio" at bounding box center [350, 40] width 45 height 15
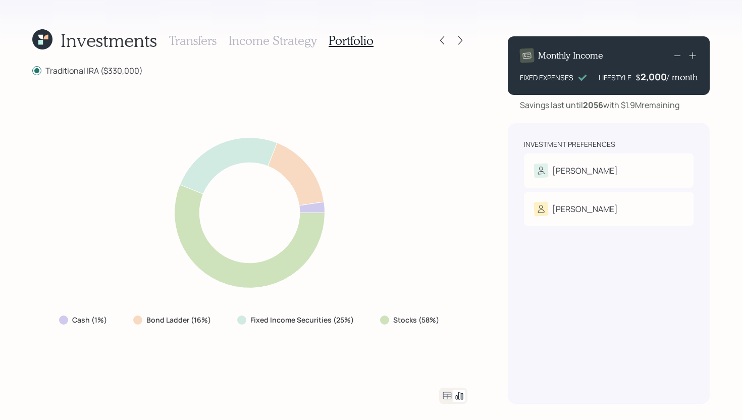
click at [448, 397] on icon at bounding box center [447, 396] width 9 height 8
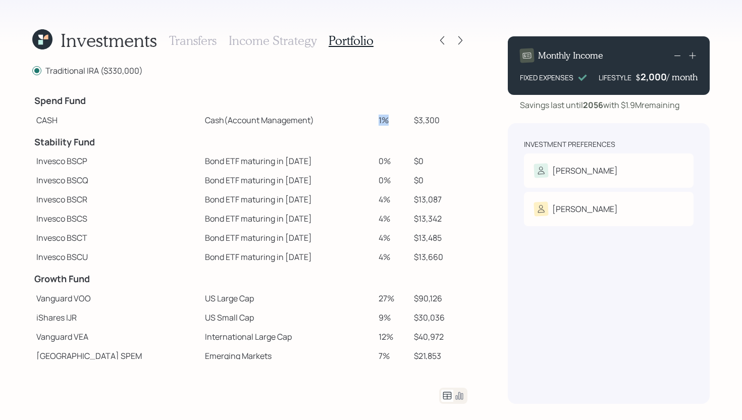
drag, startPoint x: 363, startPoint y: 122, endPoint x: 391, endPoint y: 122, distance: 27.2
click at [391, 122] on td "1%" at bounding box center [391, 119] width 35 height 19
click at [338, 238] on td "Bond ETF maturing in 2029" at bounding box center [288, 237] width 174 height 19
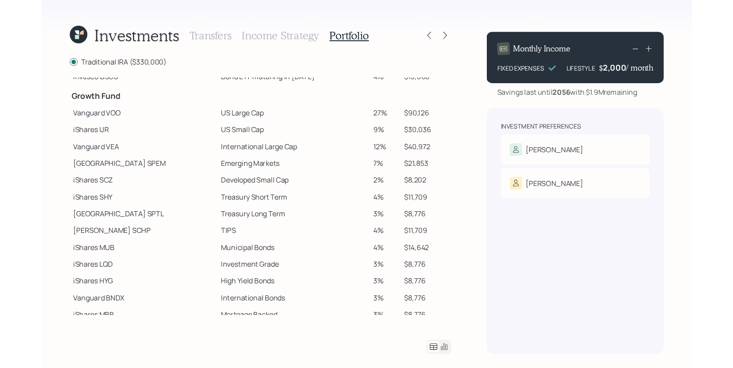
scroll to position [179, 0]
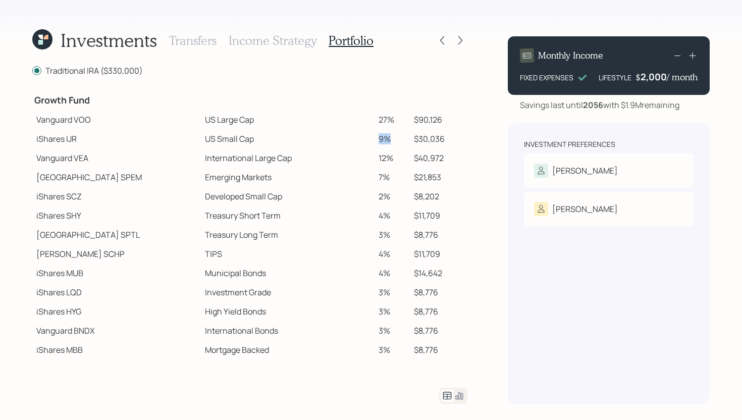
drag, startPoint x: 365, startPoint y: 139, endPoint x: 375, endPoint y: 139, distance: 10.6
click at [375, 139] on td "9%" at bounding box center [391, 138] width 35 height 19
click at [389, 128] on td "27%" at bounding box center [391, 119] width 35 height 19
click at [464, 41] on icon at bounding box center [460, 40] width 10 height 10
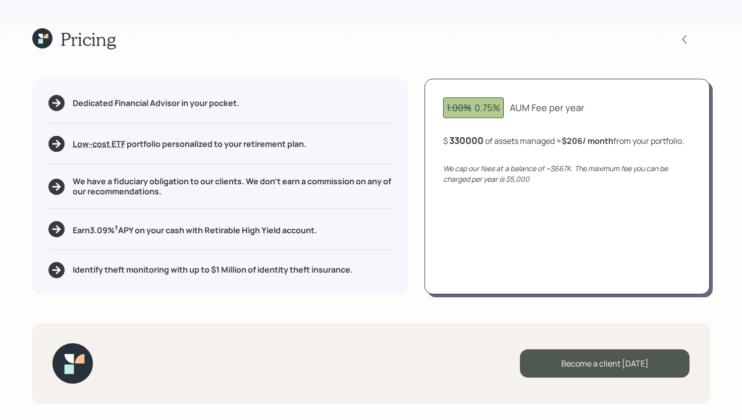
click at [486, 140] on div "$ 330000 of assets managed ≈ $206 / month from your portfolio ." at bounding box center [563, 140] width 241 height 13
click at [484, 141] on div "$ 330000 of assets managed ≈ $206 / month from your portfolio ." at bounding box center [563, 140] width 241 height 13
click at [480, 141] on div "330000" at bounding box center [466, 140] width 34 height 12
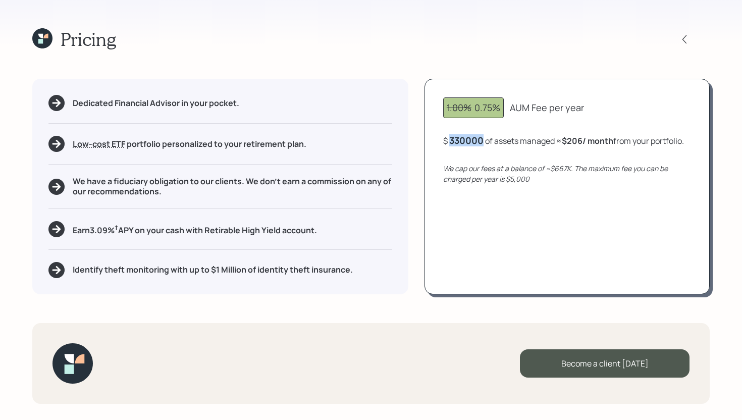
click at [480, 141] on div "330000" at bounding box center [466, 140] width 34 height 12
click at [502, 216] on div "1.00% 0.75% AUM Fee per year $ 1000000 of assets managed ≈ $206 / month from yo…" at bounding box center [566, 186] width 285 height 215
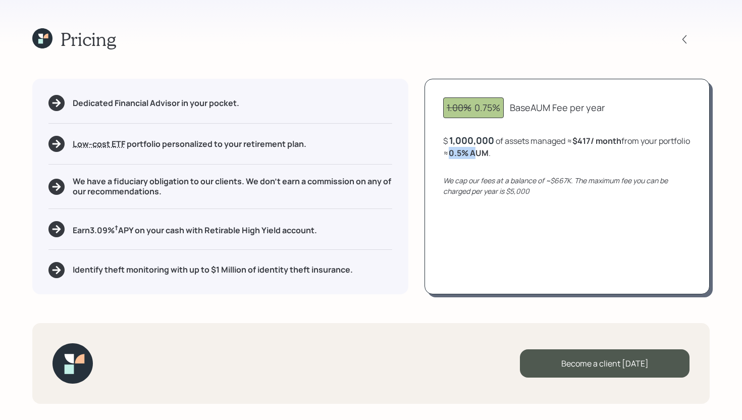
drag, startPoint x: 484, startPoint y: 153, endPoint x: 510, endPoint y: 153, distance: 26.2
click at [488, 153] on b "0.5 % AUM" at bounding box center [469, 152] width 40 height 11
click at [545, 161] on div "1.00% 0.75% Base AUM Fee per year $ 1,000,000 of assets managed ≈ $417 / month …" at bounding box center [566, 186] width 285 height 215
click at [488, 141] on div "1,000,000" at bounding box center [471, 140] width 45 height 12
click at [488, 141] on div "1000000" at bounding box center [469, 140] width 40 height 12
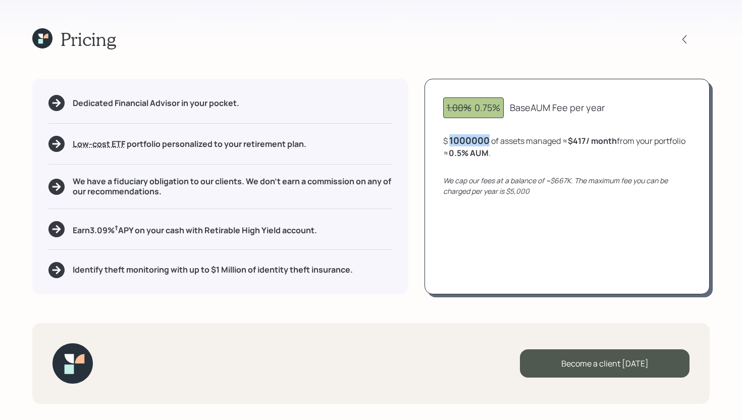
click at [488, 141] on div "1000000" at bounding box center [469, 140] width 40 height 12
click at [505, 229] on div "1.00% 0.75% Base AUM Fee per year $ 330000 of assets managed ≈ $417 / month fro…" at bounding box center [566, 186] width 285 height 215
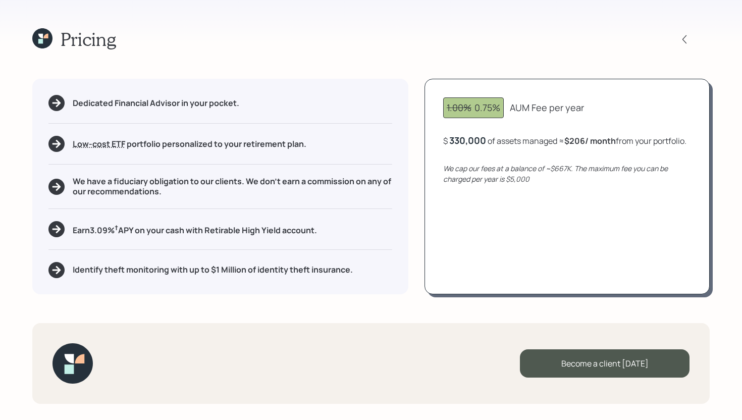
drag, startPoint x: 324, startPoint y: 231, endPoint x: 62, endPoint y: 234, distance: 262.9
click at [61, 234] on div "Earn 3.09 % † APY on your cash with Retirable High Yield account." at bounding box center [220, 229] width 344 height 16
click at [343, 221] on div "Earn 3.09 % † APY on your cash with Retirable High Yield account." at bounding box center [220, 229] width 344 height 16
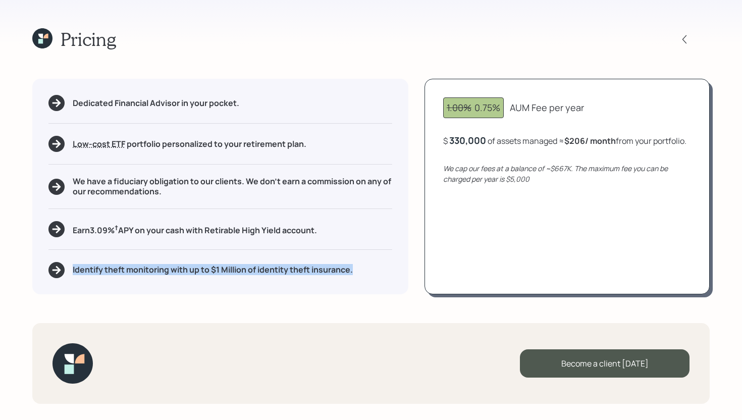
drag, startPoint x: 357, startPoint y: 270, endPoint x: 82, endPoint y: 259, distance: 275.2
click at [82, 259] on div "Dedicated Financial Advisor in your pocket. Low-cost ETF Retirable uses diversi…" at bounding box center [220, 186] width 376 height 215
click at [353, 298] on div "Pricing Dedicated Financial Advisor in your pocket. Low-cost ETF Retirable uses…" at bounding box center [371, 210] width 742 height 420
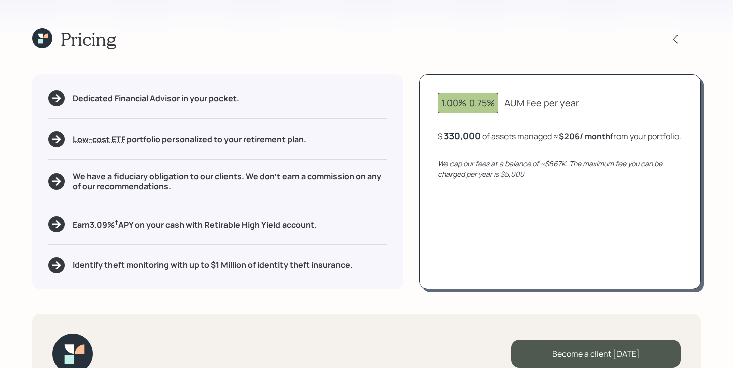
click at [48, 37] on icon at bounding box center [42, 38] width 20 height 20
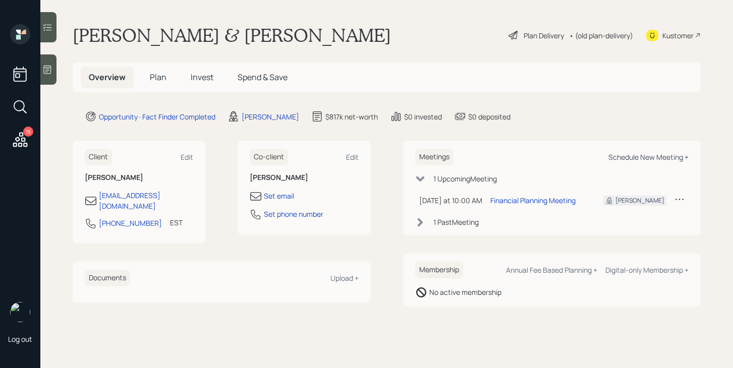
click at [613, 155] on div "Schedule New Meeting +" at bounding box center [648, 157] width 80 height 10
select select "bffa7908-1b2a-4c79-9bb6-f0ec9aed22d3"
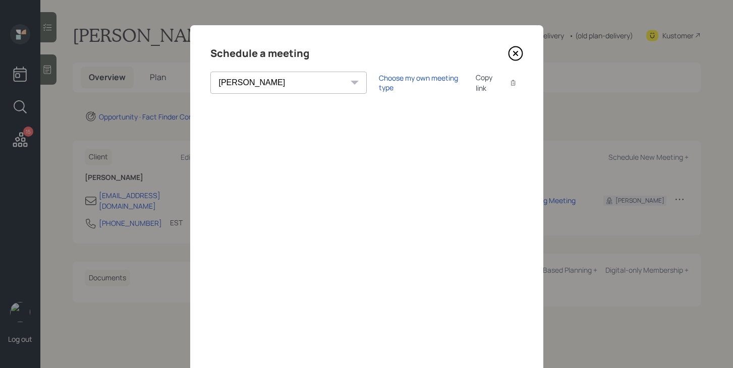
click at [517, 54] on icon at bounding box center [515, 53] width 4 height 4
